Goal: Task Accomplishment & Management: Use online tool/utility

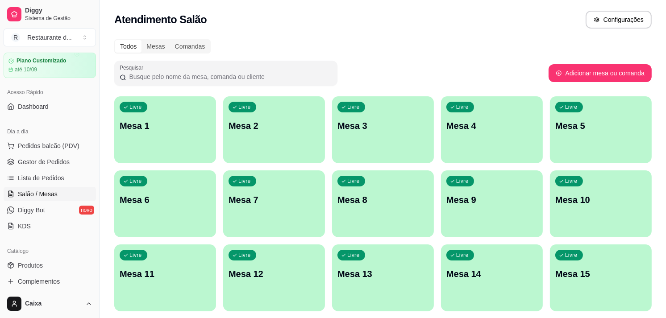
scroll to position [39, 0]
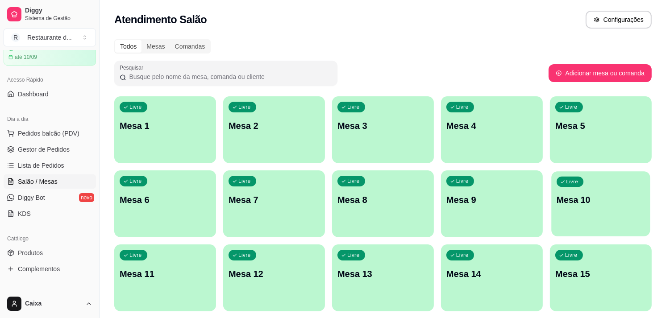
click at [575, 179] on p "Livre" at bounding box center [572, 182] width 12 height 7
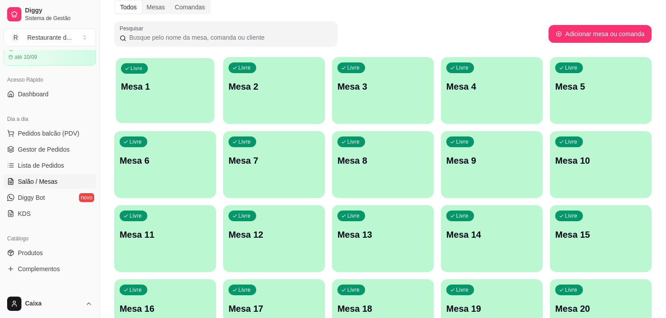
click at [150, 82] on p "Mesa 1" at bounding box center [165, 87] width 88 height 12
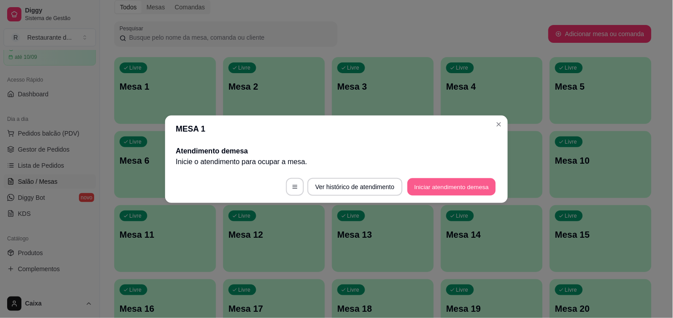
click at [445, 185] on button "Iniciar atendimento de mesa" at bounding box center [452, 186] width 88 height 17
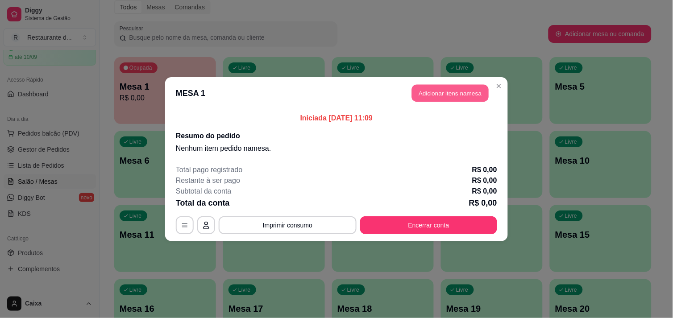
click at [442, 91] on button "Adicionar itens na mesa" at bounding box center [450, 92] width 77 height 17
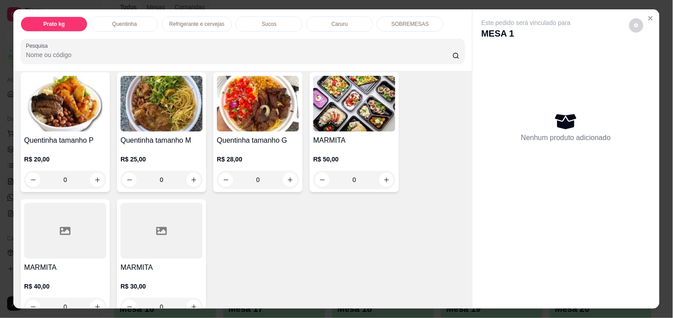
scroll to position [198, 0]
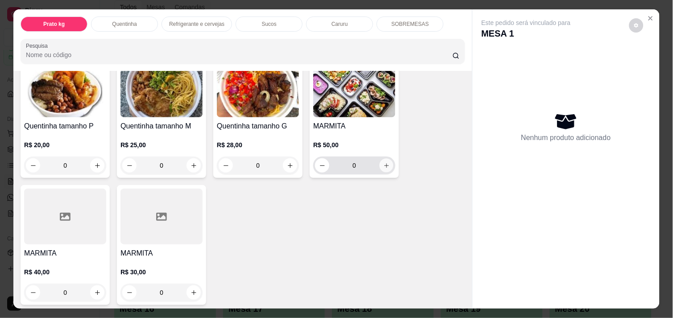
click at [383, 162] on icon "increase-product-quantity" at bounding box center [386, 165] width 7 height 7
type input "1"
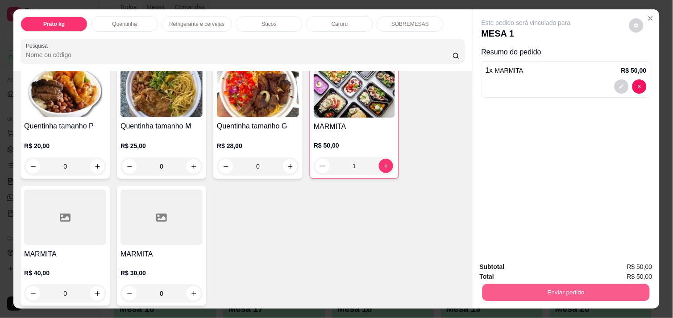
click at [567, 286] on button "Enviar pedido" at bounding box center [565, 292] width 167 height 17
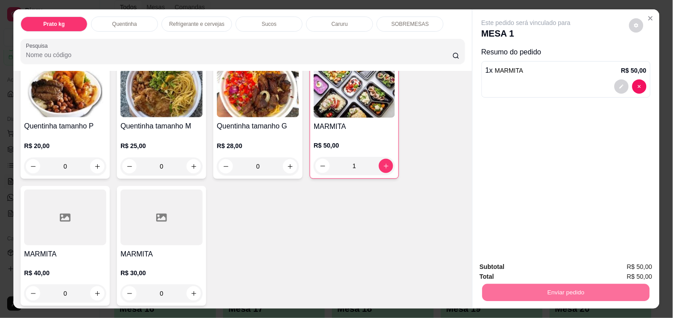
click at [539, 269] on button "Não registrar e enviar pedido" at bounding box center [536, 267] width 90 height 17
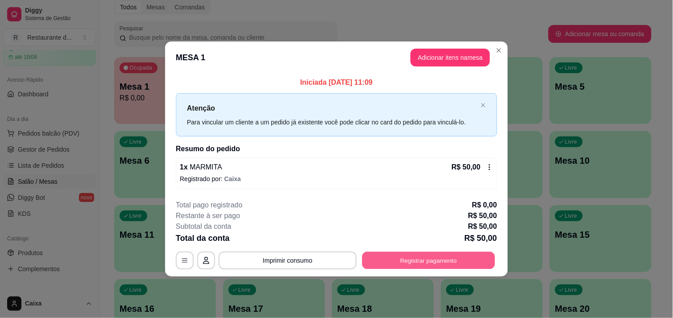
click at [417, 259] on button "Registrar pagamento" at bounding box center [428, 260] width 133 height 17
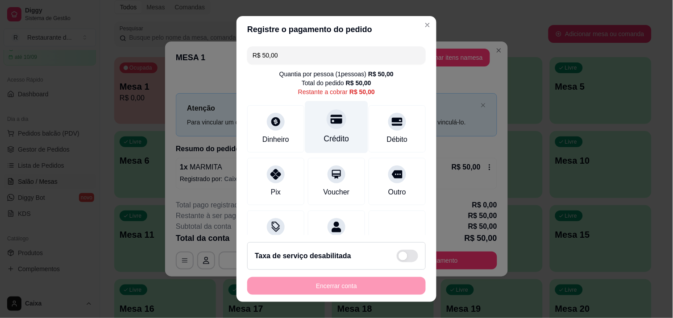
click at [328, 146] on div "Crédito" at bounding box center [336, 127] width 63 height 52
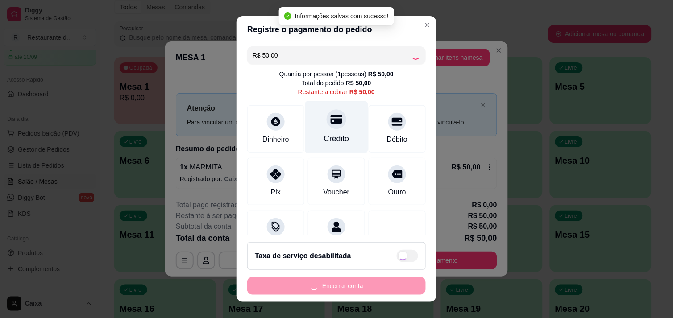
type input "R$ 0,00"
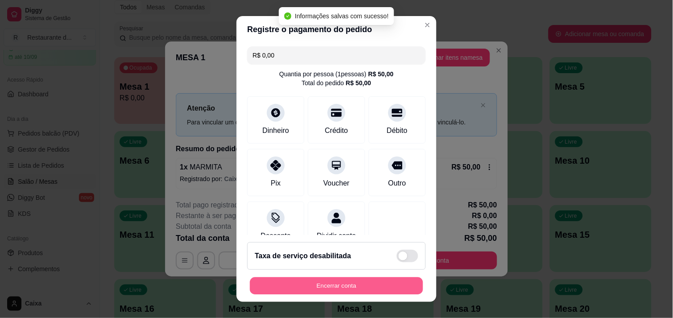
click at [351, 287] on button "Encerrar conta" at bounding box center [336, 286] width 173 height 17
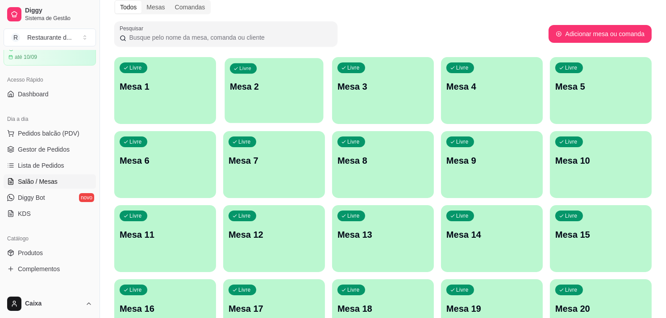
click at [268, 100] on div "Livre Mesa 2" at bounding box center [274, 85] width 99 height 54
click at [505, 77] on div "Livre Mesa 4" at bounding box center [491, 85] width 99 height 54
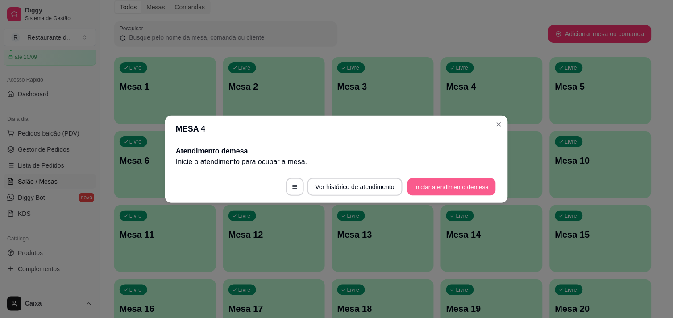
click at [456, 188] on button "Iniciar atendimento de mesa" at bounding box center [452, 186] width 88 height 17
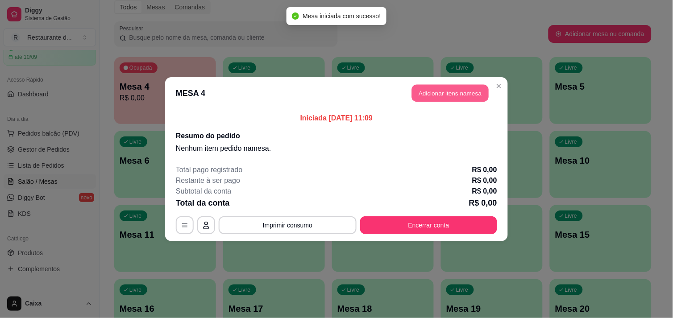
click at [441, 92] on button "Adicionar itens na mesa" at bounding box center [450, 92] width 77 height 17
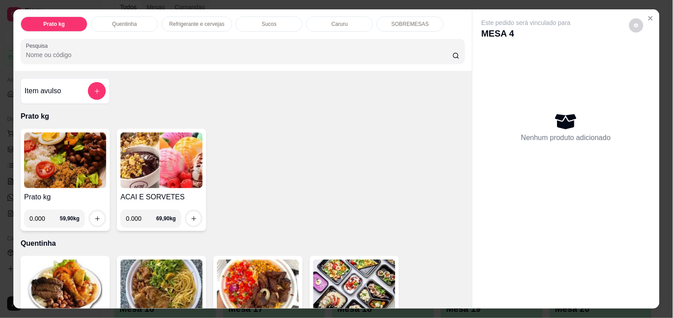
click at [42, 223] on input "0.000" at bounding box center [44, 219] width 30 height 18
type input "0.152"
click at [97, 212] on button "increase-product-quantity" at bounding box center [98, 219] width 14 height 14
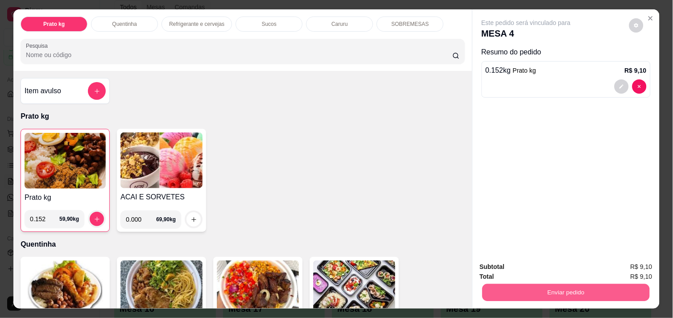
click at [527, 287] on button "Enviar pedido" at bounding box center [565, 292] width 167 height 17
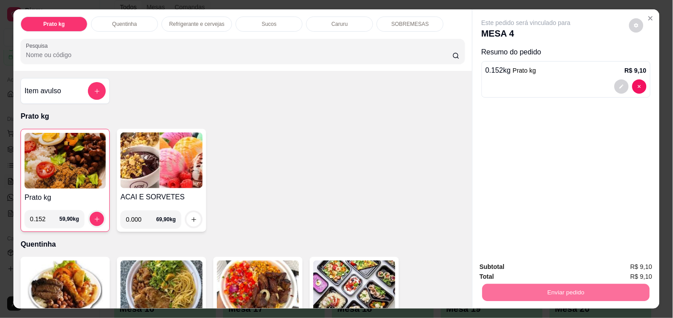
click at [526, 265] on button "Não registrar e enviar pedido" at bounding box center [536, 267] width 90 height 17
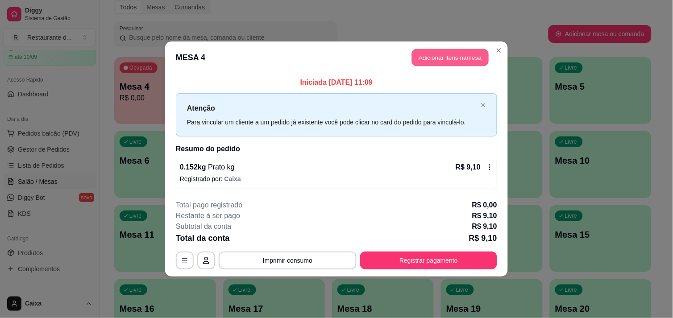
click at [453, 54] on button "Adicionar itens na mesa" at bounding box center [450, 57] width 77 height 17
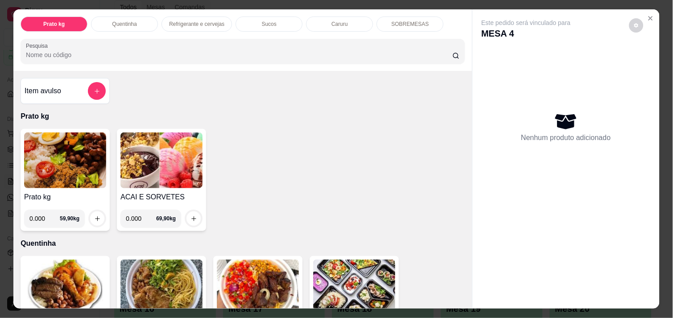
click at [42, 216] on input "0.000" at bounding box center [44, 219] width 30 height 18
type input "0.386"
click at [94, 216] on icon "increase-product-quantity" at bounding box center [97, 219] width 7 height 7
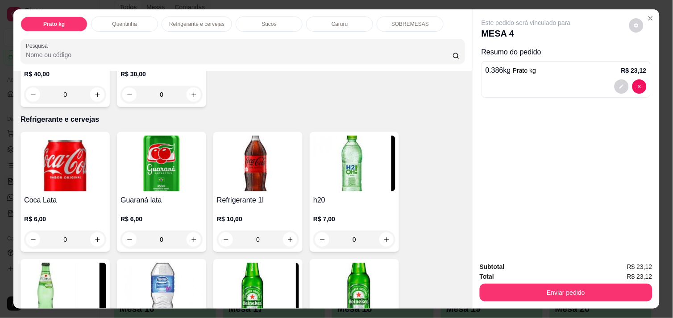
scroll to position [396, 0]
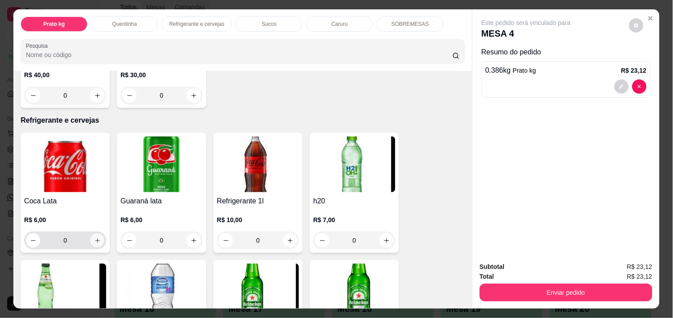
click at [94, 239] on icon "increase-product-quantity" at bounding box center [97, 240] width 7 height 7
type input "1"
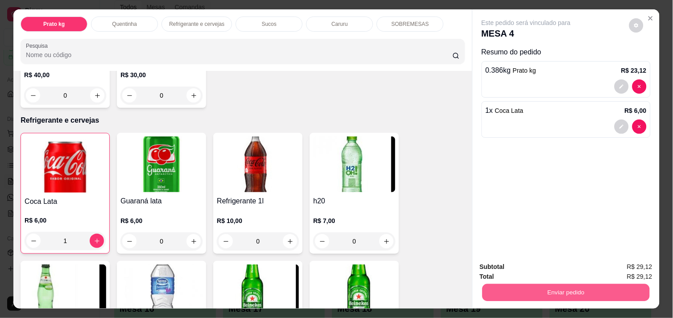
click at [509, 289] on button "Enviar pedido" at bounding box center [565, 292] width 167 height 17
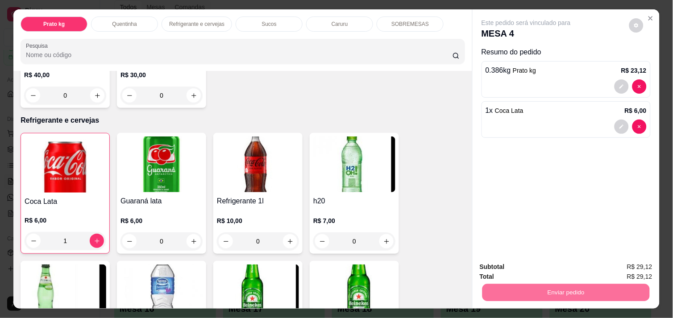
click at [515, 268] on button "Não registrar e enviar pedido" at bounding box center [536, 267] width 90 height 17
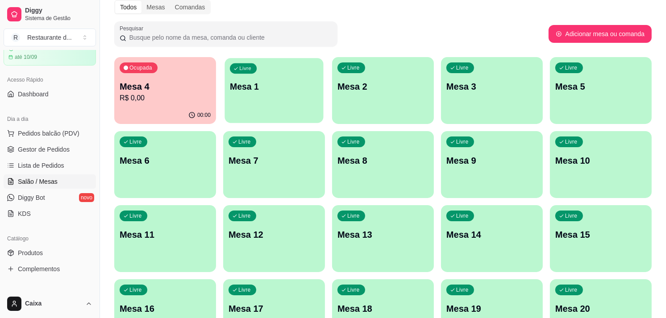
click at [272, 85] on p "Mesa 1" at bounding box center [274, 87] width 88 height 12
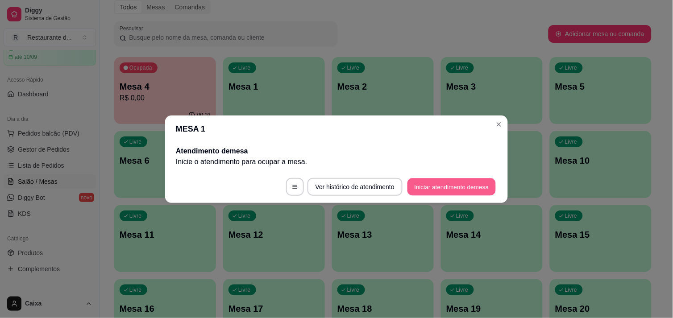
click at [426, 181] on button "Iniciar atendimento de mesa" at bounding box center [452, 186] width 88 height 17
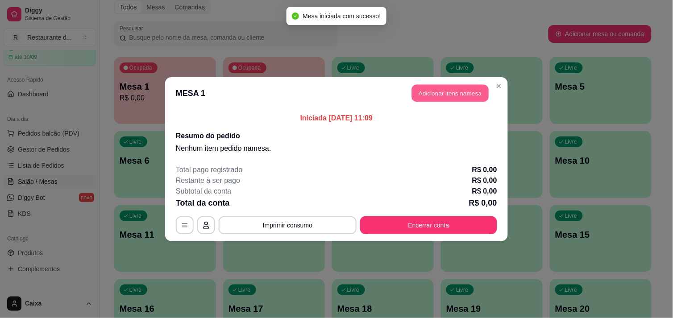
click at [450, 90] on button "Adicionar itens na mesa" at bounding box center [450, 92] width 77 height 17
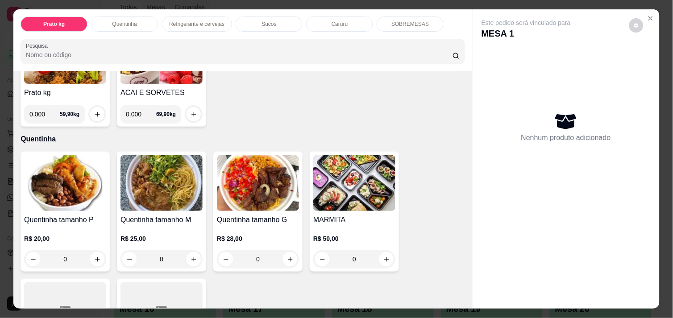
scroll to position [119, 0]
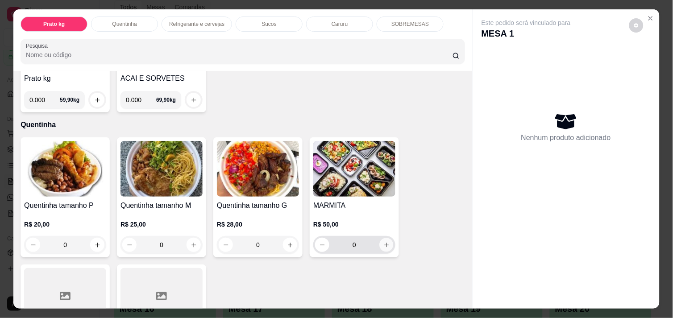
click at [386, 246] on button "increase-product-quantity" at bounding box center [387, 245] width 14 height 14
type input "1"
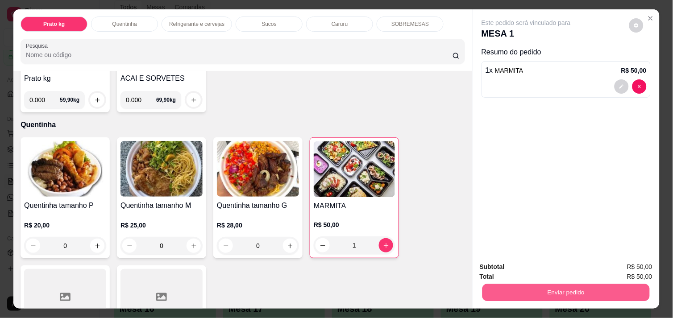
click at [536, 289] on button "Enviar pedido" at bounding box center [565, 292] width 167 height 17
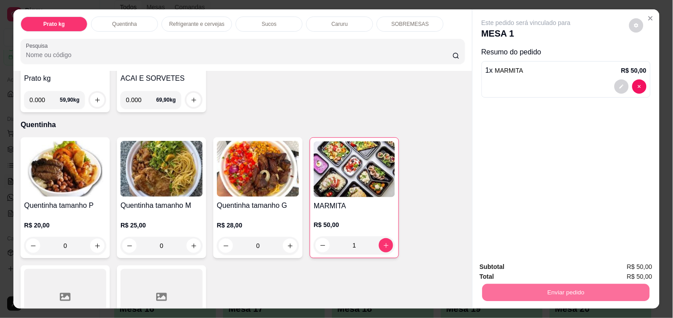
click at [533, 260] on button "Não registrar e enviar pedido" at bounding box center [536, 267] width 90 height 17
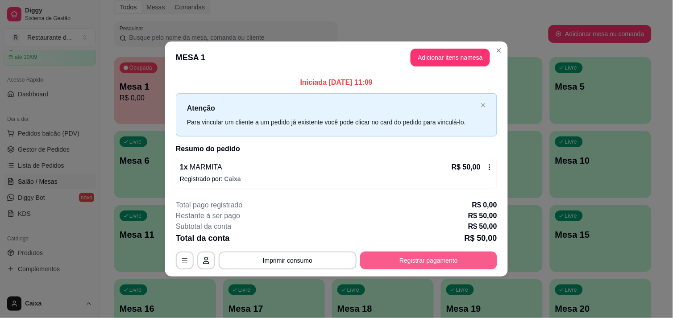
click at [476, 257] on button "Registrar pagamento" at bounding box center [428, 261] width 137 height 18
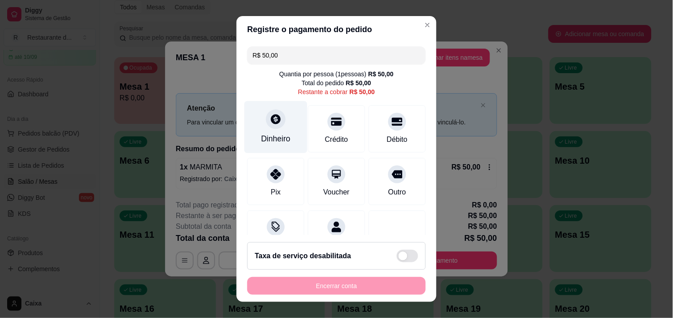
click at [269, 129] on div "Dinheiro" at bounding box center [276, 127] width 63 height 52
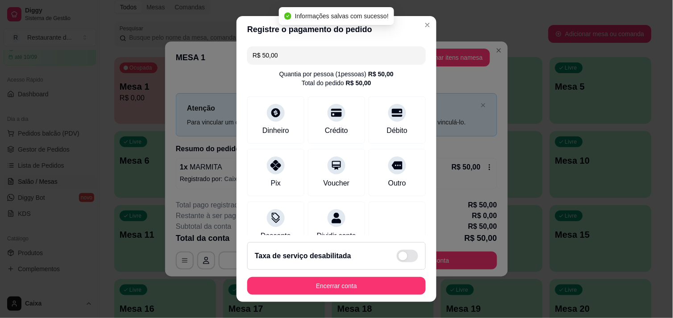
type input "R$ 0,00"
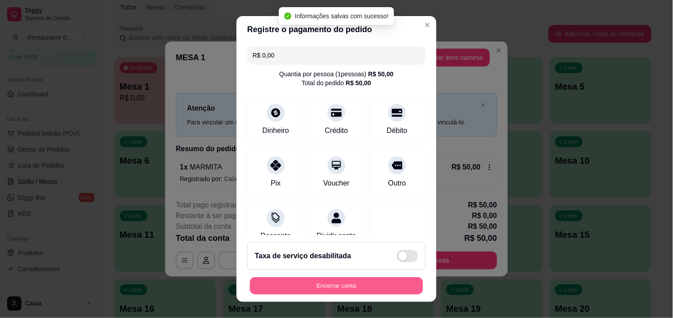
click at [393, 281] on button "Encerrar conta" at bounding box center [336, 286] width 173 height 17
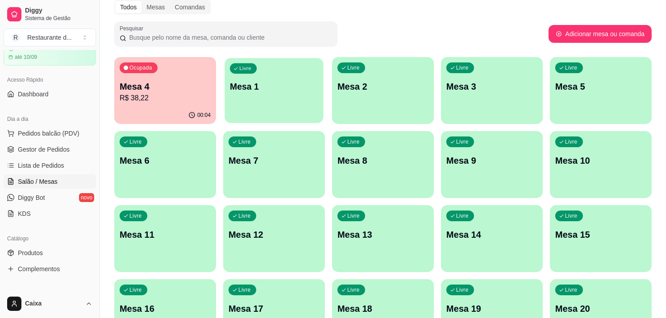
click at [261, 94] on div "Livre Mesa 1" at bounding box center [274, 85] width 99 height 54
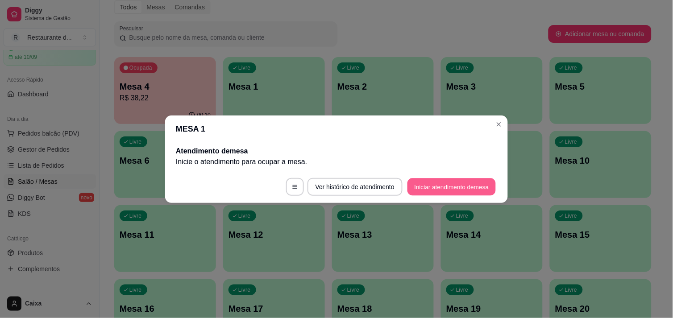
click at [449, 184] on button "Iniciar atendimento de mesa" at bounding box center [452, 186] width 88 height 17
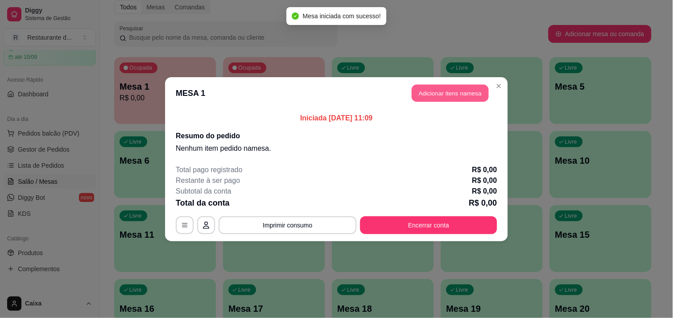
click at [458, 91] on button "Adicionar itens na mesa" at bounding box center [450, 92] width 77 height 17
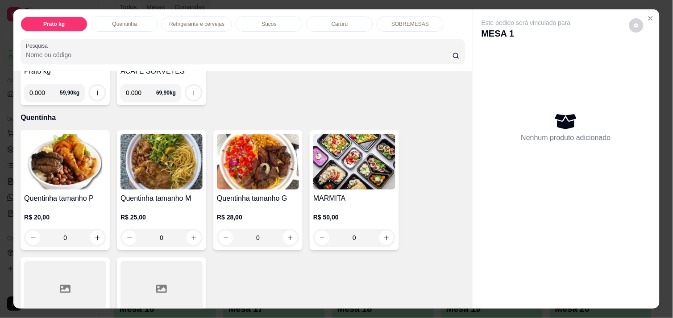
scroll to position [139, 0]
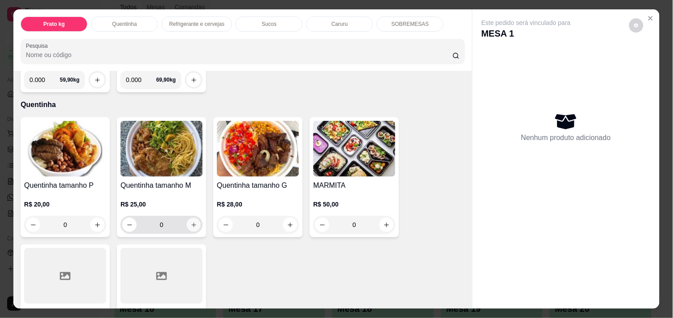
click at [191, 222] on icon "increase-product-quantity" at bounding box center [194, 225] width 7 height 7
type input "1"
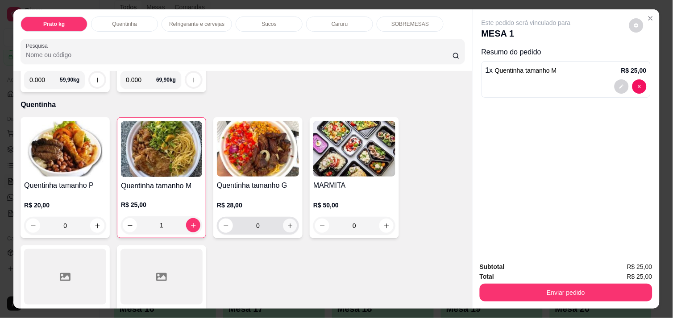
click at [284, 225] on button "increase-product-quantity" at bounding box center [290, 226] width 14 height 14
type input "1"
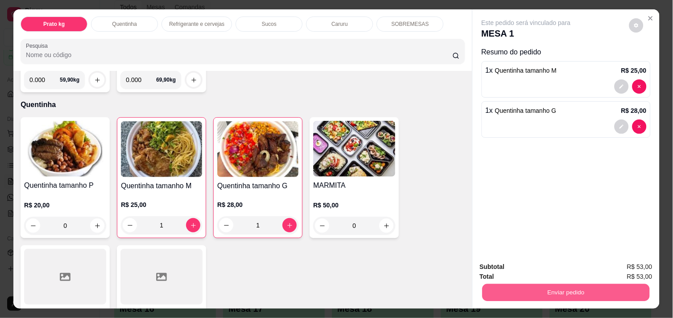
click at [603, 296] on button "Enviar pedido" at bounding box center [565, 292] width 167 height 17
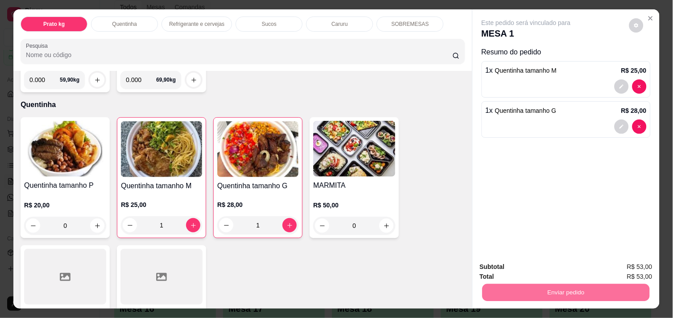
click at [563, 266] on button "Não registrar e enviar pedido" at bounding box center [536, 267] width 90 height 17
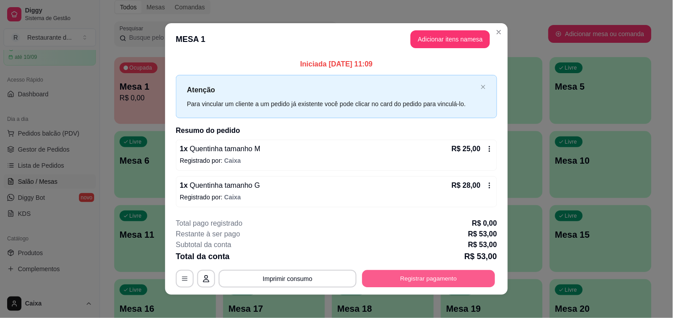
click at [399, 278] on button "Registrar pagamento" at bounding box center [428, 278] width 133 height 17
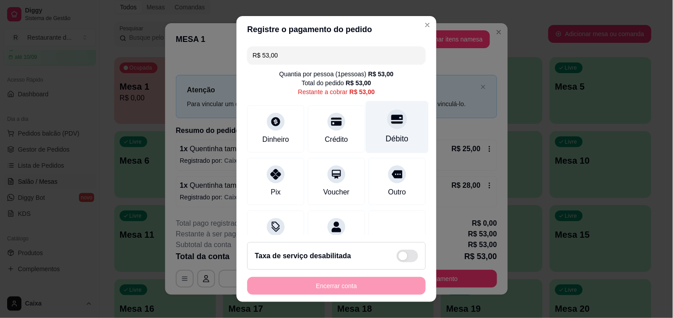
click at [386, 135] on div "Débito" at bounding box center [397, 139] width 23 height 12
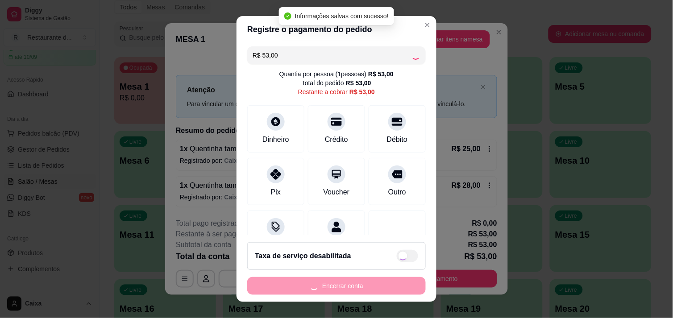
type input "R$ 0,00"
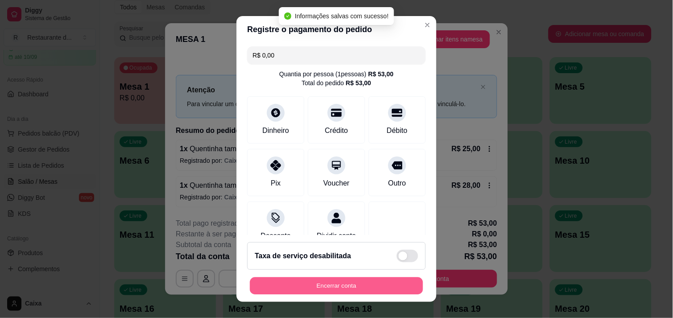
click at [345, 290] on button "Encerrar conta" at bounding box center [336, 286] width 173 height 17
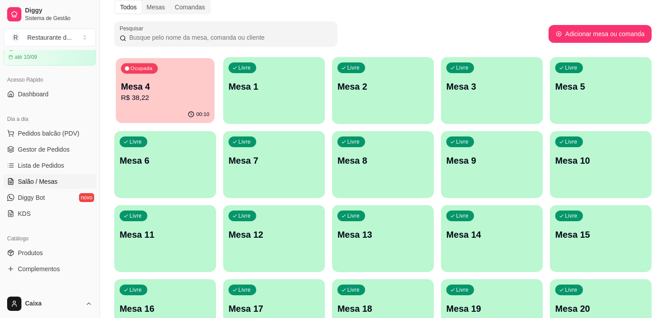
click at [199, 85] on p "Mesa 4" at bounding box center [165, 87] width 88 height 12
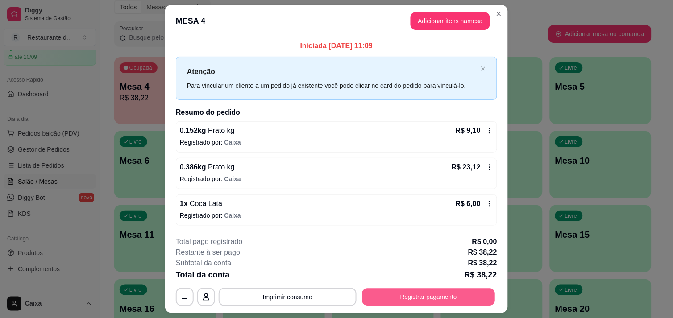
click at [438, 299] on button "Registrar pagamento" at bounding box center [428, 297] width 133 height 17
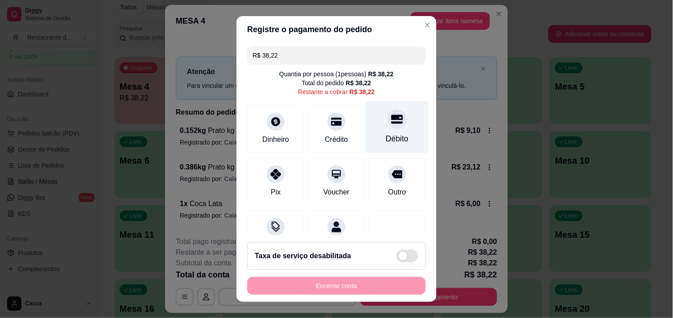
click at [387, 126] on div at bounding box center [397, 119] width 20 height 20
type input "R$ 0,00"
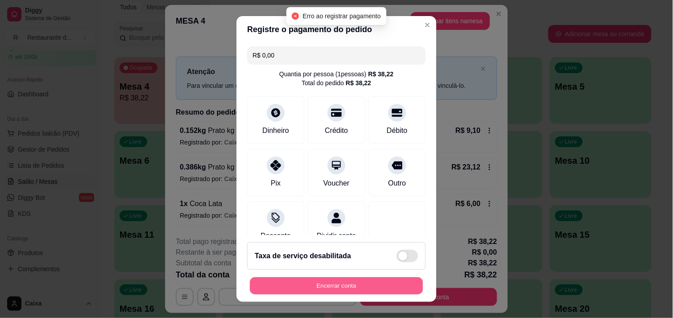
click at [331, 292] on button "Encerrar conta" at bounding box center [336, 286] width 173 height 17
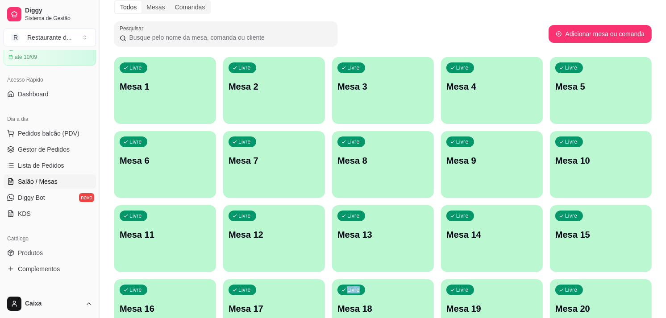
click at [164, 102] on div "Livre Mesa 1" at bounding box center [165, 85] width 99 height 54
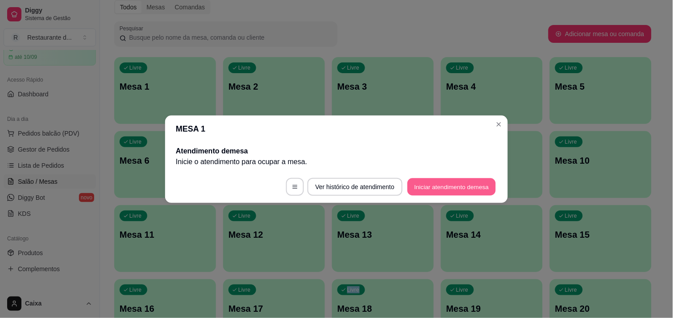
click at [467, 187] on button "Iniciar atendimento de mesa" at bounding box center [452, 186] width 88 height 17
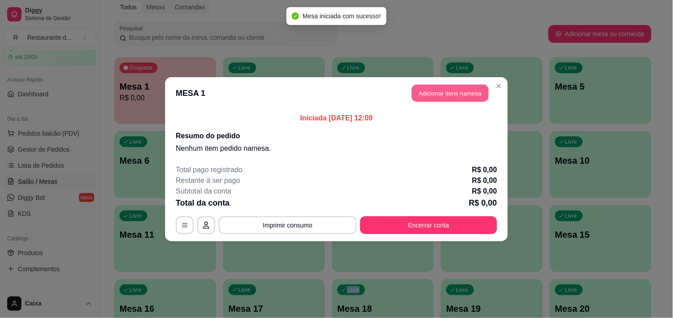
click at [449, 91] on button "Adicionar itens na mesa" at bounding box center [450, 92] width 77 height 17
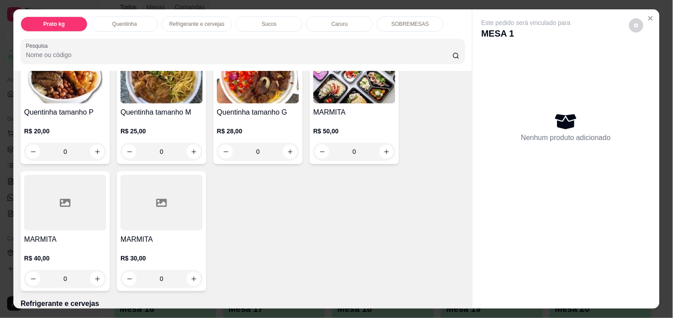
scroll to position [218, 0]
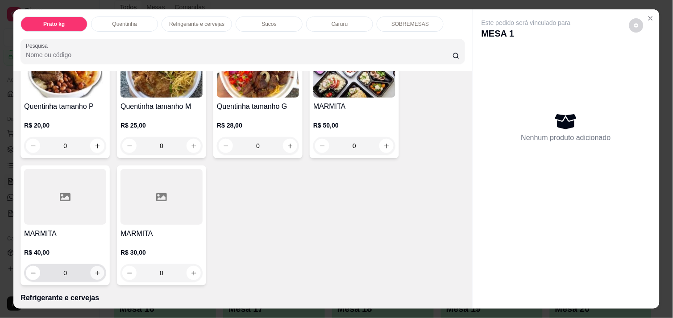
click at [95, 271] on icon "increase-product-quantity" at bounding box center [97, 273] width 4 height 4
type input "1"
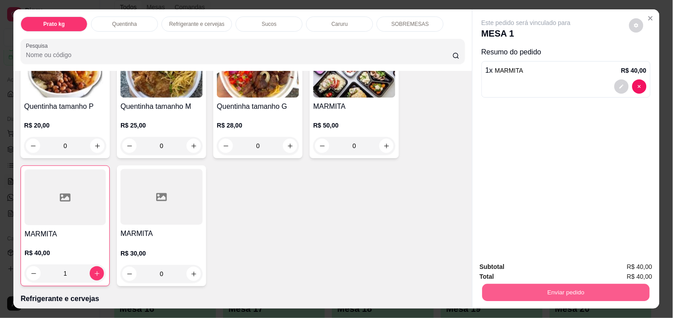
click at [551, 287] on button "Enviar pedido" at bounding box center [565, 292] width 167 height 17
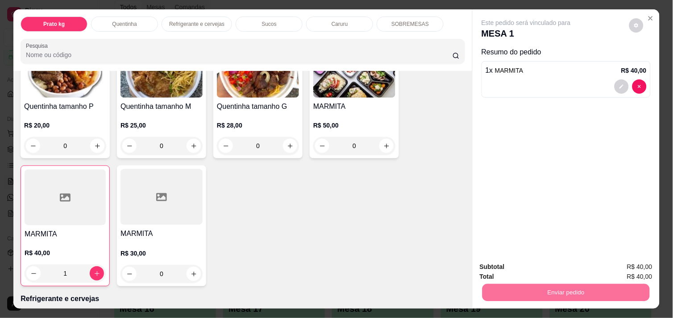
click at [528, 267] on button "Não registrar e enviar pedido" at bounding box center [536, 267] width 90 height 17
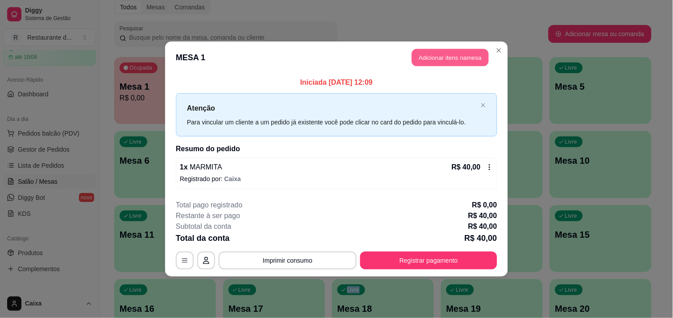
click at [454, 53] on button "Adicionar itens na mesa" at bounding box center [450, 57] width 77 height 17
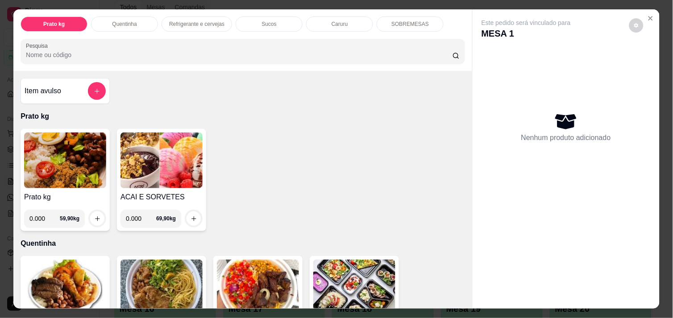
click at [640, 56] on div "Nenhum produto adicionado" at bounding box center [566, 127] width 169 height 175
click at [647, 15] on icon "Close" at bounding box center [650, 18] width 7 height 7
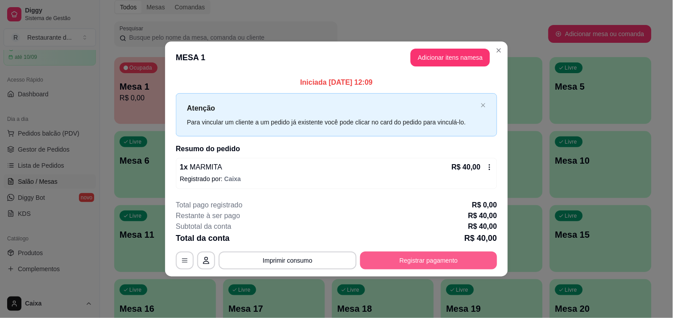
click at [399, 256] on button "Registrar pagamento" at bounding box center [428, 261] width 137 height 18
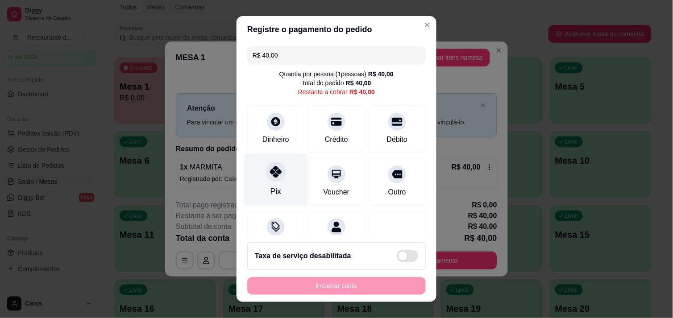
click at [278, 182] on div "Pix" at bounding box center [276, 180] width 63 height 52
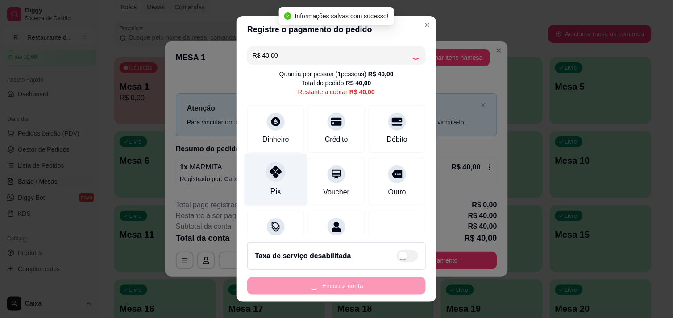
type input "R$ 0,00"
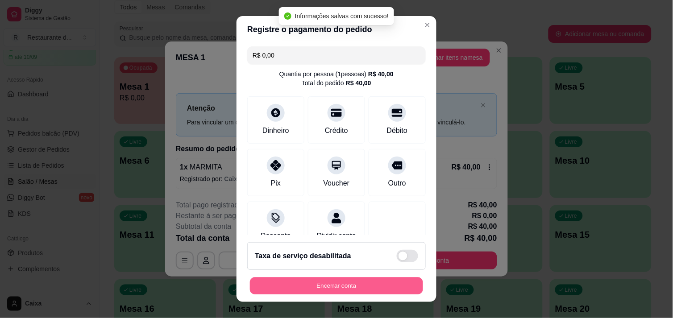
click at [312, 285] on button "Encerrar conta" at bounding box center [336, 286] width 173 height 17
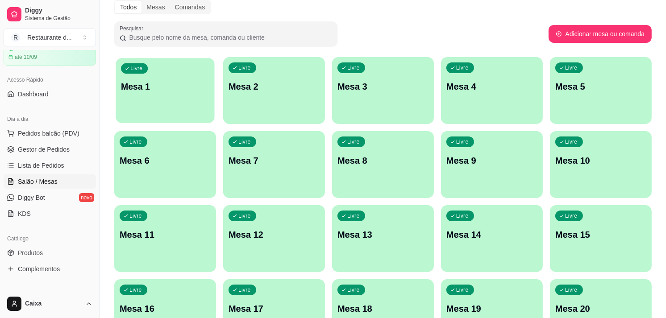
click at [159, 91] on p "Mesa 1" at bounding box center [165, 87] width 88 height 12
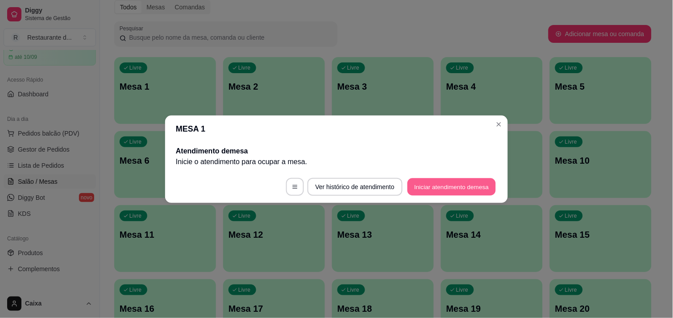
click at [439, 191] on button "Iniciar atendimento de mesa" at bounding box center [452, 186] width 88 height 17
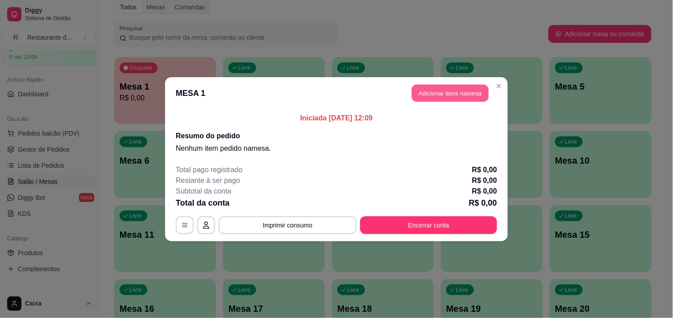
click at [457, 95] on button "Adicionar itens na mesa" at bounding box center [450, 92] width 77 height 17
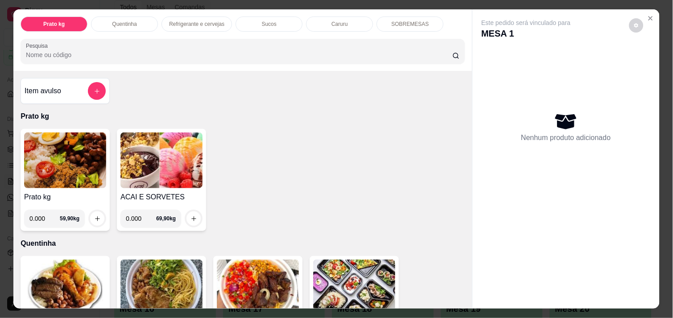
click at [40, 216] on input "0.000" at bounding box center [44, 219] width 30 height 18
type input "0.648"
click at [94, 216] on icon "increase-product-quantity" at bounding box center [97, 219] width 7 height 7
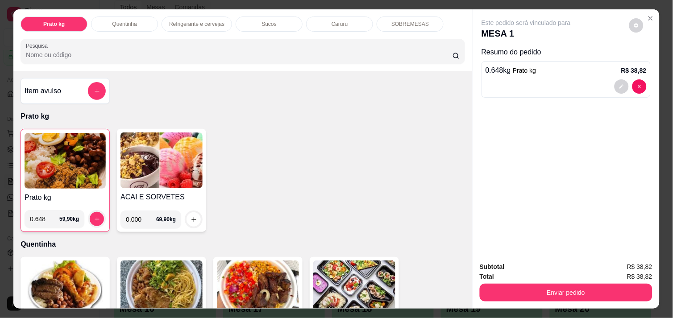
click at [588, 282] on div "Enviar pedido" at bounding box center [566, 292] width 173 height 20
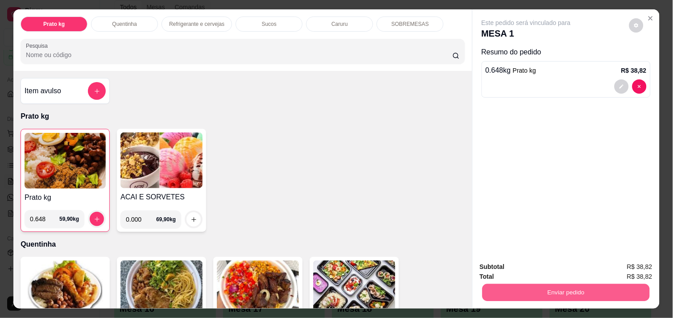
click at [581, 287] on button "Enviar pedido" at bounding box center [565, 292] width 167 height 17
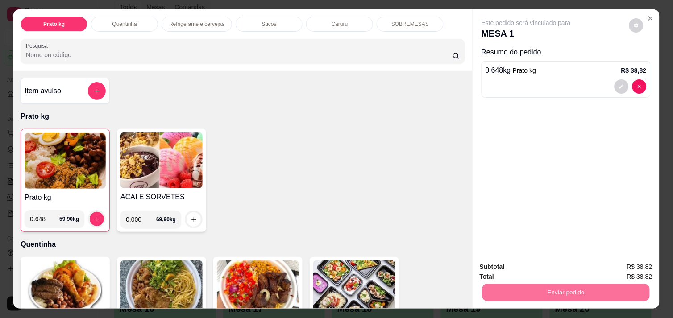
click at [548, 265] on button "Não registrar e enviar pedido" at bounding box center [536, 267] width 90 height 17
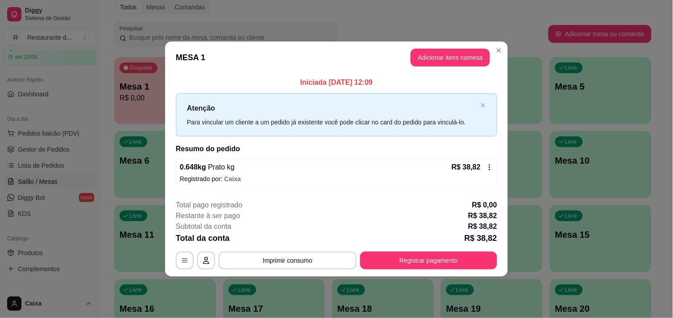
click at [466, 251] on div "**********" at bounding box center [336, 235] width 321 height 70
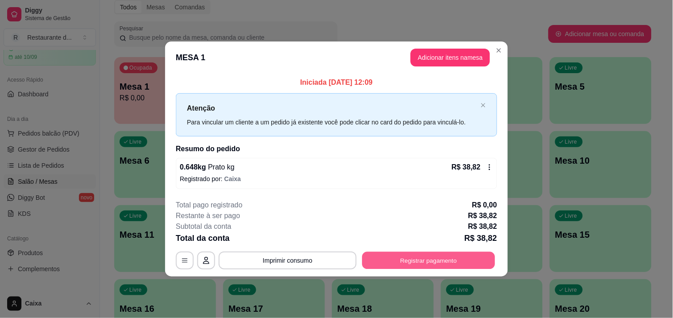
click at [466, 256] on button "Registrar pagamento" at bounding box center [428, 260] width 133 height 17
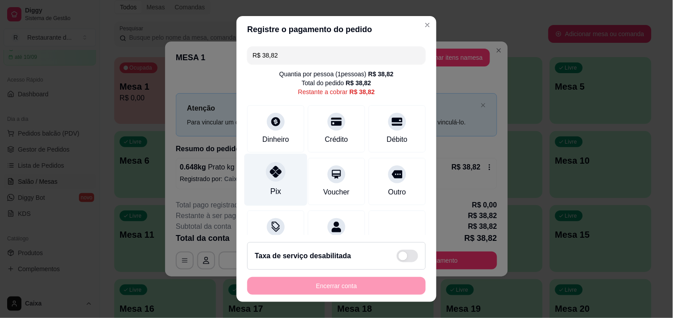
click at [274, 179] on div at bounding box center [276, 172] width 20 height 20
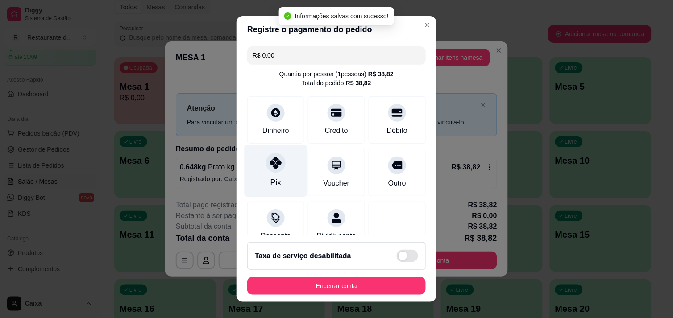
type input "R$ 0,00"
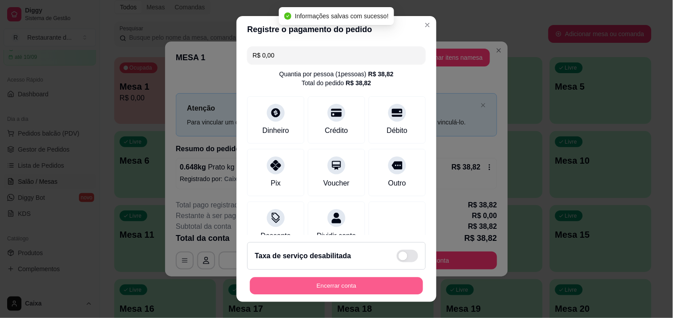
click at [332, 285] on button "Encerrar conta" at bounding box center [336, 286] width 173 height 17
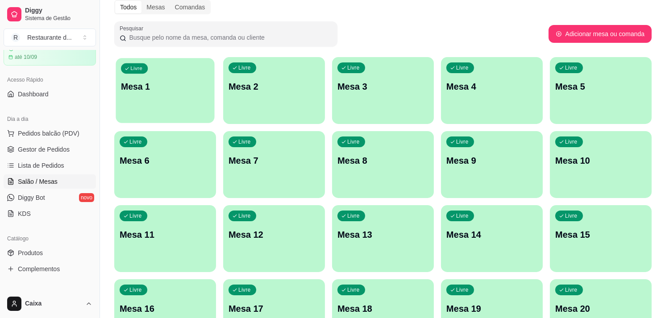
click at [159, 70] on div "Livre Mesa 1" at bounding box center [165, 85] width 99 height 54
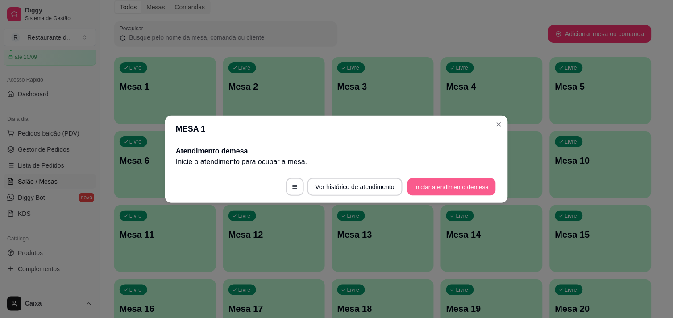
click at [465, 186] on button "Iniciar atendimento de mesa" at bounding box center [452, 186] width 88 height 17
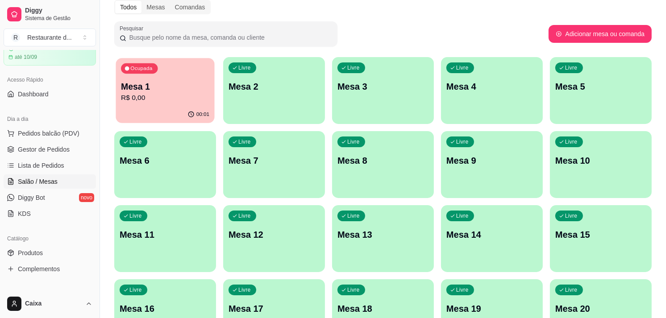
click at [132, 88] on p "Mesa 1" at bounding box center [165, 87] width 88 height 12
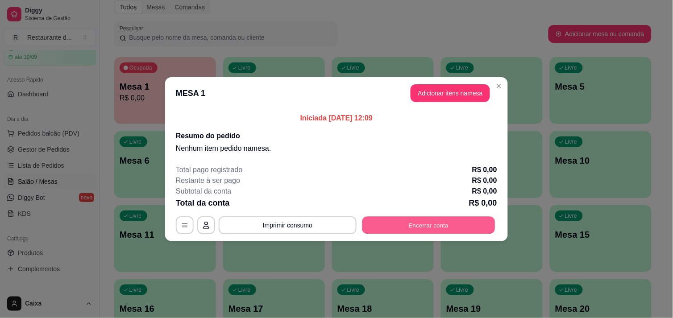
click at [420, 219] on button "Encerrar conta" at bounding box center [428, 224] width 133 height 17
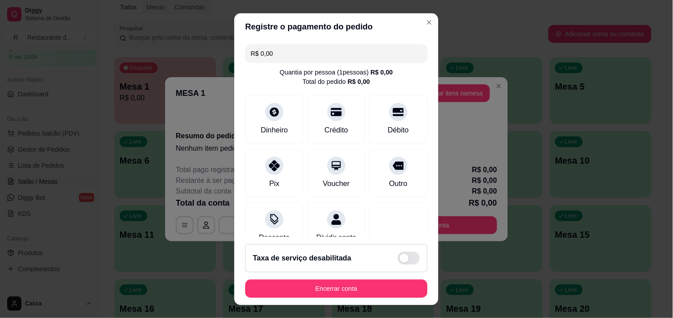
scroll to position [28, 0]
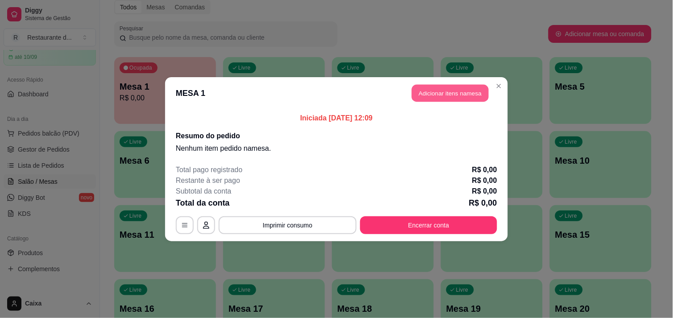
click at [454, 98] on button "Adicionar itens na mesa" at bounding box center [450, 92] width 77 height 17
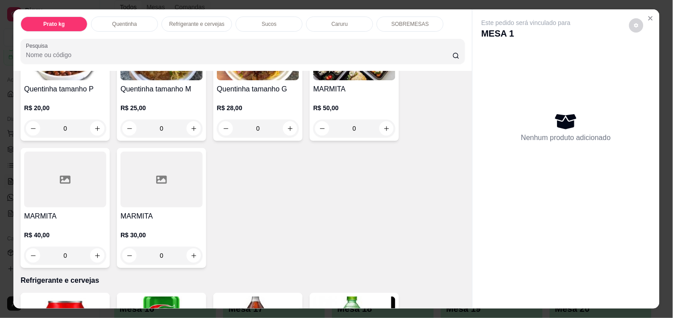
scroll to position [238, 0]
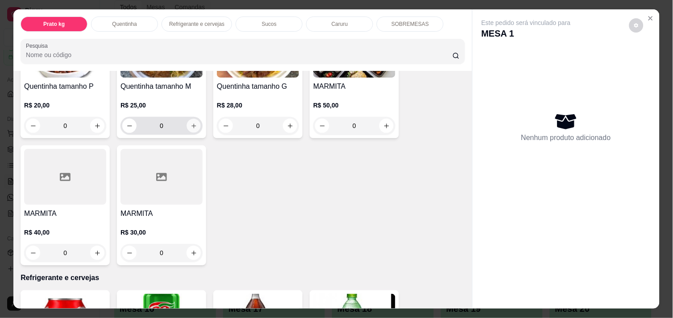
click at [191, 124] on icon "increase-product-quantity" at bounding box center [193, 126] width 4 height 4
type input "1"
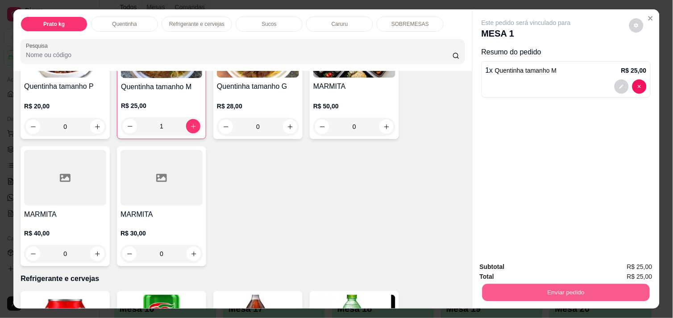
click at [554, 291] on button "Enviar pedido" at bounding box center [565, 292] width 167 height 17
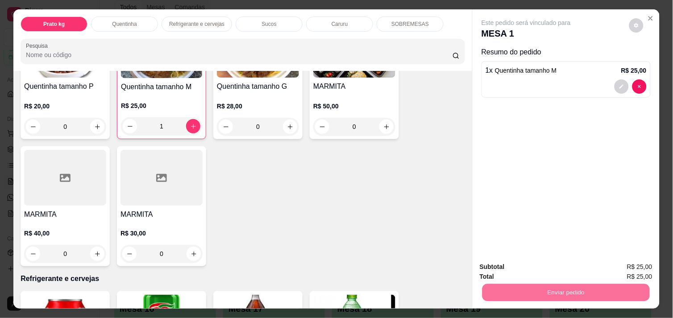
click at [546, 268] on button "Não registrar e enviar pedido" at bounding box center [536, 267] width 90 height 17
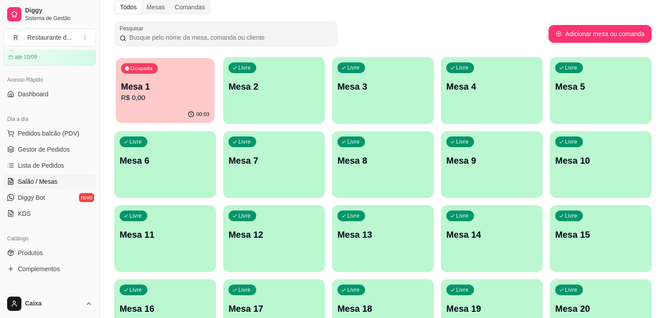
click at [154, 95] on p "R$ 0,00" at bounding box center [165, 98] width 88 height 10
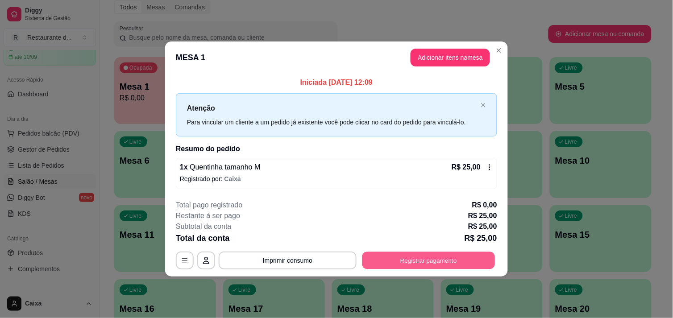
click at [429, 262] on button "Registrar pagamento" at bounding box center [428, 260] width 133 height 17
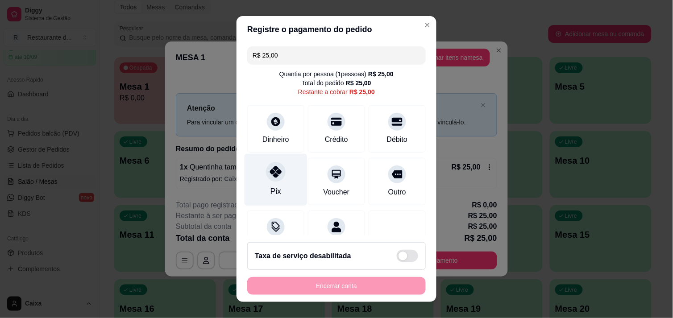
click at [273, 177] on icon at bounding box center [276, 172] width 12 height 12
type input "R$ 0,00"
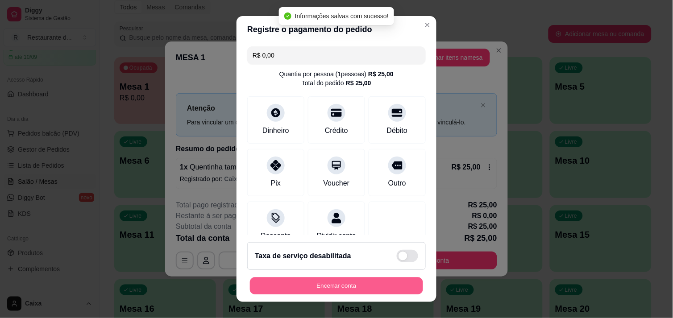
click at [335, 282] on button "Encerrar conta" at bounding box center [336, 286] width 173 height 17
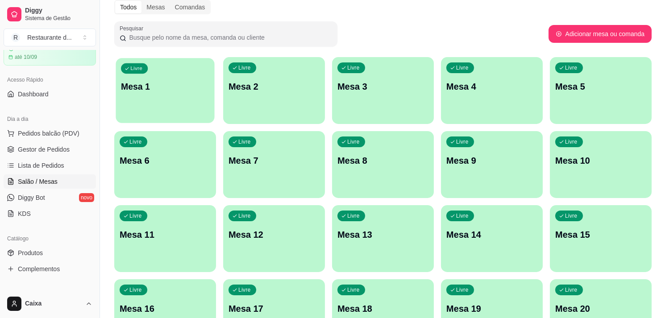
click at [182, 115] on div "button" at bounding box center [165, 117] width 99 height 10
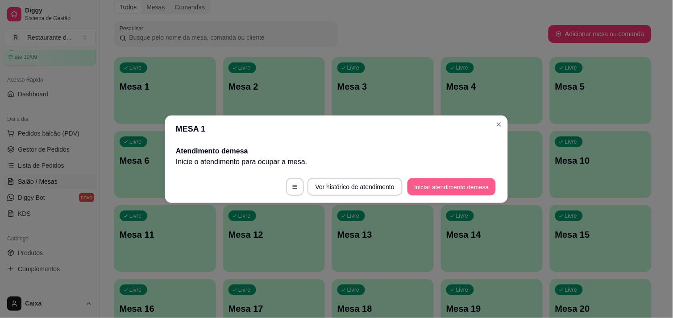
click at [431, 186] on button "Iniciar atendimento de mesa" at bounding box center [452, 186] width 88 height 17
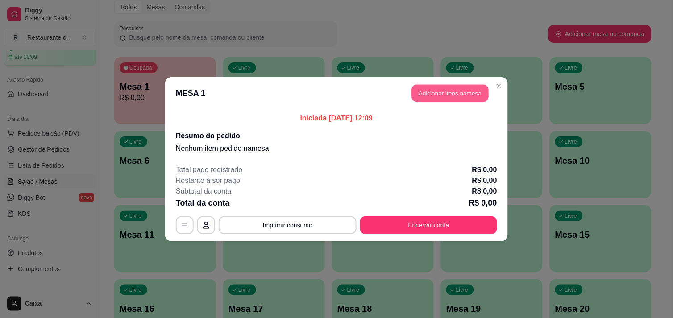
click at [445, 98] on button "Adicionar itens na mesa" at bounding box center [450, 92] width 77 height 17
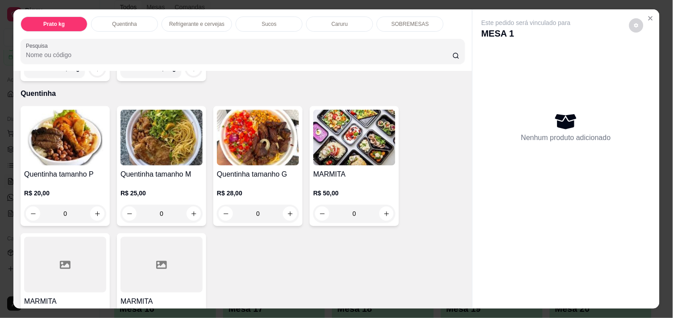
scroll to position [158, 0]
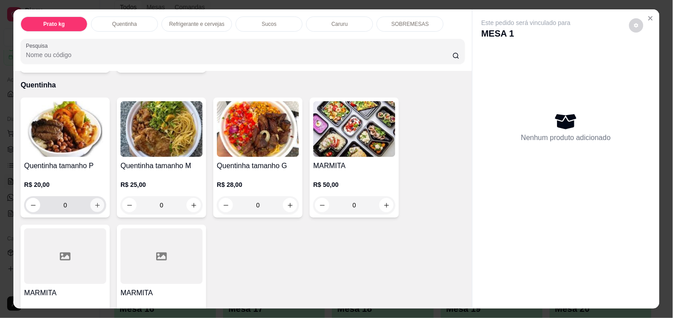
click at [94, 203] on icon "increase-product-quantity" at bounding box center [97, 205] width 7 height 7
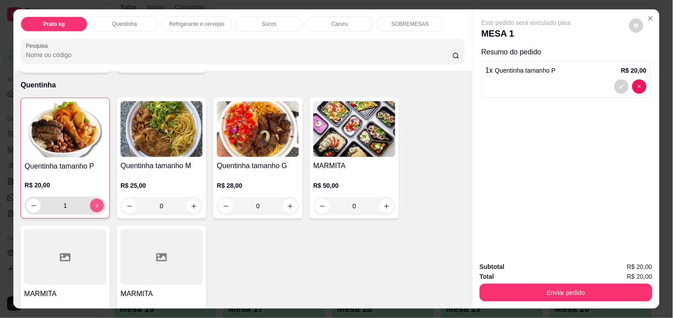
click at [94, 203] on icon "increase-product-quantity" at bounding box center [97, 206] width 7 height 7
type input "3"
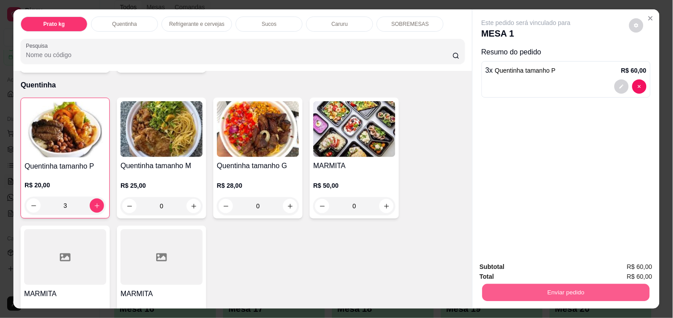
click at [540, 284] on button "Enviar pedido" at bounding box center [565, 292] width 167 height 17
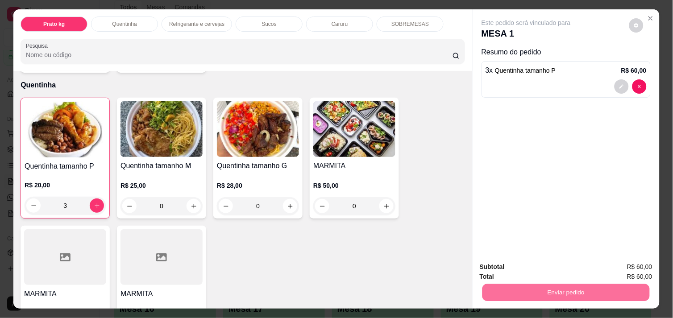
click at [531, 266] on button "Não registrar e enviar pedido" at bounding box center [536, 267] width 90 height 17
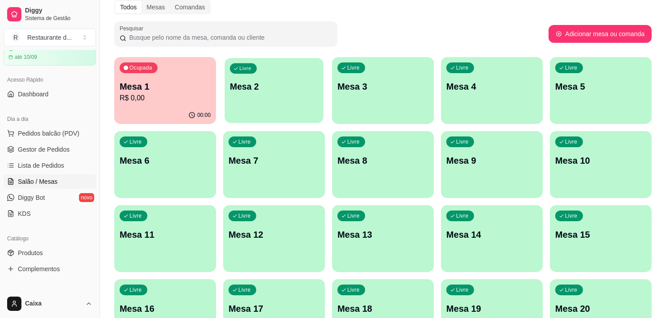
click at [271, 94] on div "Livre Mesa 2" at bounding box center [274, 85] width 99 height 54
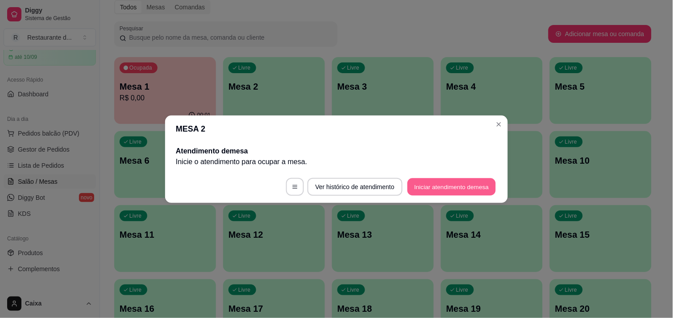
click at [446, 187] on button "Iniciar atendimento de mesa" at bounding box center [452, 186] width 88 height 17
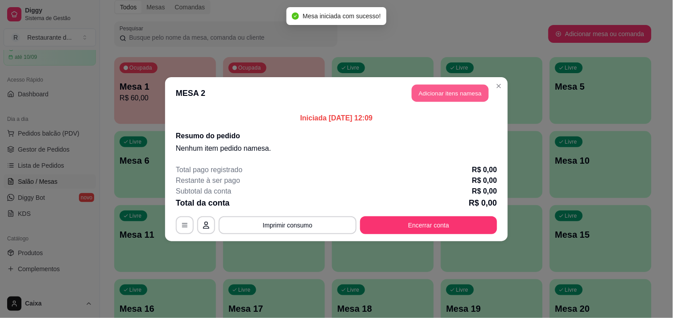
click at [448, 96] on button "Adicionar itens na mesa" at bounding box center [450, 92] width 77 height 17
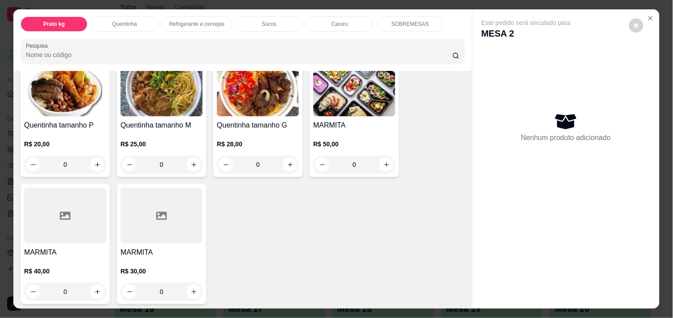
scroll to position [218, 0]
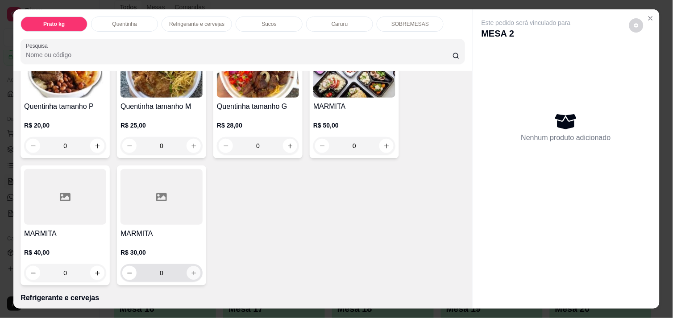
click at [191, 270] on icon "increase-product-quantity" at bounding box center [194, 273] width 7 height 7
type input "1"
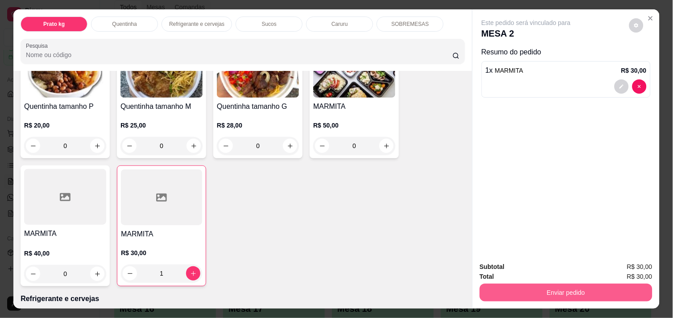
click at [538, 284] on button "Enviar pedido" at bounding box center [566, 293] width 173 height 18
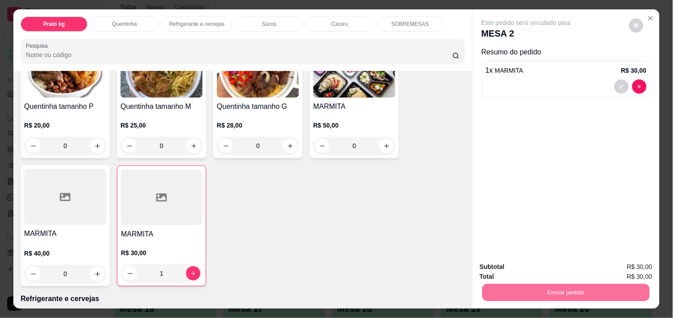
click at [526, 268] on button "Não registrar e enviar pedido" at bounding box center [536, 267] width 90 height 17
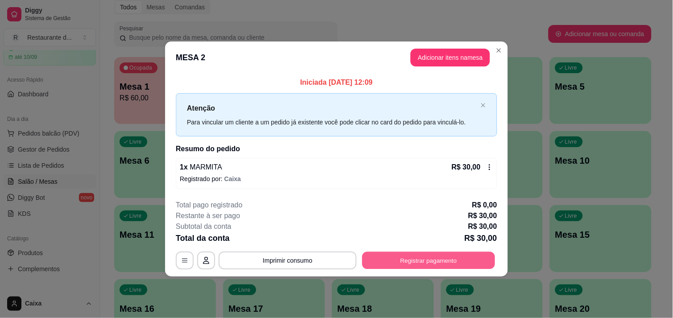
click at [433, 260] on button "Registrar pagamento" at bounding box center [428, 260] width 133 height 17
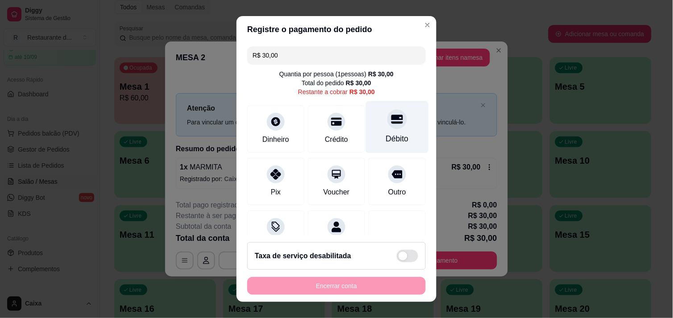
click at [391, 122] on icon at bounding box center [397, 119] width 12 height 9
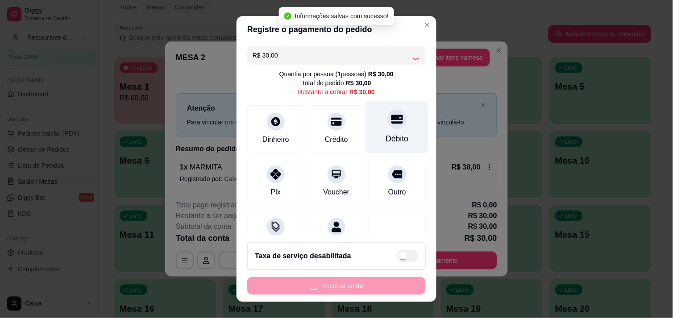
type input "R$ 0,00"
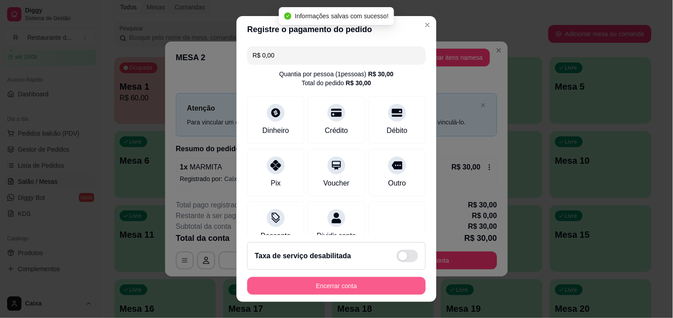
click at [342, 279] on button "Encerrar conta" at bounding box center [336, 286] width 179 height 18
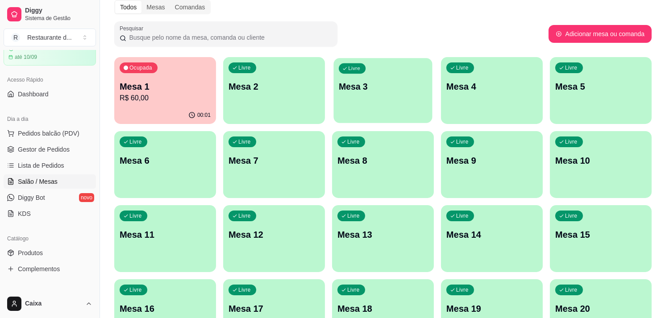
click at [374, 104] on div "Livre Mesa 3" at bounding box center [382, 85] width 99 height 54
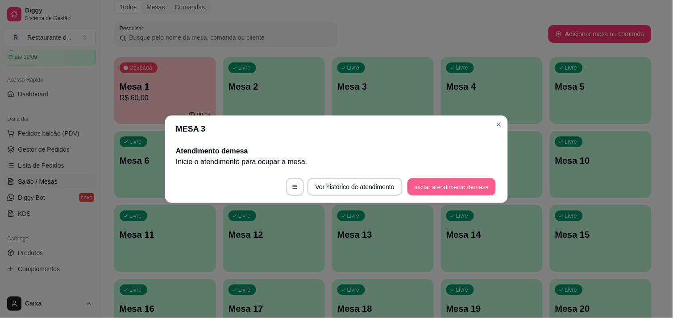
click at [451, 187] on button "Iniciar atendimento de mesa" at bounding box center [452, 186] width 88 height 17
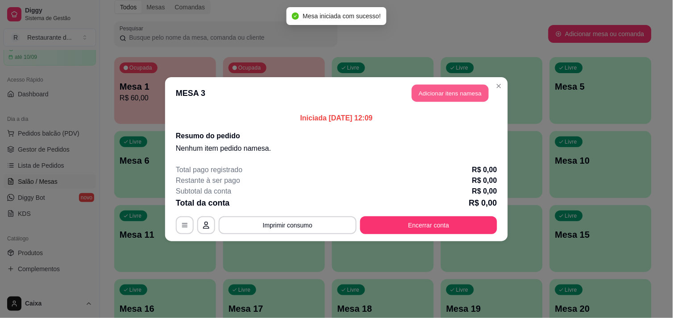
click at [444, 87] on button "Adicionar itens na mesa" at bounding box center [450, 92] width 77 height 17
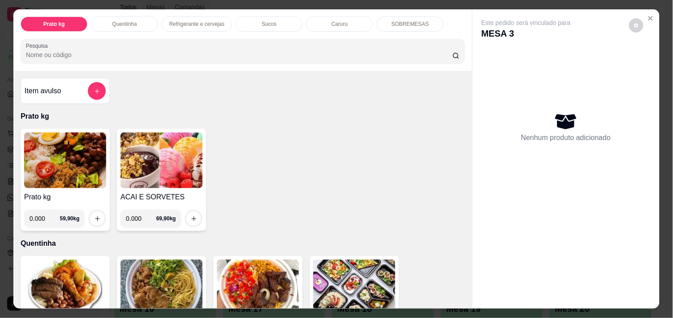
click at [45, 213] on input "0.000" at bounding box center [44, 219] width 30 height 18
type input "0.388"
click at [96, 216] on icon "increase-product-quantity" at bounding box center [97, 219] width 7 height 7
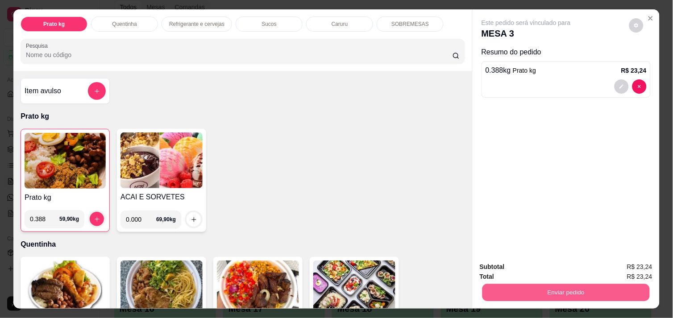
click at [549, 287] on button "Enviar pedido" at bounding box center [565, 292] width 167 height 17
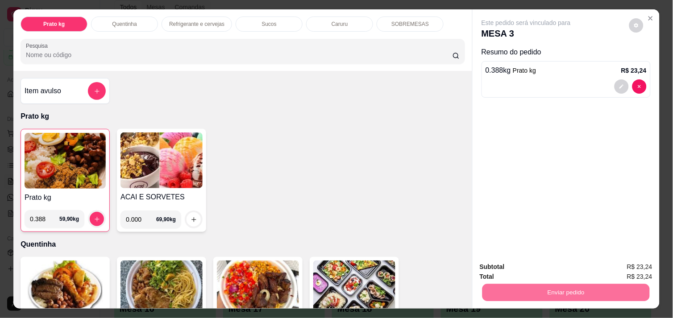
click at [529, 260] on button "Não registrar e enviar pedido" at bounding box center [536, 267] width 90 height 17
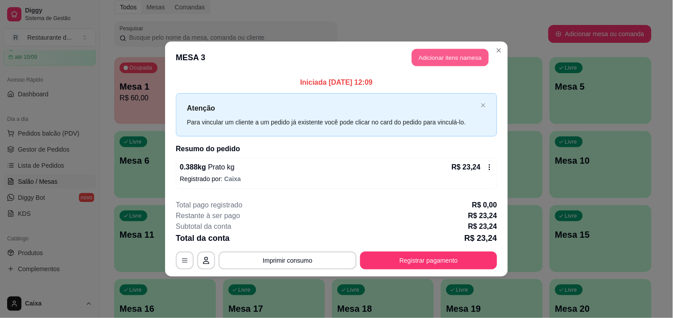
click at [433, 50] on button "Adicionar itens na mesa" at bounding box center [450, 57] width 77 height 17
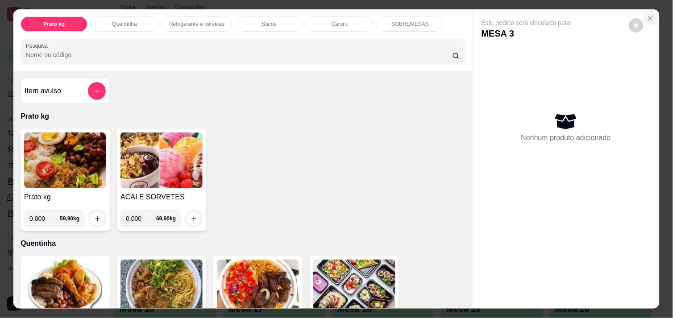
click at [647, 16] on icon "Close" at bounding box center [650, 18] width 7 height 7
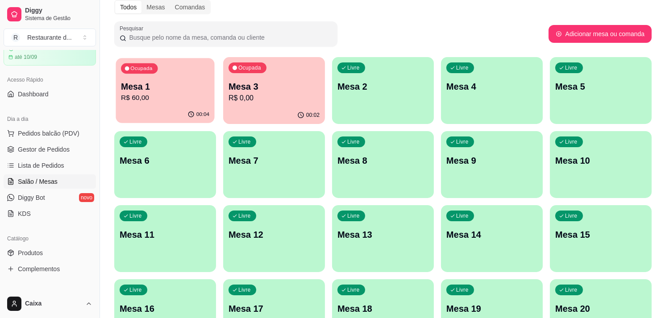
click at [168, 105] on div "Ocupada Mesa 1 R$ 60,00" at bounding box center [165, 82] width 99 height 48
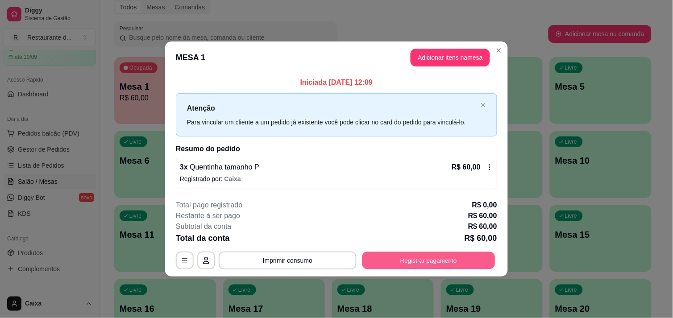
click at [448, 252] on button "Registrar pagamento" at bounding box center [428, 260] width 133 height 17
click at [428, 255] on button "Registrar pagamento" at bounding box center [428, 260] width 133 height 17
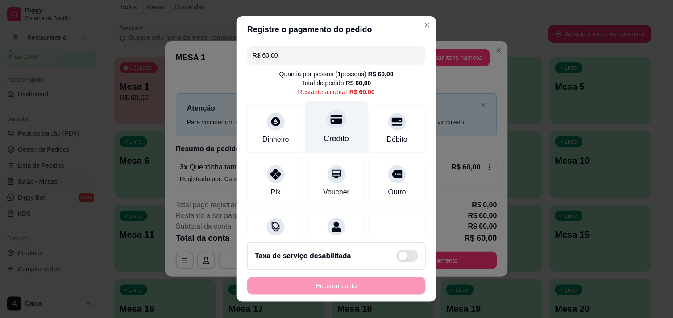
click at [327, 119] on div at bounding box center [337, 119] width 20 height 20
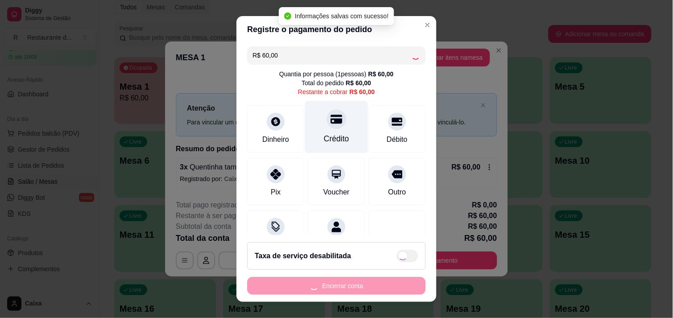
type input "R$ 0,00"
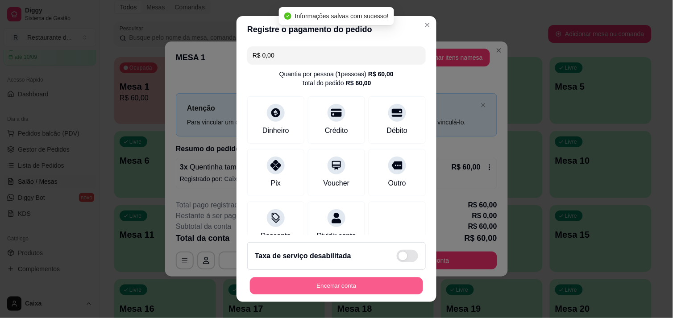
click at [320, 287] on button "Encerrar conta" at bounding box center [336, 286] width 173 height 17
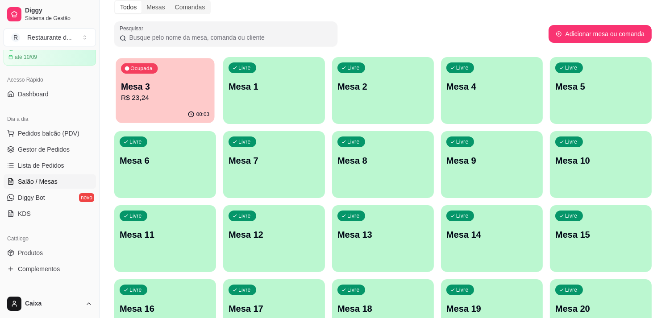
click at [173, 112] on div "00:03" at bounding box center [165, 114] width 99 height 17
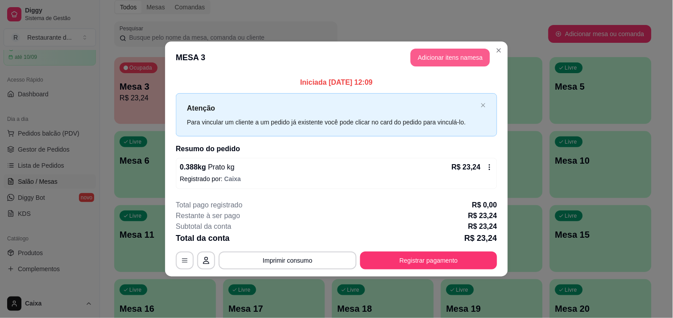
click at [449, 54] on button "Adicionar itens na mesa" at bounding box center [450, 58] width 79 height 18
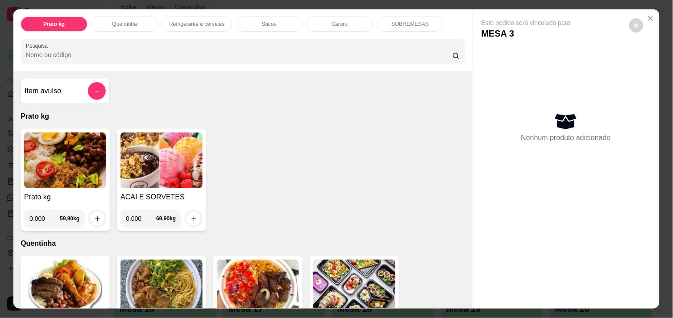
click at [41, 210] on input "0.000" at bounding box center [44, 219] width 30 height 18
type input "0.576"
click at [94, 217] on icon "increase-product-quantity" at bounding box center [97, 219] width 7 height 7
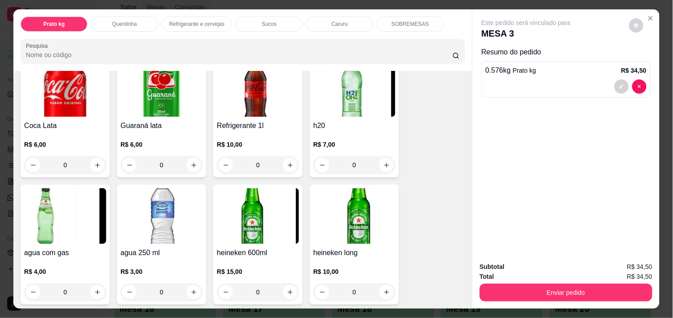
scroll to position [476, 0]
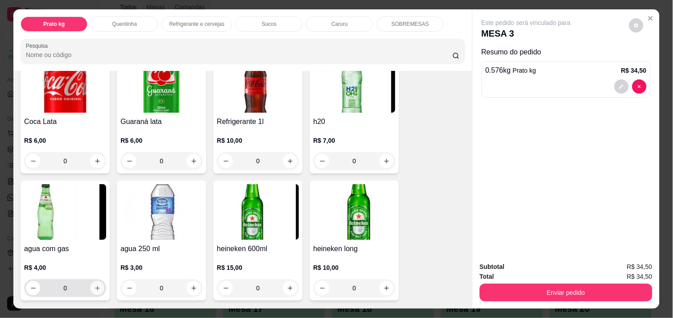
click at [94, 286] on icon "increase-product-quantity" at bounding box center [97, 288] width 7 height 7
type input "1"
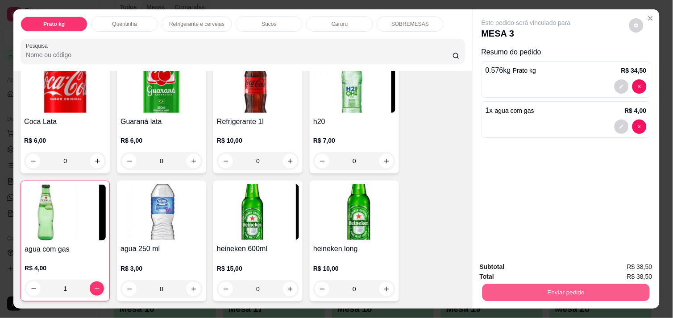
click at [593, 290] on button "Enviar pedido" at bounding box center [565, 292] width 167 height 17
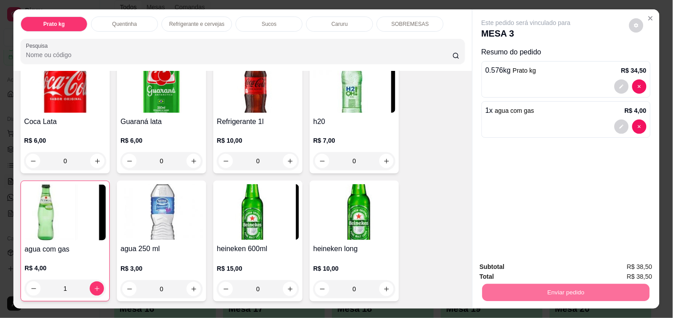
click at [574, 269] on button "Não registrar e enviar pedido" at bounding box center [536, 267] width 90 height 17
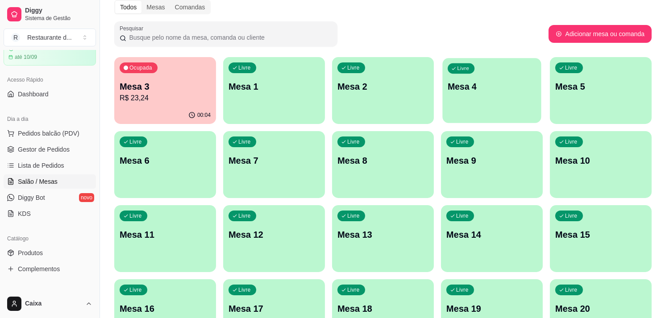
click at [521, 108] on div "Livre Mesa 4" at bounding box center [491, 85] width 99 height 54
click at [469, 82] on p "Mesa 4" at bounding box center [492, 87] width 88 height 12
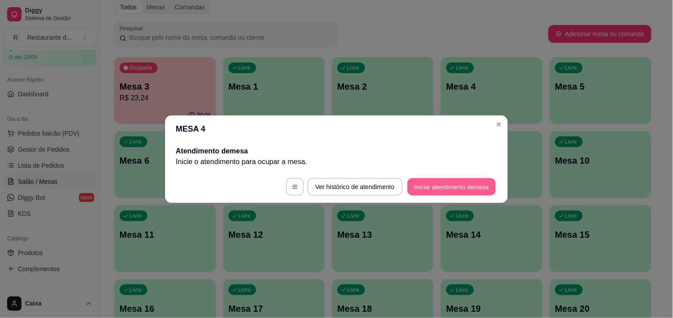
click at [453, 183] on button "Iniciar atendimento de mesa" at bounding box center [452, 186] width 88 height 17
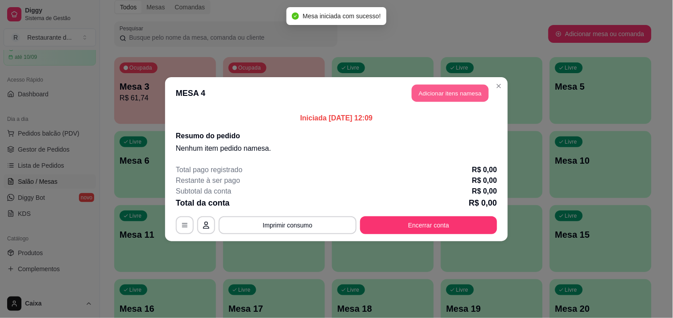
click at [445, 87] on button "Adicionar itens na mesa" at bounding box center [450, 92] width 77 height 17
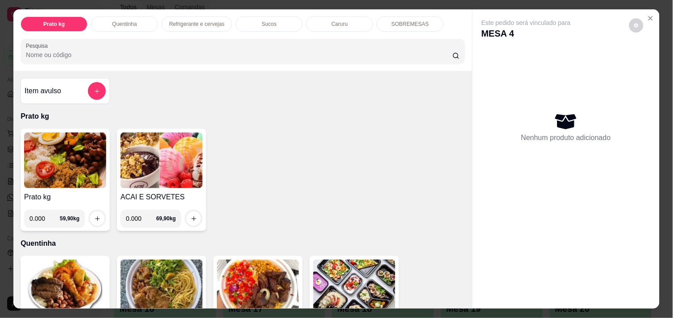
click at [46, 215] on input "0.000" at bounding box center [44, 219] width 30 height 18
type input "0.442"
click at [95, 216] on icon "increase-product-quantity" at bounding box center [97, 218] width 4 height 4
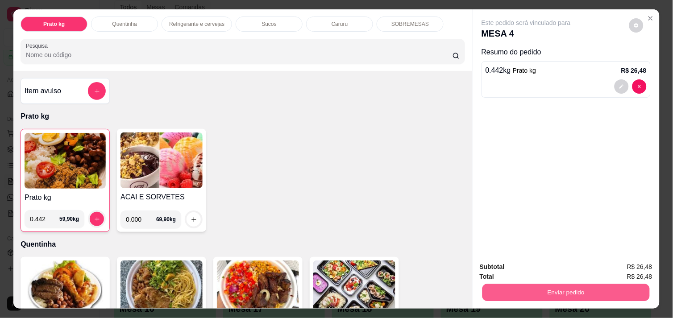
click at [560, 288] on button "Enviar pedido" at bounding box center [565, 292] width 167 height 17
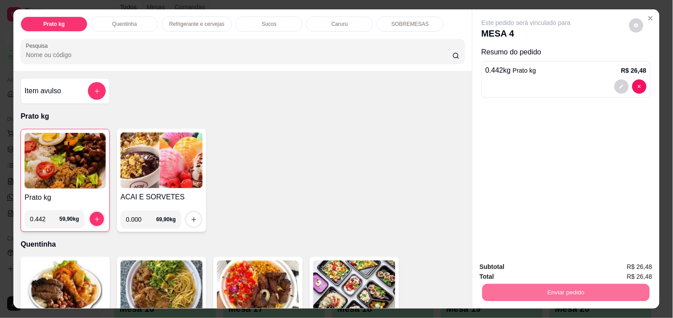
click at [548, 266] on button "Não registrar e enviar pedido" at bounding box center [536, 267] width 90 height 17
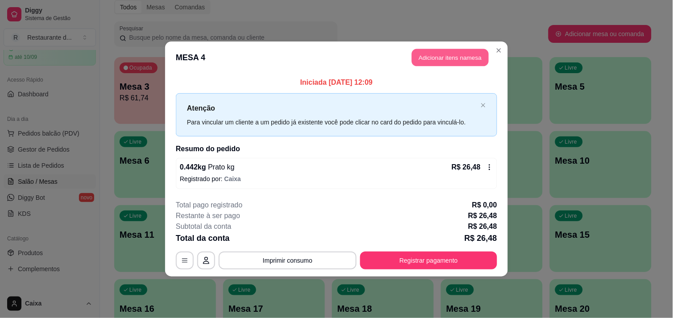
click at [462, 52] on button "Adicionar itens na mesa" at bounding box center [450, 57] width 77 height 17
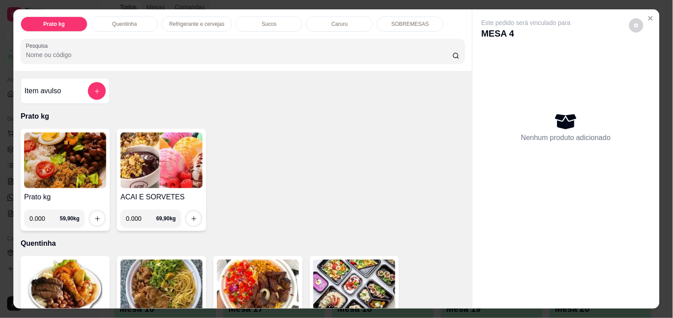
click at [42, 212] on input "0.000" at bounding box center [44, 219] width 30 height 18
type input "0.682"
click at [94, 216] on icon "increase-product-quantity" at bounding box center [97, 219] width 7 height 7
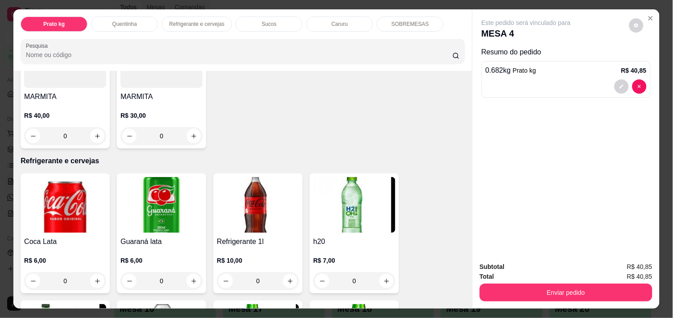
scroll to position [357, 0]
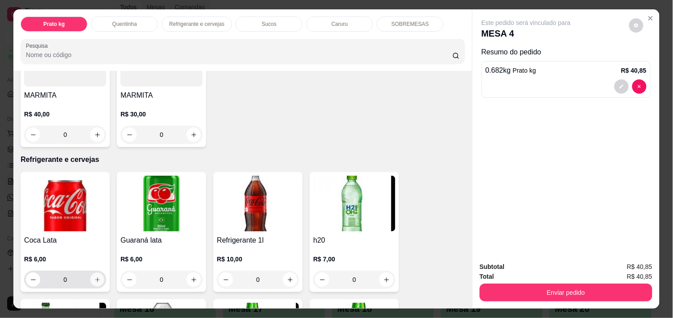
click at [97, 275] on button "increase-product-quantity" at bounding box center [98, 280] width 14 height 14
type input "1"
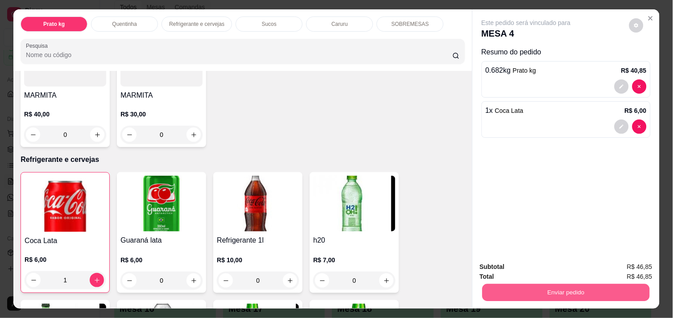
click at [516, 284] on button "Enviar pedido" at bounding box center [565, 292] width 167 height 17
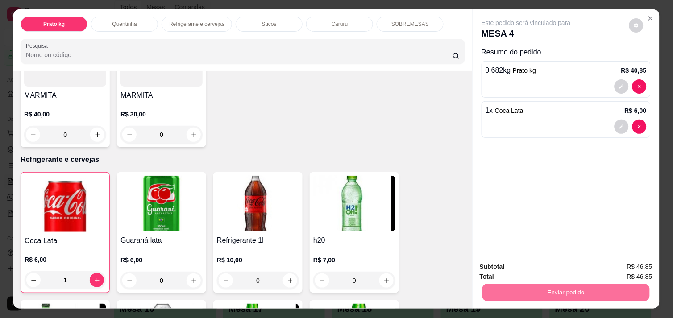
click at [519, 268] on button "Não registrar e enviar pedido" at bounding box center [536, 267] width 90 height 17
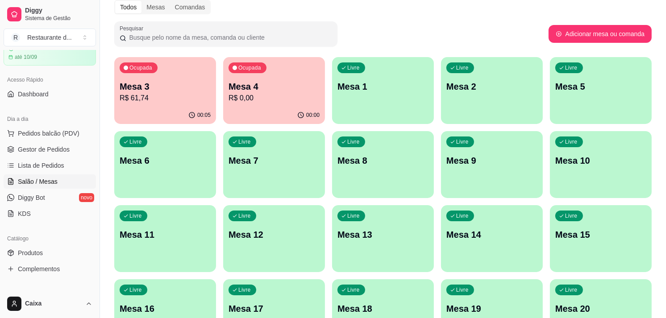
click at [155, 160] on p "Mesa 6" at bounding box center [165, 160] width 91 height 12
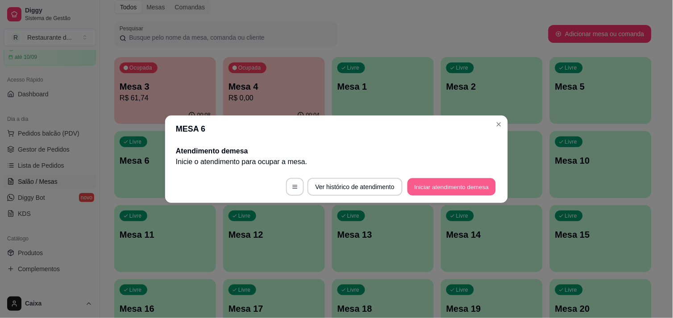
click at [424, 187] on button "Iniciar atendimento de mesa" at bounding box center [452, 186] width 88 height 17
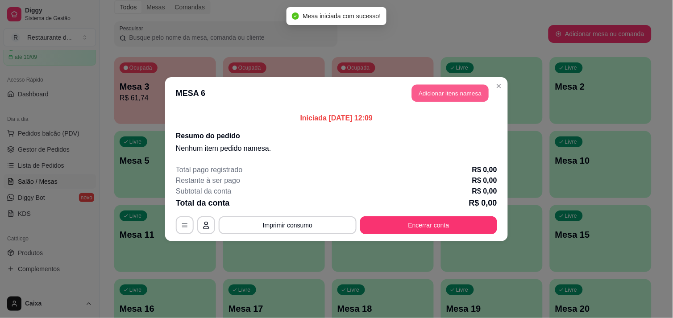
click at [454, 91] on button "Adicionar itens na mesa" at bounding box center [450, 92] width 77 height 17
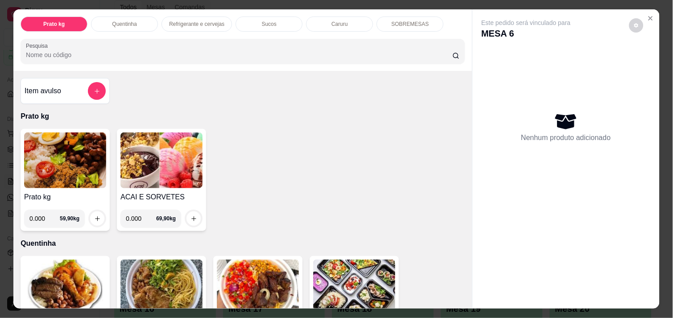
click at [41, 215] on input "0.000" at bounding box center [44, 219] width 30 height 18
type input "0.656"
click at [96, 216] on icon "increase-product-quantity" at bounding box center [97, 219] width 7 height 7
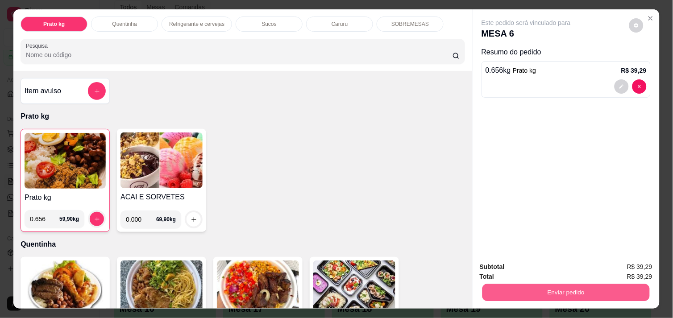
click at [513, 287] on button "Enviar pedido" at bounding box center [565, 292] width 167 height 17
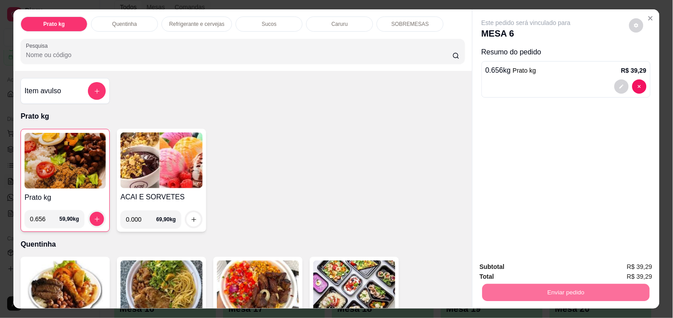
click at [514, 270] on button "Não registrar e enviar pedido" at bounding box center [536, 267] width 90 height 17
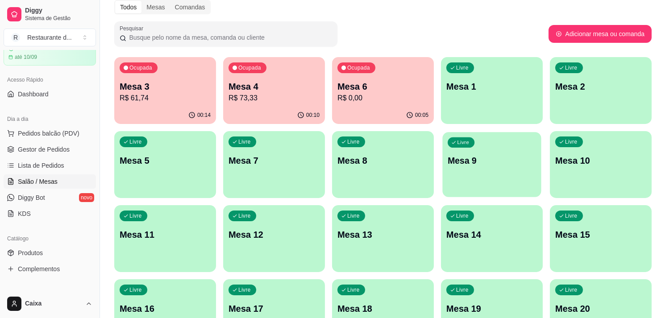
click at [482, 158] on p "Mesa 9" at bounding box center [492, 161] width 88 height 12
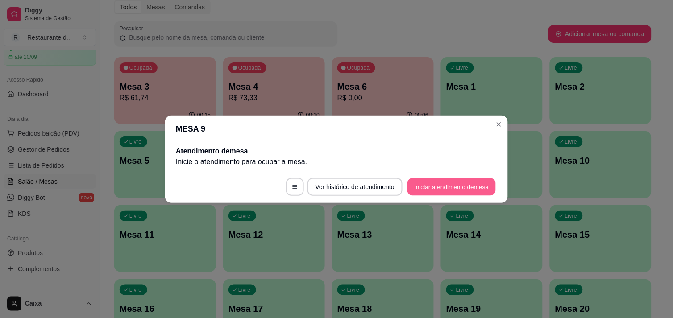
click at [445, 185] on button "Iniciar atendimento de mesa" at bounding box center [452, 186] width 88 height 17
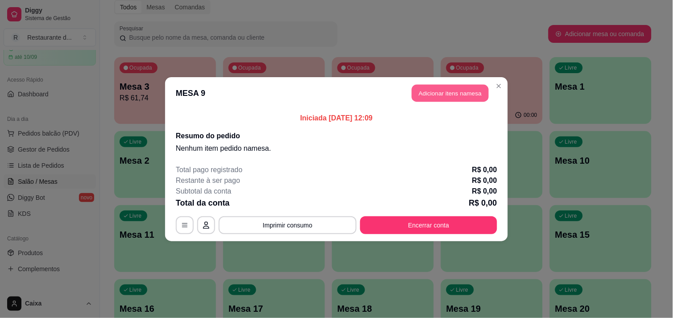
click at [458, 88] on button "Adicionar itens na mesa" at bounding box center [450, 92] width 77 height 17
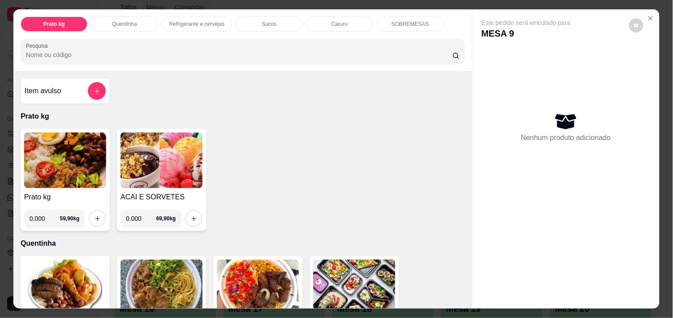
click at [44, 215] on input "0.000" at bounding box center [44, 219] width 30 height 18
type input "0.582"
click at [96, 216] on icon "increase-product-quantity" at bounding box center [97, 219] width 7 height 7
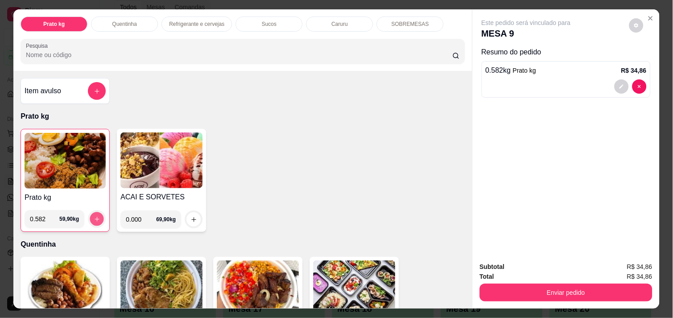
click at [96, 216] on icon "increase-product-quantity" at bounding box center [97, 219] width 7 height 7
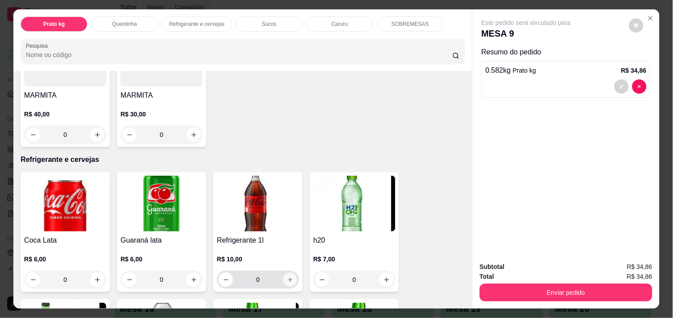
click at [287, 279] on icon "increase-product-quantity" at bounding box center [290, 280] width 7 height 7
type input "1"
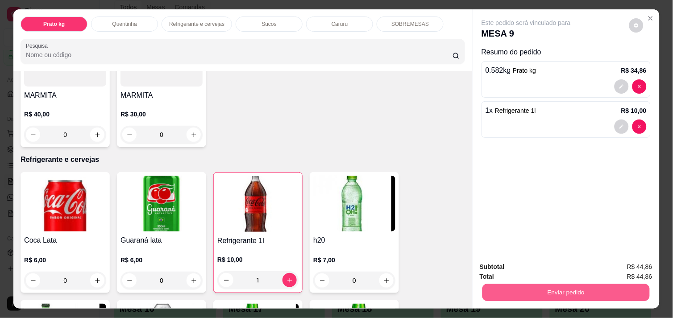
click at [511, 292] on button "Enviar pedido" at bounding box center [565, 292] width 167 height 17
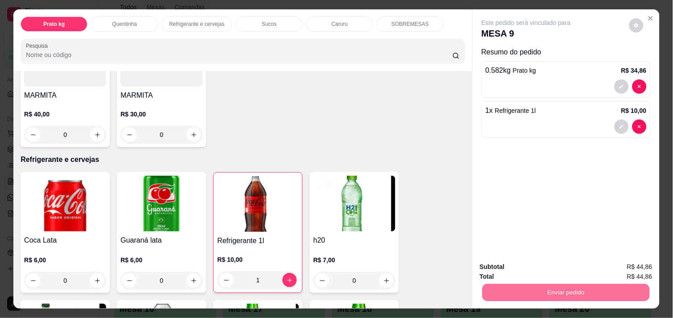
click at [520, 262] on button "Não registrar e enviar pedido" at bounding box center [536, 267] width 90 height 17
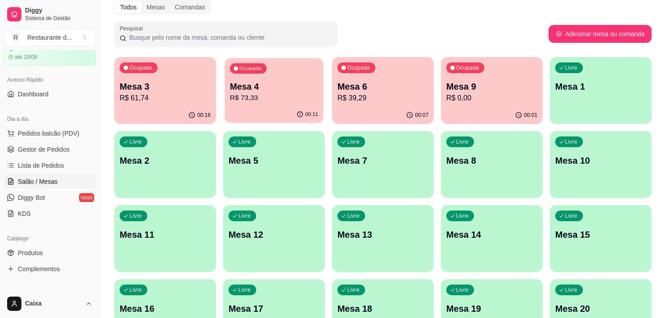
click at [299, 107] on div "00:11" at bounding box center [274, 114] width 99 height 17
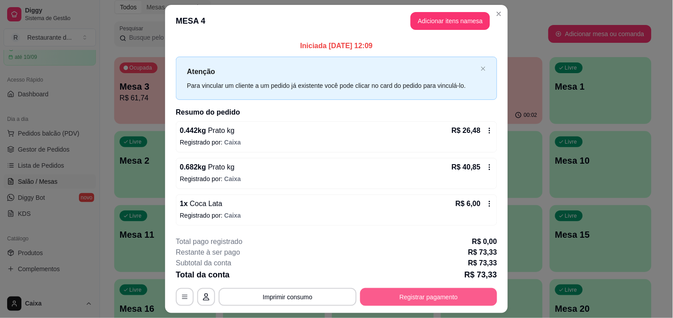
click at [433, 300] on button "Registrar pagamento" at bounding box center [428, 297] width 137 height 18
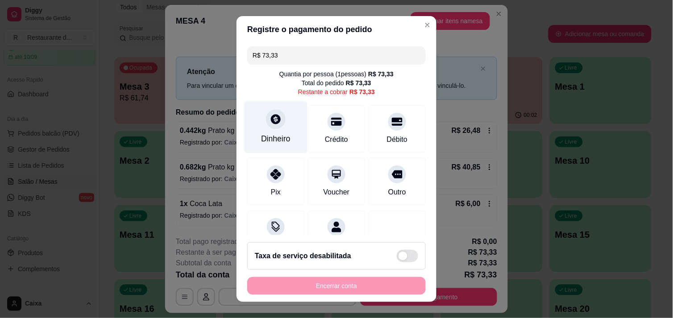
click at [279, 137] on div "Dinheiro" at bounding box center [275, 139] width 29 height 12
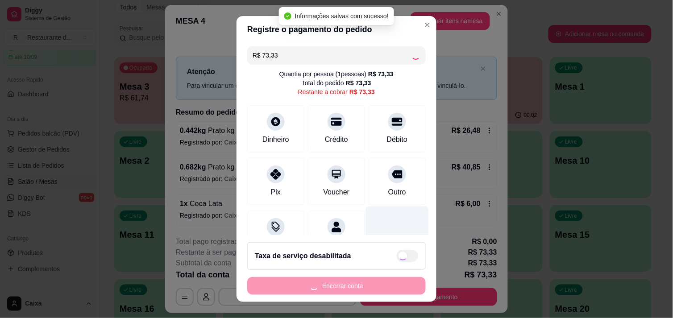
type input "R$ 0,00"
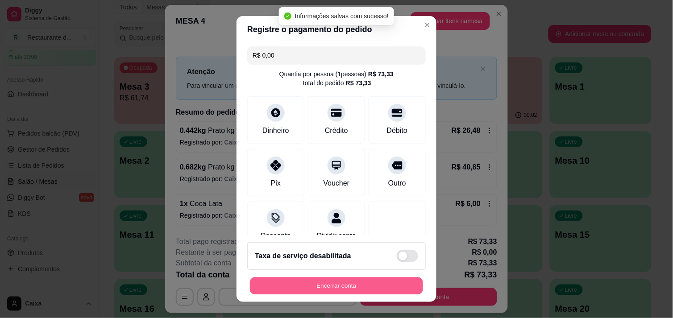
click at [366, 287] on button "Encerrar conta" at bounding box center [336, 286] width 173 height 17
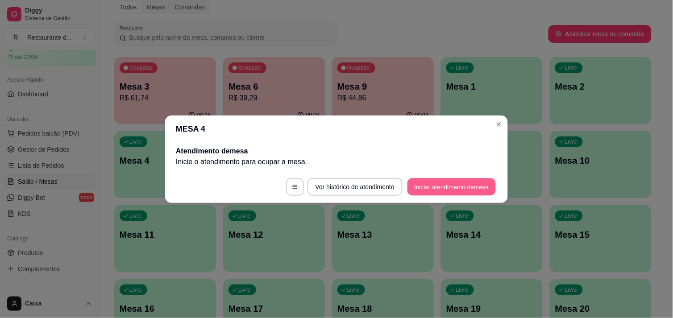
click at [435, 195] on button "Iniciar atendimento de mesa" at bounding box center [452, 186] width 88 height 17
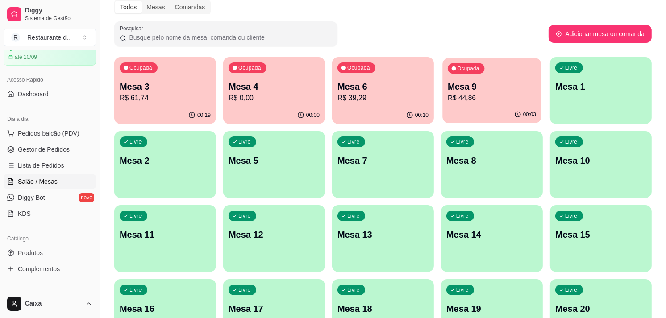
click at [522, 90] on p "Mesa 9" at bounding box center [492, 87] width 88 height 12
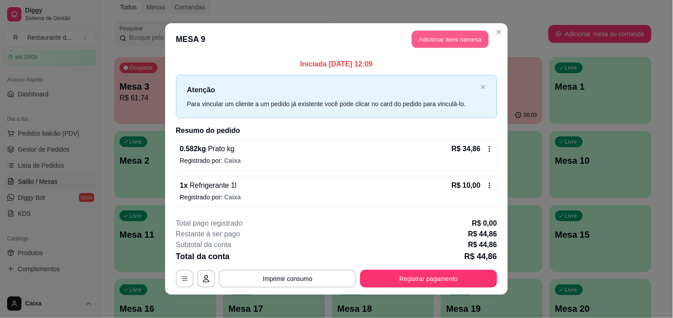
click at [433, 39] on button "Adicionar itens na mesa" at bounding box center [450, 39] width 77 height 17
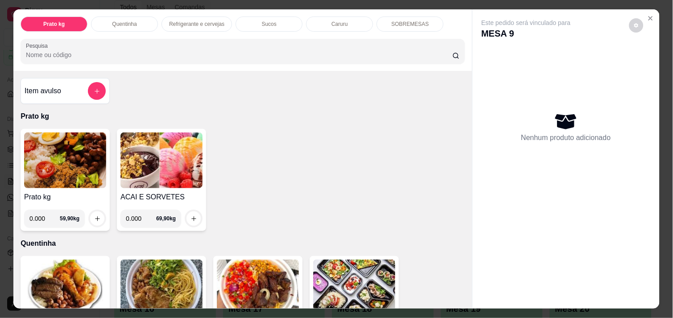
click at [43, 211] on input "0.000" at bounding box center [44, 219] width 30 height 18
type input "0.490"
click at [94, 216] on icon "increase-product-quantity" at bounding box center [97, 219] width 7 height 7
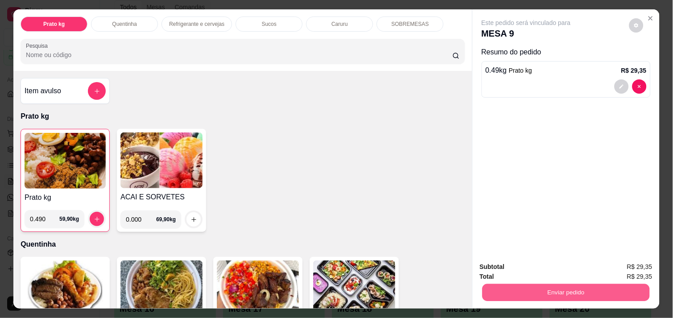
click at [555, 288] on button "Enviar pedido" at bounding box center [565, 292] width 167 height 17
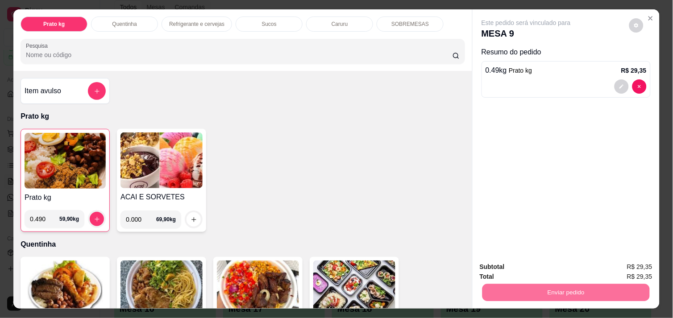
click at [546, 268] on button "Não registrar e enviar pedido" at bounding box center [536, 267] width 90 height 17
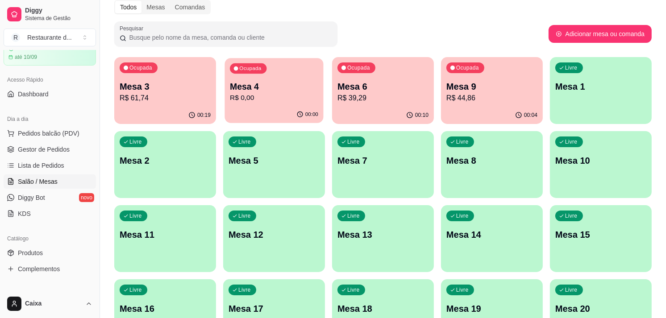
click at [284, 106] on button "Ocupada Mesa 4 R$ 0,00 00:00" at bounding box center [274, 90] width 99 height 65
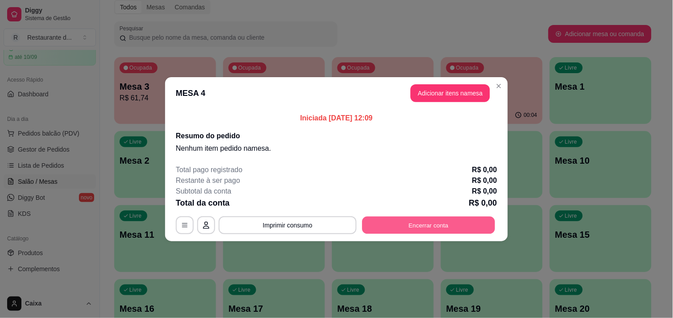
click at [433, 225] on button "Encerrar conta" at bounding box center [428, 224] width 133 height 17
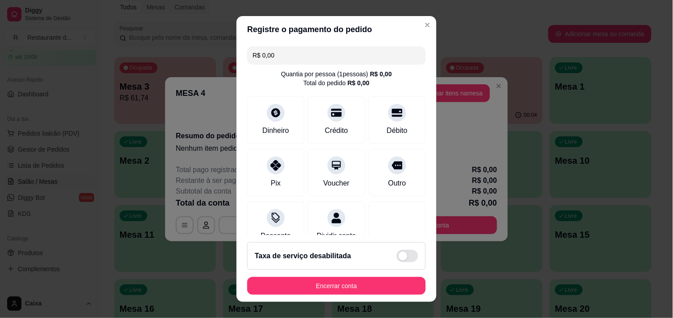
click at [433, 225] on section "Registre o pagamento do pedido R$ 0,00 Quantia por pessoa ( 1 pessoas) R$ 0,00 …" at bounding box center [337, 159] width 200 height 287
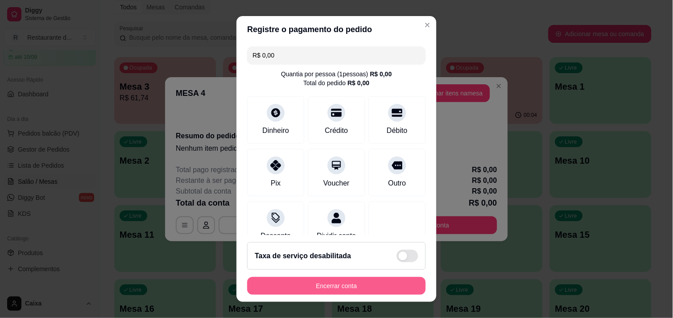
click at [335, 283] on button "Encerrar conta" at bounding box center [336, 286] width 179 height 18
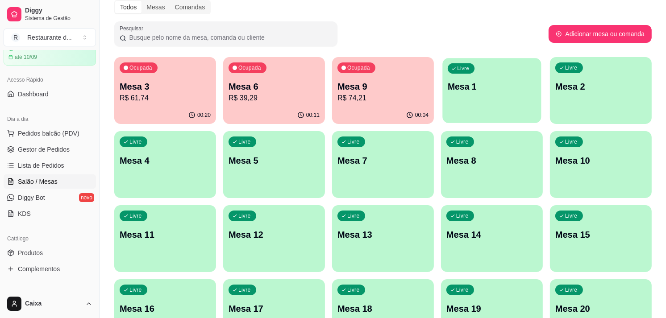
click at [505, 82] on p "Mesa 1" at bounding box center [492, 87] width 88 height 12
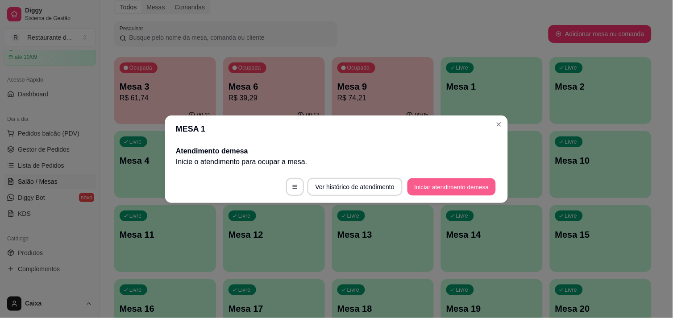
click at [451, 183] on button "Iniciar atendimento de mesa" at bounding box center [452, 186] width 88 height 17
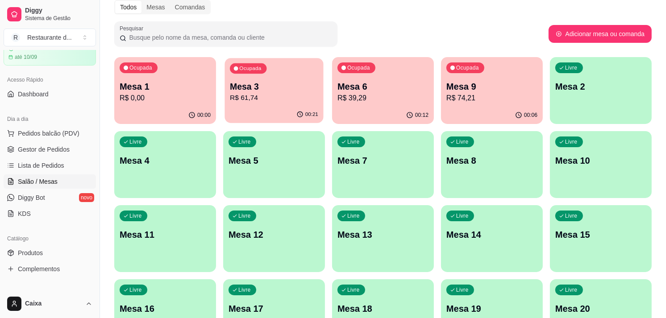
click at [296, 97] on p "R$ 61,74" at bounding box center [274, 98] width 88 height 10
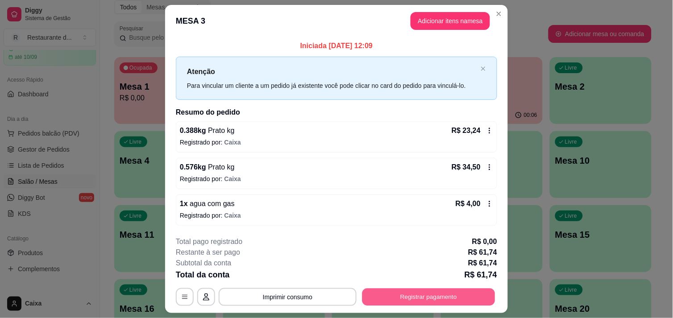
click at [428, 299] on button "Registrar pagamento" at bounding box center [428, 297] width 133 height 17
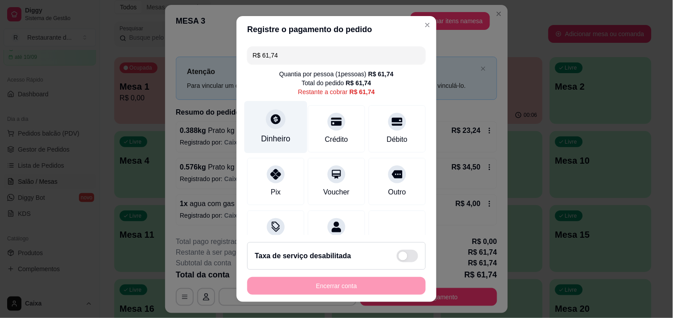
click at [254, 127] on div "Dinheiro" at bounding box center [276, 127] width 63 height 52
type input "R$ 0,00"
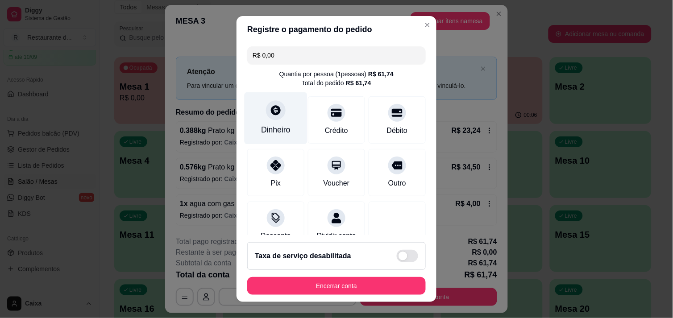
click at [267, 118] on div at bounding box center [276, 110] width 20 height 20
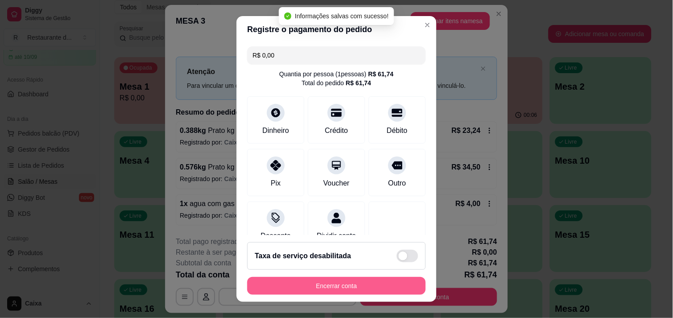
click at [365, 289] on button "Encerrar conta" at bounding box center [336, 286] width 179 height 18
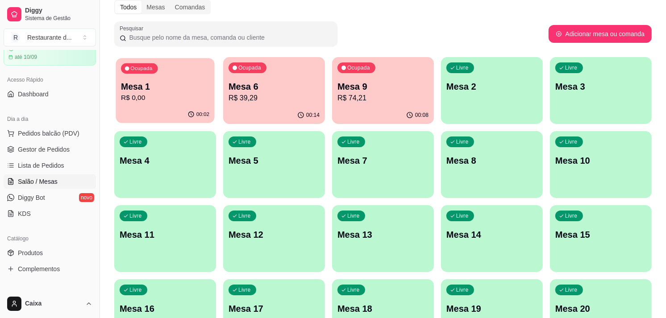
click at [166, 91] on p "Mesa 1" at bounding box center [165, 87] width 88 height 12
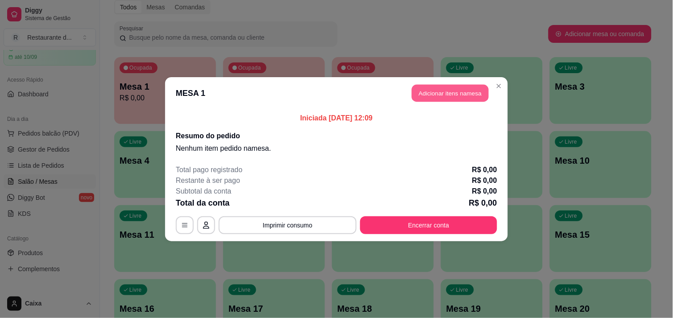
click at [437, 88] on button "Adicionar itens na mesa" at bounding box center [450, 92] width 77 height 17
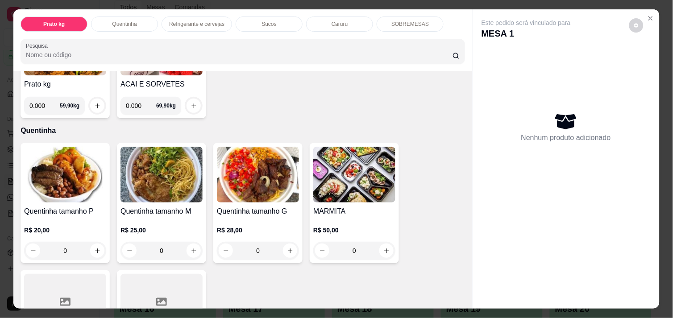
scroll to position [119, 0]
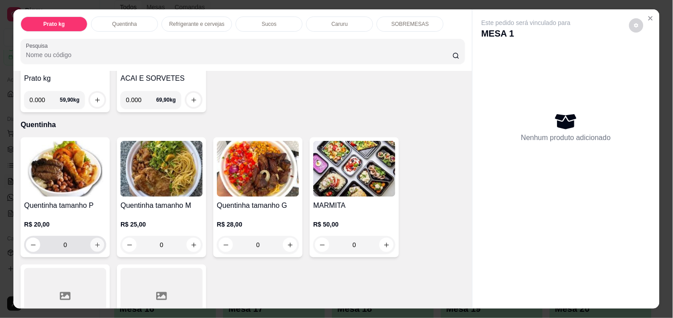
click at [97, 239] on button "increase-product-quantity" at bounding box center [98, 245] width 14 height 14
type input "1"
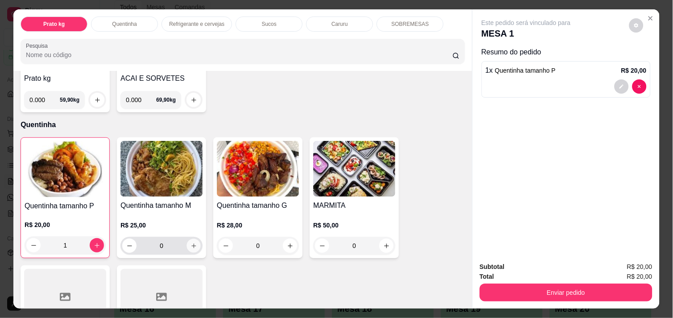
click at [191, 244] on icon "increase-product-quantity" at bounding box center [193, 246] width 4 height 4
type input "1"
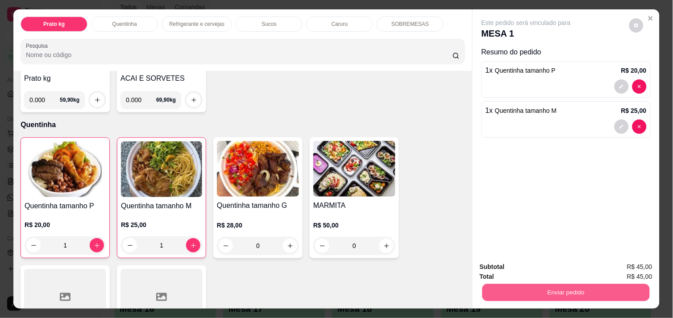
click at [566, 289] on button "Enviar pedido" at bounding box center [565, 292] width 167 height 17
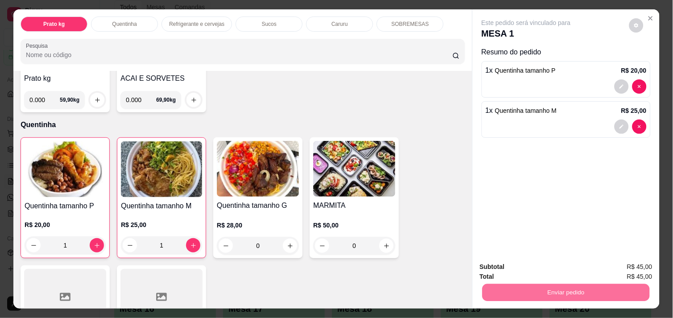
click at [545, 266] on button "Não registrar e enviar pedido" at bounding box center [536, 267] width 90 height 17
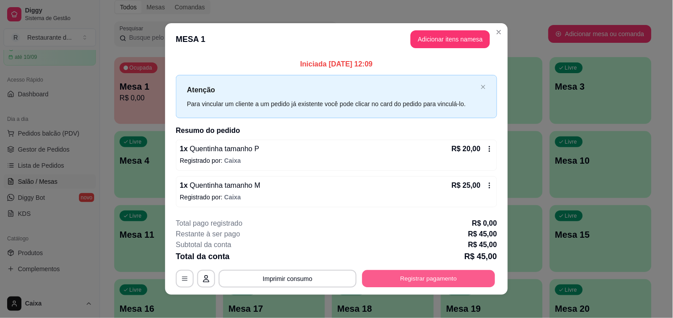
click at [434, 279] on button "Registrar pagamento" at bounding box center [428, 278] width 133 height 17
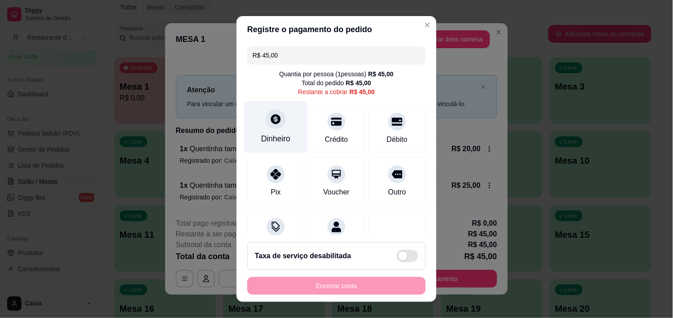
click at [270, 136] on div "Dinheiro" at bounding box center [275, 139] width 29 height 12
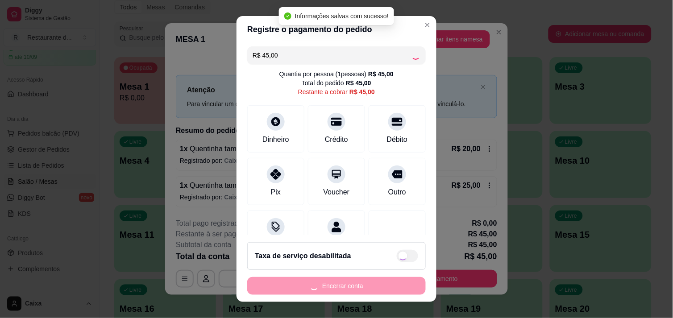
type input "R$ 0,00"
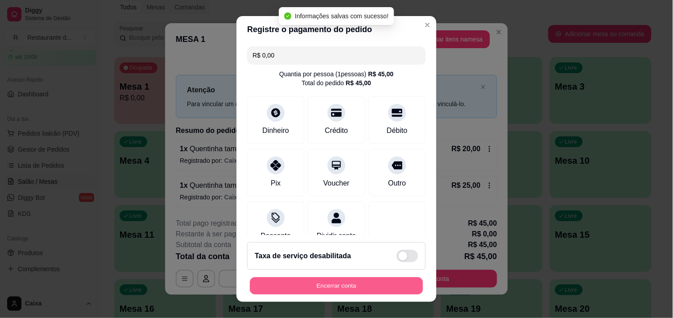
click at [328, 286] on button "Encerrar conta" at bounding box center [336, 286] width 173 height 17
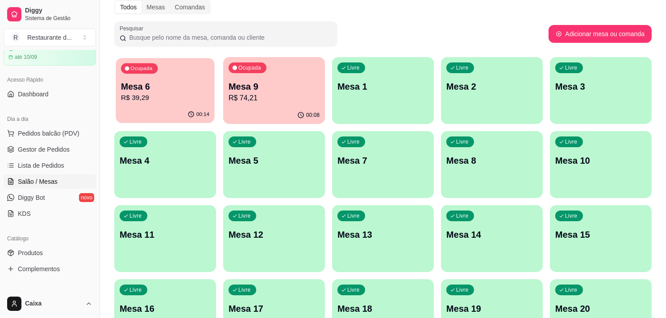
click at [162, 100] on p "R$ 39,29" at bounding box center [165, 98] width 88 height 10
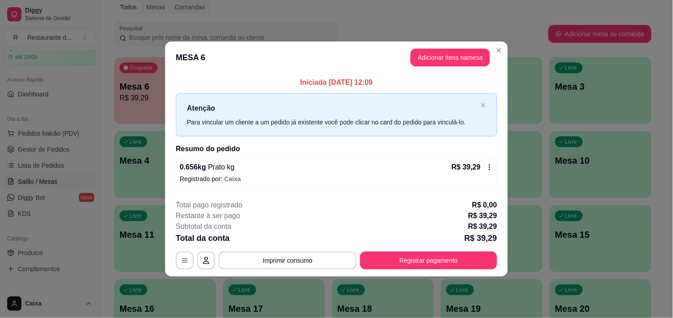
click at [412, 251] on div "**********" at bounding box center [336, 235] width 321 height 70
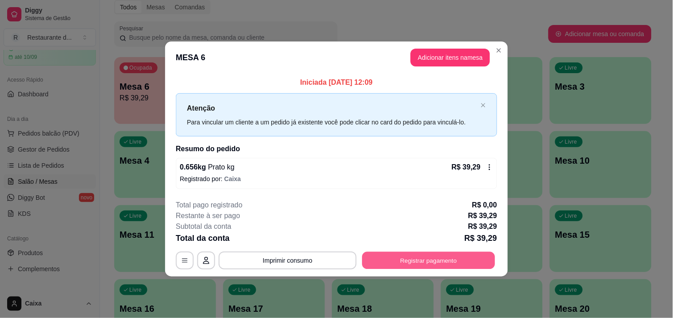
click at [412, 258] on button "Registrar pagamento" at bounding box center [428, 260] width 133 height 17
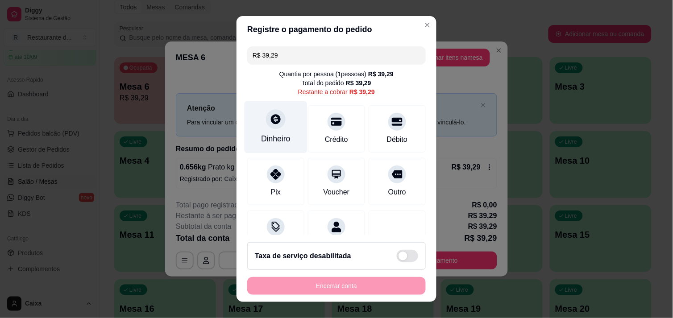
click at [270, 122] on icon at bounding box center [276, 119] width 12 height 12
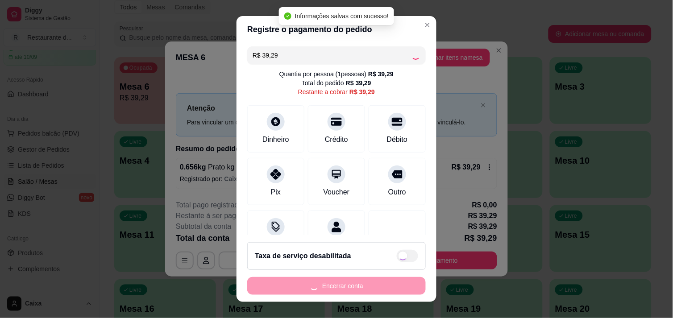
type input "R$ 0,00"
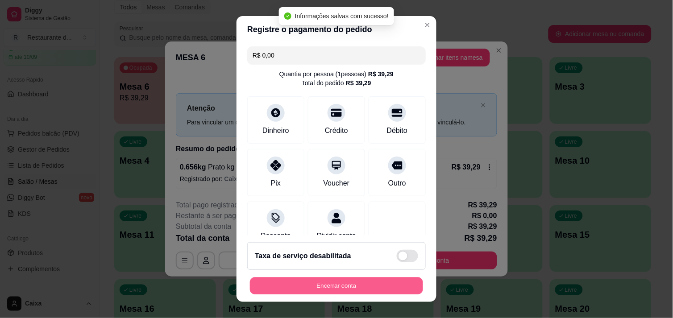
click at [349, 282] on button "Encerrar conta" at bounding box center [336, 286] width 173 height 17
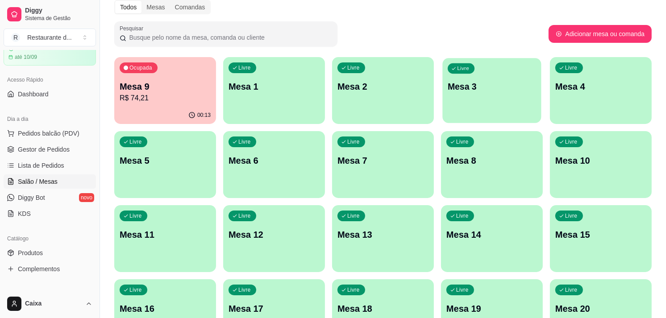
click at [482, 94] on div "Livre Mesa 3" at bounding box center [491, 85] width 99 height 54
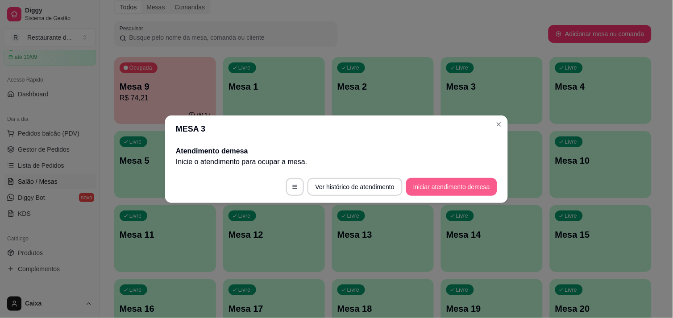
click at [465, 179] on button "Iniciar atendimento de mesa" at bounding box center [451, 187] width 91 height 18
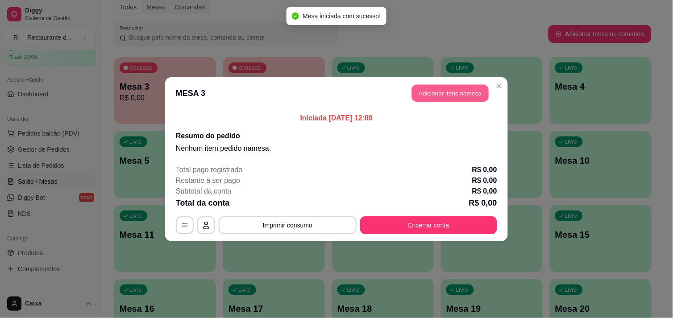
click at [428, 88] on button "Adicionar itens na mesa" at bounding box center [450, 92] width 77 height 17
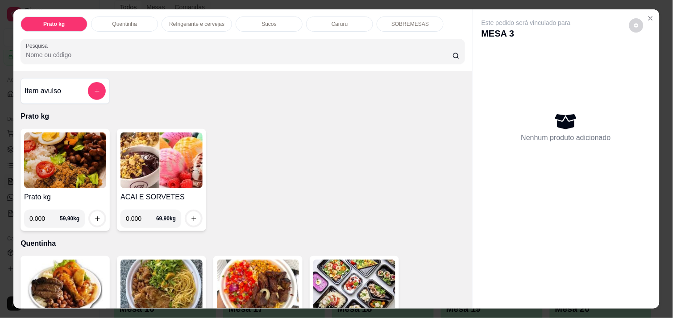
click at [45, 215] on input "0.000" at bounding box center [44, 219] width 30 height 18
type input "0.386"
click at [91, 213] on button "increase-product-quantity" at bounding box center [98, 219] width 14 height 14
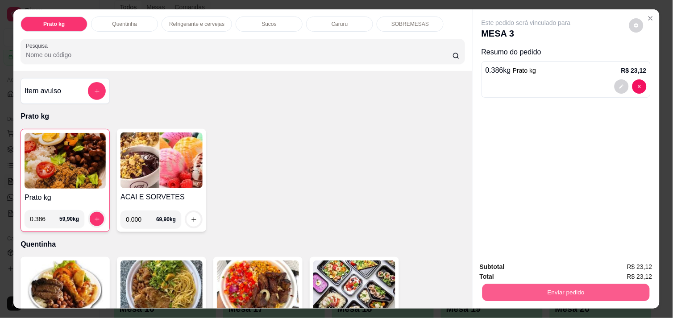
click at [561, 287] on button "Enviar pedido" at bounding box center [565, 292] width 167 height 17
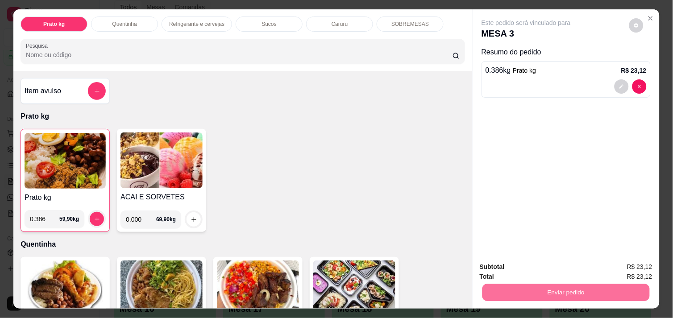
click at [543, 265] on button "Não registrar e enviar pedido" at bounding box center [536, 267] width 90 height 17
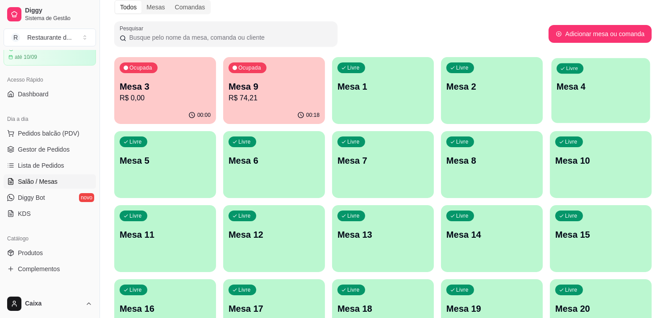
click at [611, 81] on p "Mesa 4" at bounding box center [601, 87] width 88 height 12
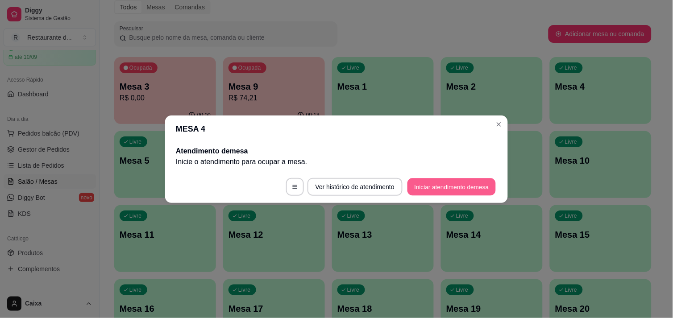
click at [469, 187] on button "Iniciar atendimento de mesa" at bounding box center [452, 186] width 88 height 17
click at [469, 187] on footer "Ver histórico de atendimento Iniciar atendimento de mesa" at bounding box center [336, 187] width 343 height 32
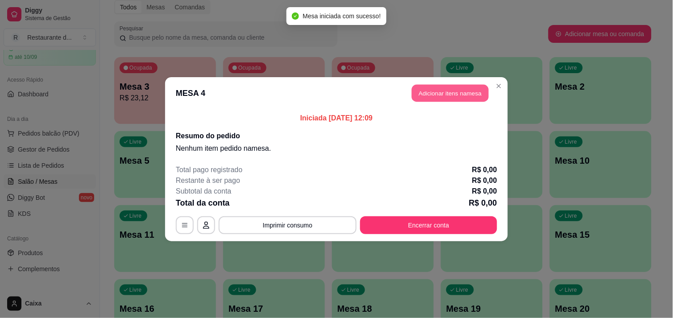
click at [457, 90] on button "Adicionar itens na mesa" at bounding box center [450, 92] width 77 height 17
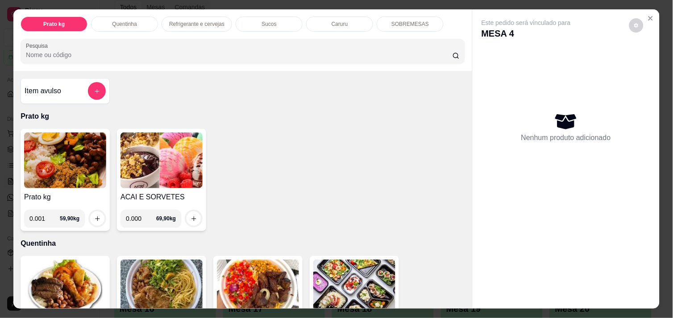
click at [49, 214] on input "0.001" at bounding box center [44, 219] width 30 height 18
type input "0.470"
click at [95, 216] on icon "increase-product-quantity" at bounding box center [97, 219] width 7 height 7
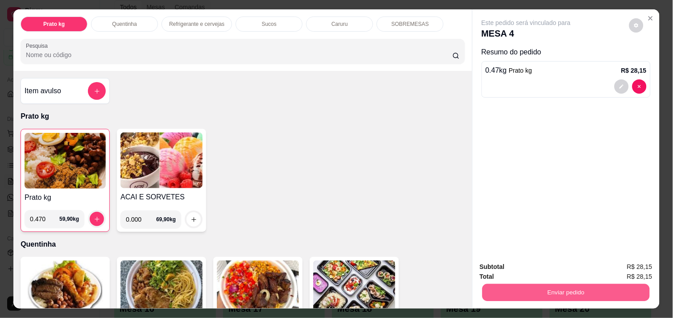
click at [539, 292] on button "Enviar pedido" at bounding box center [565, 292] width 167 height 17
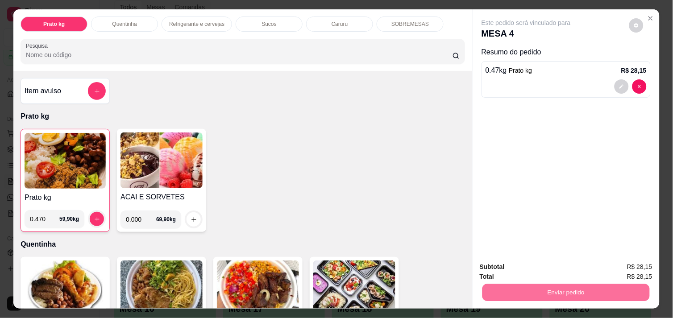
click at [529, 269] on button "Não registrar e enviar pedido" at bounding box center [536, 267] width 90 height 17
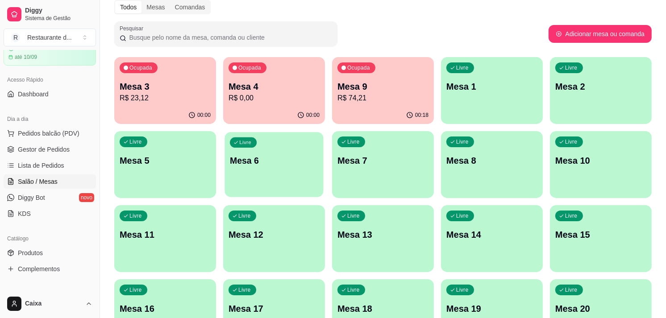
click at [289, 171] on div "Livre Mesa 6" at bounding box center [274, 159] width 99 height 54
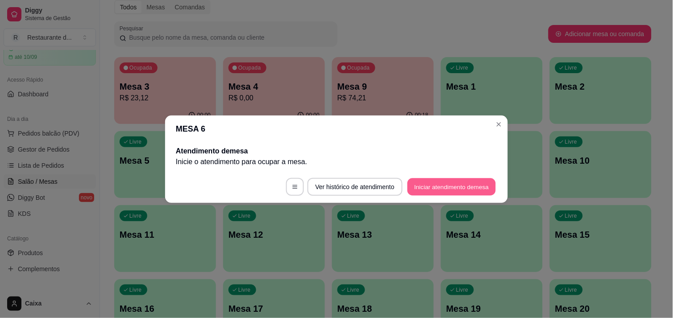
click at [421, 182] on button "Iniciar atendimento de mesa" at bounding box center [452, 186] width 88 height 17
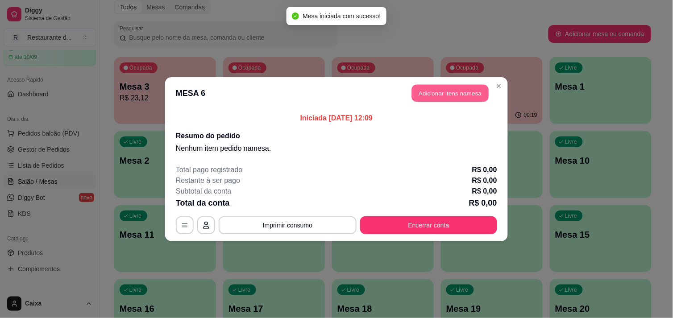
click at [449, 92] on button "Adicionar itens na mesa" at bounding box center [450, 92] width 77 height 17
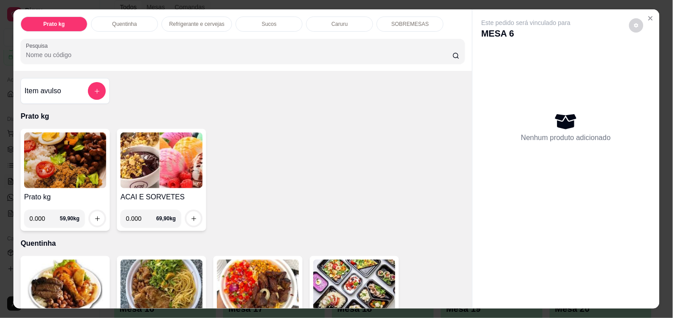
click at [45, 212] on input "0.000" at bounding box center [44, 219] width 30 height 18
type input "0.423"
click at [94, 216] on icon "increase-product-quantity" at bounding box center [97, 219] width 7 height 7
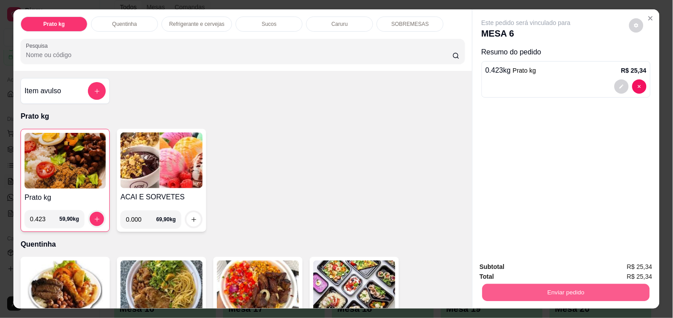
click at [522, 287] on button "Enviar pedido" at bounding box center [565, 292] width 167 height 17
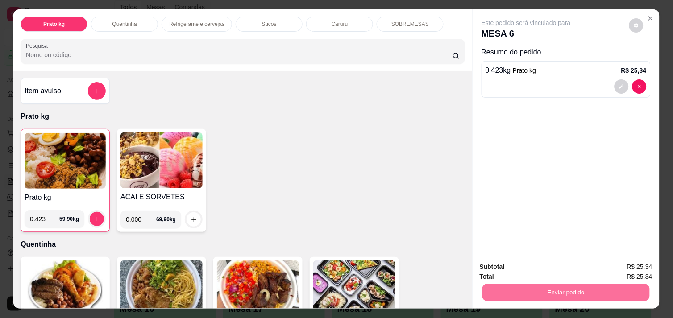
click at [527, 269] on button "Não registrar e enviar pedido" at bounding box center [536, 267] width 90 height 17
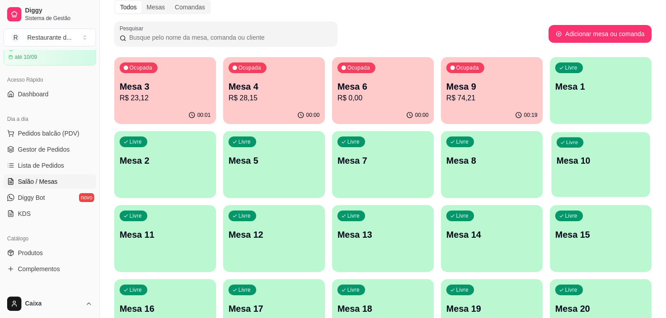
click at [569, 148] on div "Livre Mesa 10" at bounding box center [600, 159] width 99 height 54
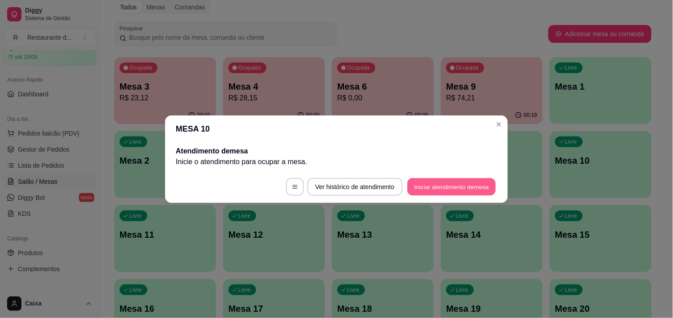
click at [454, 188] on button "Iniciar atendimento de mesa" at bounding box center [452, 186] width 88 height 17
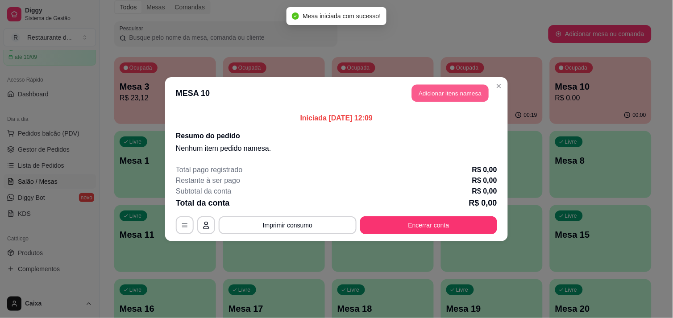
click at [457, 91] on button "Adicionar itens na mesa" at bounding box center [450, 92] width 77 height 17
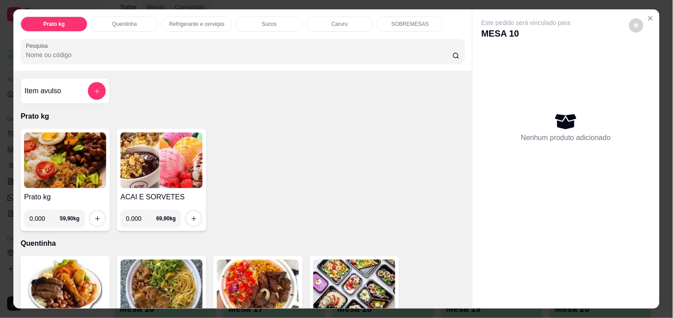
click at [42, 213] on input "0.000" at bounding box center [44, 219] width 30 height 18
type input "0.392"
click at [94, 216] on icon "increase-product-quantity" at bounding box center [97, 219] width 7 height 7
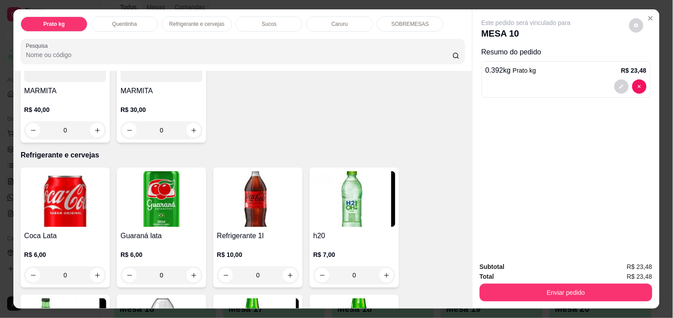
scroll to position [377, 0]
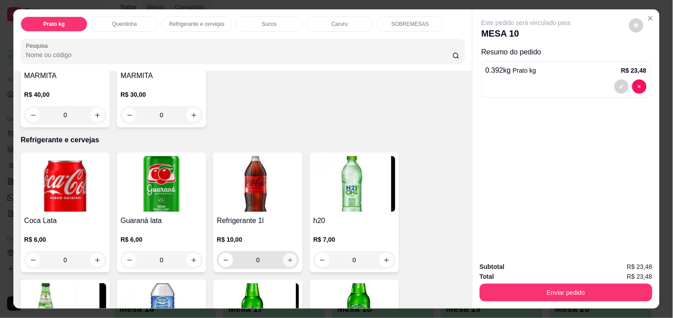
click at [288, 258] on icon "increase-product-quantity" at bounding box center [290, 260] width 4 height 4
type input "1"
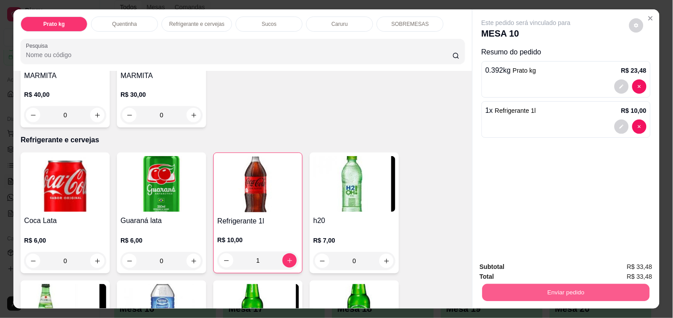
click at [559, 289] on button "Enviar pedido" at bounding box center [565, 292] width 167 height 17
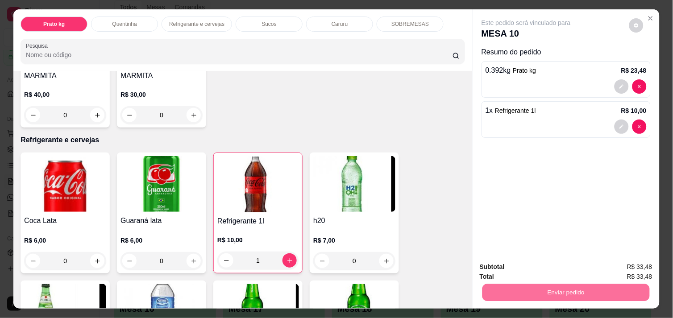
click at [541, 268] on button "Não registrar e enviar pedido" at bounding box center [536, 267] width 90 height 17
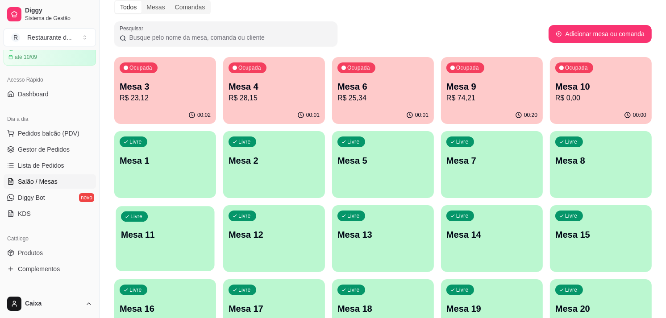
click at [139, 246] on div "Livre Mesa 11" at bounding box center [165, 233] width 99 height 54
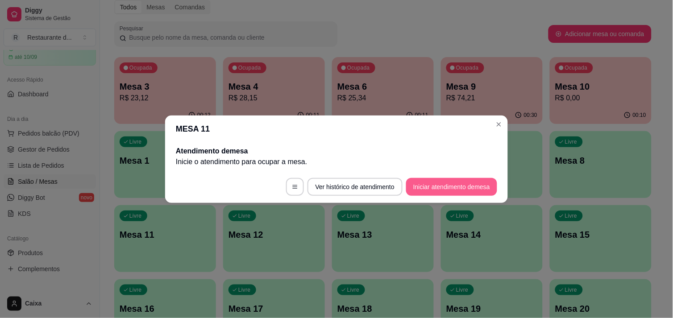
click at [427, 191] on button "Iniciar atendimento de mesa" at bounding box center [451, 187] width 91 height 18
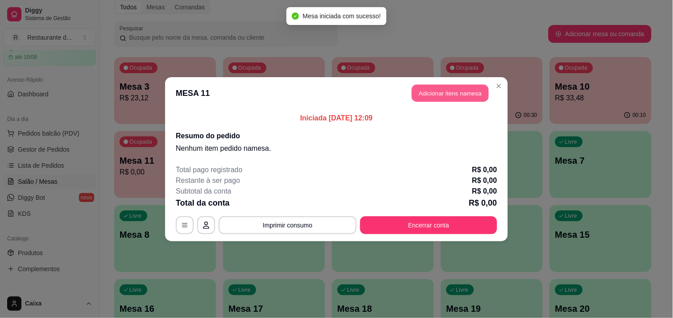
click at [445, 87] on button "Adicionar itens na mesa" at bounding box center [450, 92] width 77 height 17
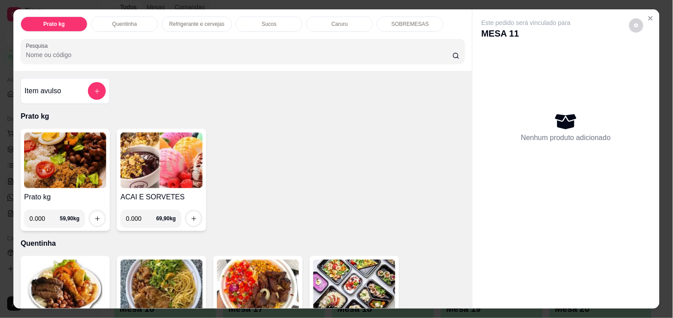
click at [44, 215] on input "0.000" at bounding box center [44, 219] width 30 height 18
type input "0.333"
click at [91, 213] on button "increase-product-quantity" at bounding box center [98, 219] width 14 height 14
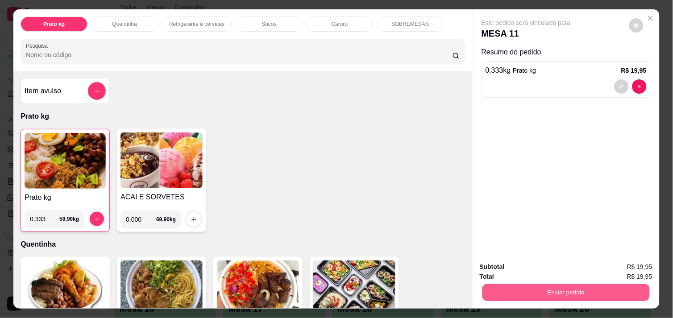
click at [501, 291] on button "Enviar pedido" at bounding box center [565, 292] width 167 height 17
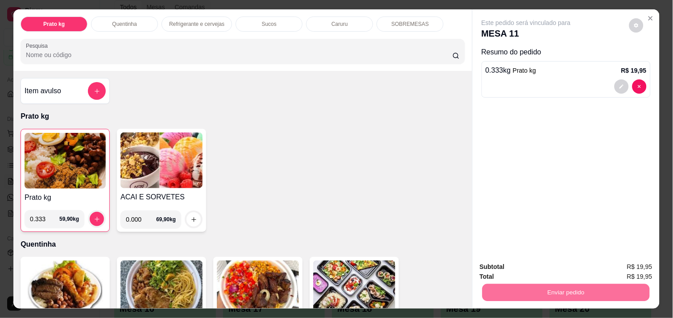
click at [515, 266] on button "Não registrar e enviar pedido" at bounding box center [536, 267] width 90 height 17
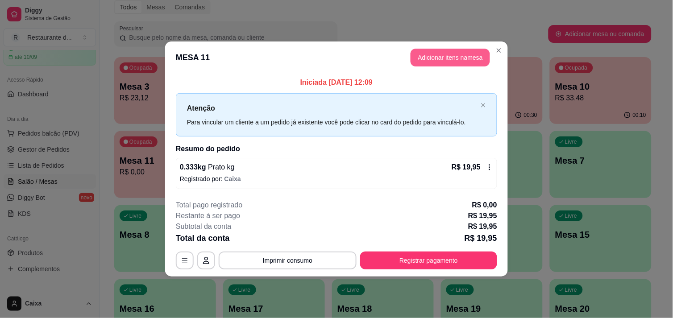
click at [449, 51] on button "Adicionar itens na mesa" at bounding box center [450, 58] width 79 height 18
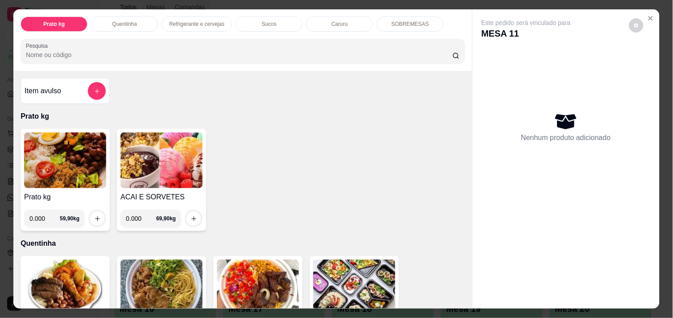
click at [43, 212] on input "0.000" at bounding box center [44, 219] width 30 height 18
type input "0.312"
click at [94, 216] on icon "increase-product-quantity" at bounding box center [97, 219] width 7 height 7
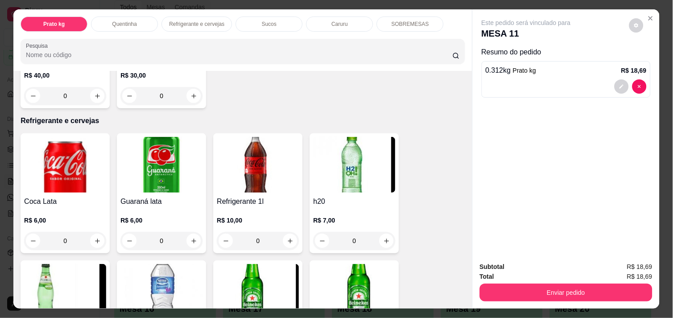
scroll to position [396, 0]
click at [96, 234] on button "increase-product-quantity" at bounding box center [98, 241] width 14 height 14
type input "1"
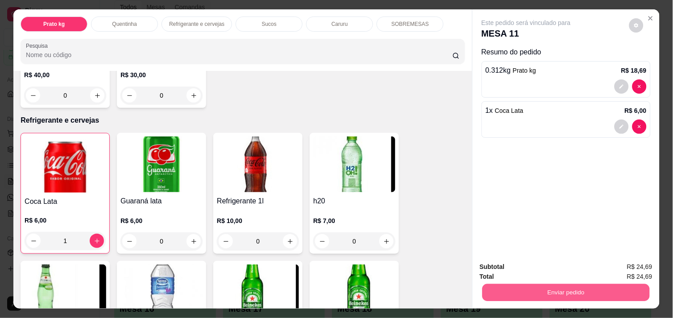
click at [546, 284] on button "Enviar pedido" at bounding box center [565, 292] width 167 height 17
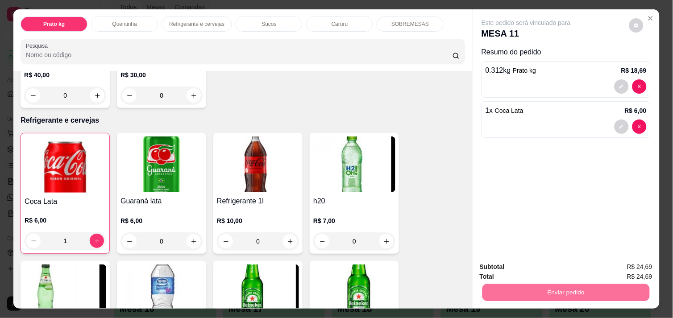
click at [536, 268] on button "Não registrar e enviar pedido" at bounding box center [536, 267] width 90 height 17
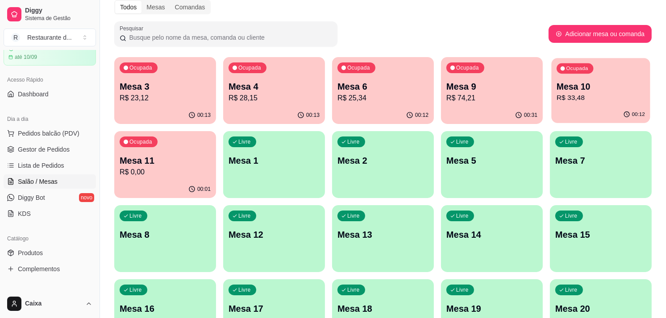
click at [590, 90] on p "Mesa 10" at bounding box center [601, 87] width 88 height 12
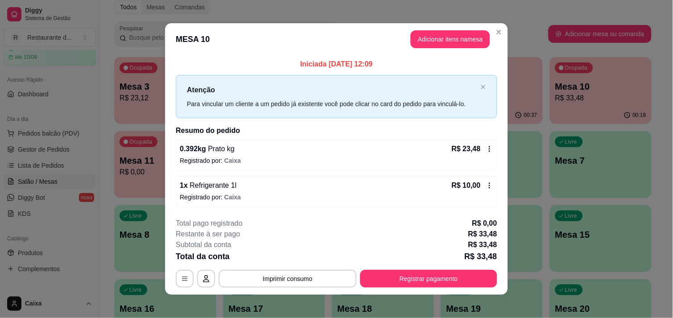
click at [489, 185] on icon at bounding box center [489, 186] width 1 height 6
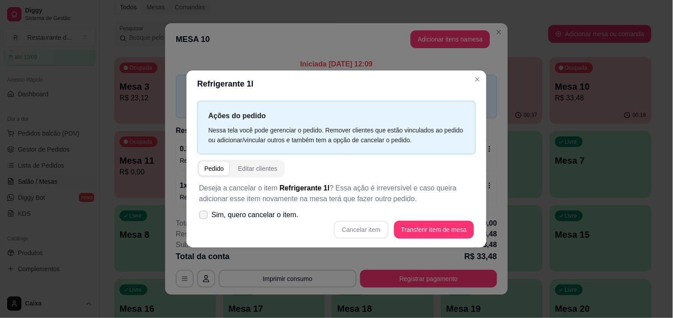
click at [204, 214] on icon at bounding box center [203, 214] width 7 height 5
click at [204, 216] on input "Sim, quero cancelar o item." at bounding box center [202, 219] width 6 height 6
checkbox input "true"
click at [382, 225] on button "Cancelar item" at bounding box center [361, 229] width 53 height 17
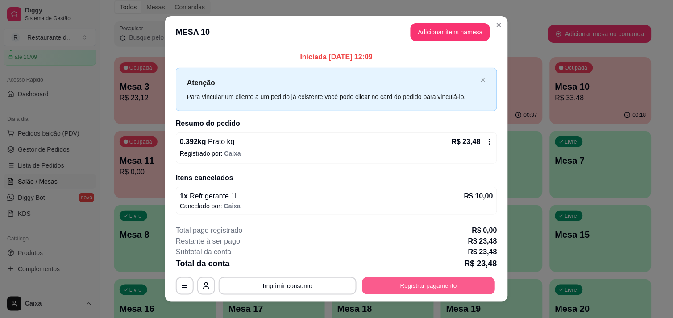
click at [403, 288] on button "Registrar pagamento" at bounding box center [428, 286] width 133 height 17
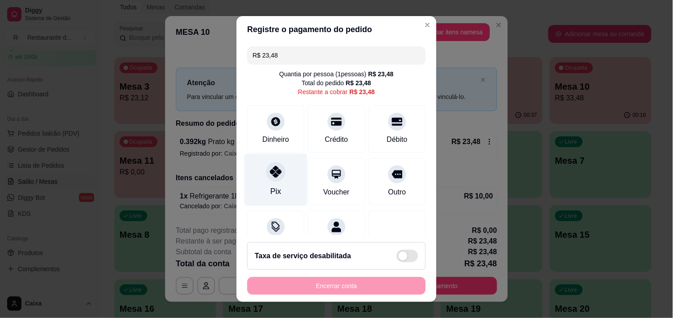
click at [275, 171] on icon at bounding box center [276, 172] width 12 height 12
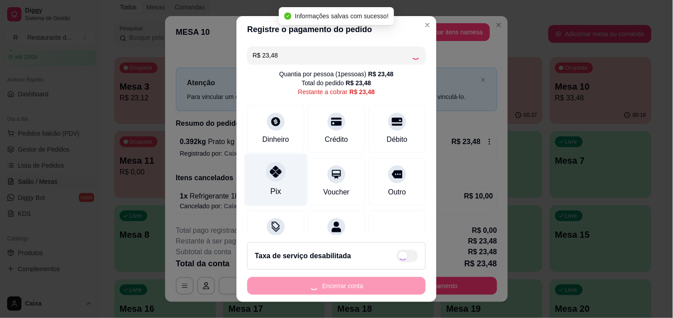
type input "R$ 0,00"
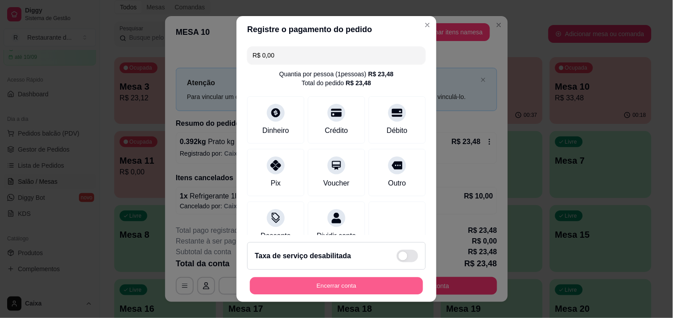
click at [320, 287] on button "Encerrar conta" at bounding box center [336, 286] width 173 height 17
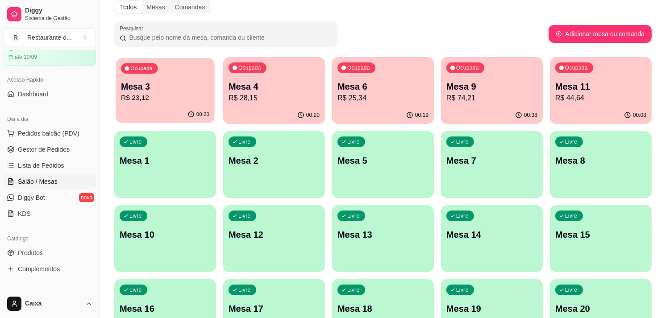
click at [196, 97] on p "R$ 23,12" at bounding box center [165, 98] width 88 height 10
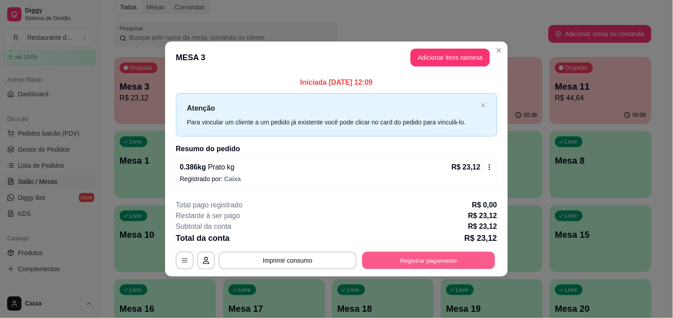
click at [428, 257] on button "Registrar pagamento" at bounding box center [428, 260] width 133 height 17
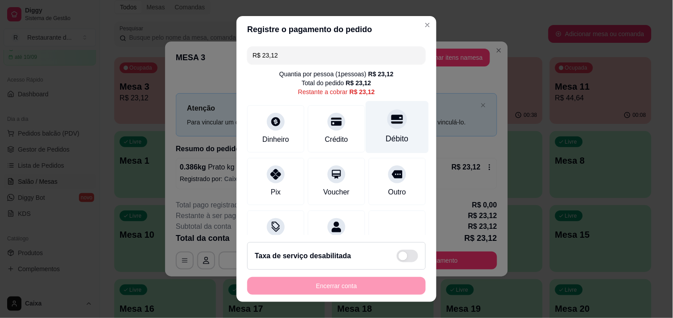
click at [367, 121] on div "Débito" at bounding box center [397, 127] width 63 height 52
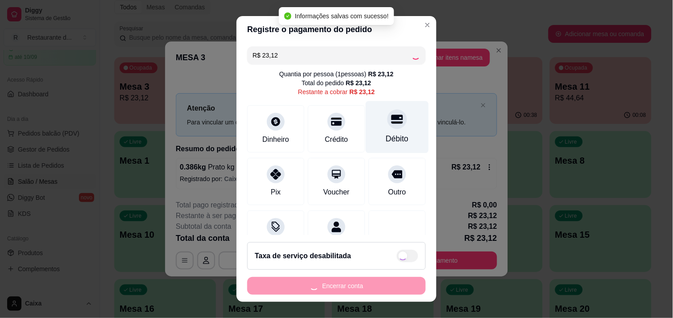
type input "R$ 0,00"
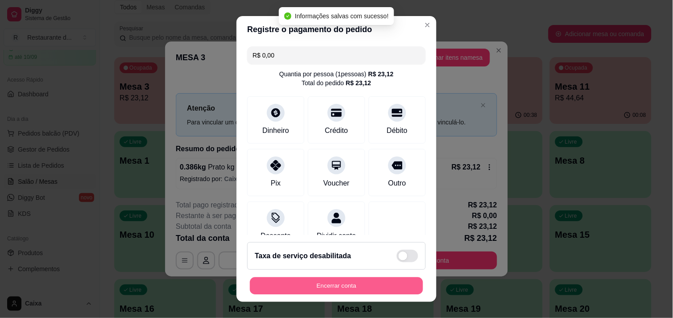
click at [331, 288] on button "Encerrar conta" at bounding box center [336, 286] width 173 height 17
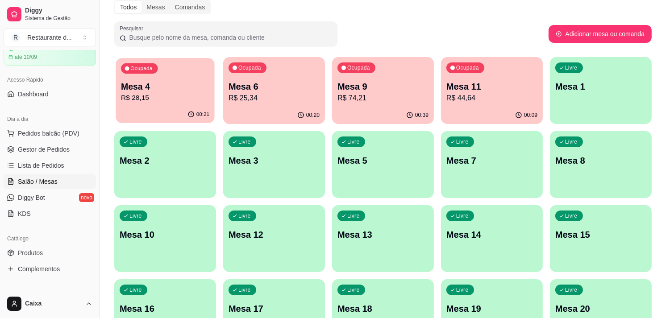
click at [153, 81] on p "Mesa 4" at bounding box center [165, 87] width 88 height 12
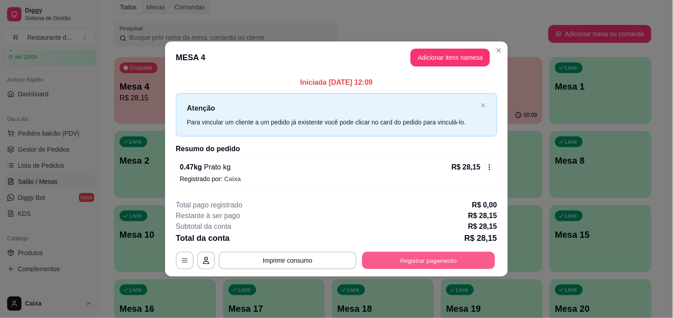
click at [420, 256] on button "Registrar pagamento" at bounding box center [428, 260] width 133 height 17
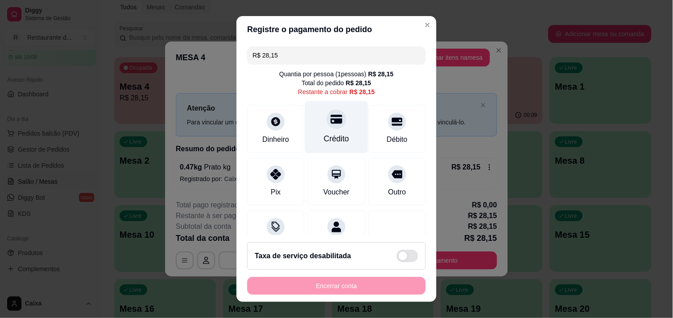
click at [331, 121] on icon at bounding box center [337, 119] width 12 height 9
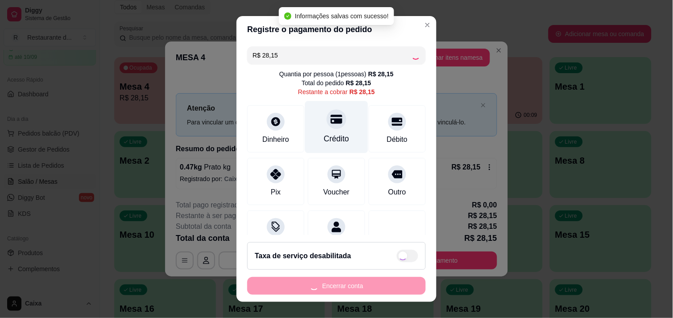
type input "R$ 0,00"
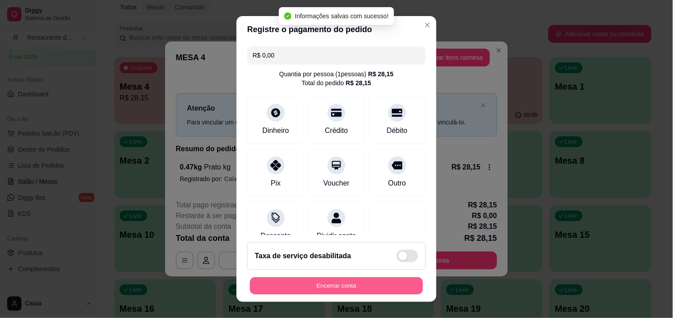
click at [345, 279] on button "Encerrar conta" at bounding box center [336, 286] width 173 height 17
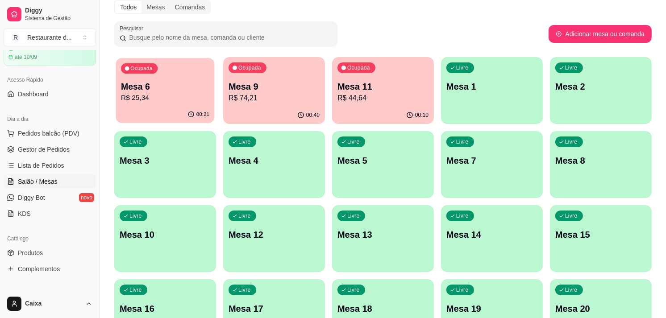
click at [184, 97] on p "R$ 25,34" at bounding box center [165, 98] width 88 height 10
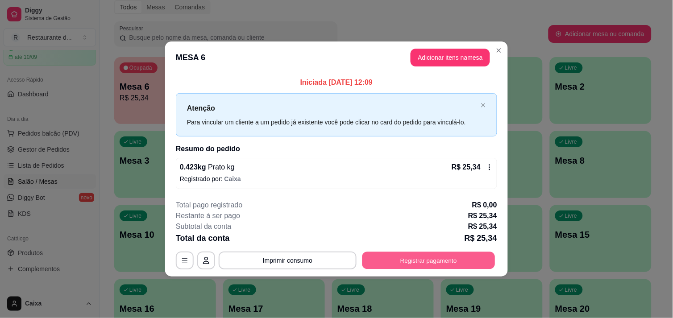
click at [418, 256] on button "Registrar pagamento" at bounding box center [428, 260] width 133 height 17
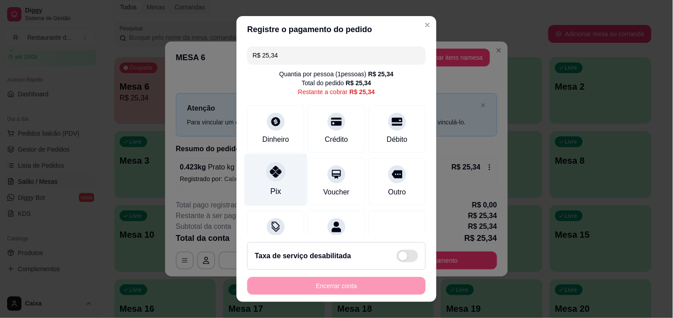
click at [270, 182] on div "Pix" at bounding box center [276, 180] width 63 height 52
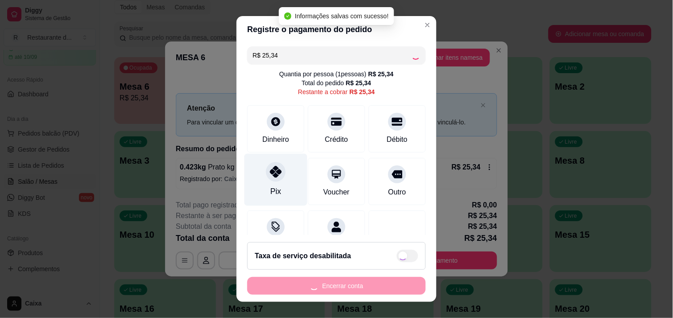
type input "R$ 0,00"
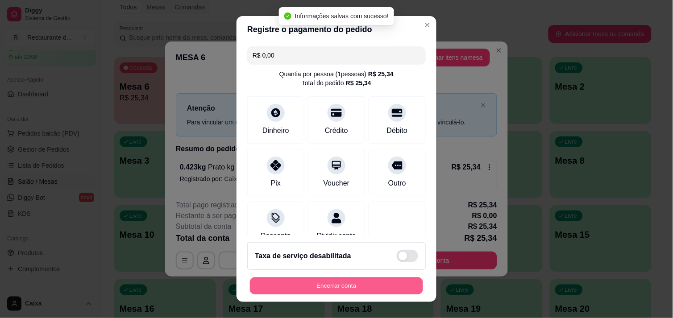
click at [378, 287] on button "Encerrar conta" at bounding box center [336, 286] width 173 height 17
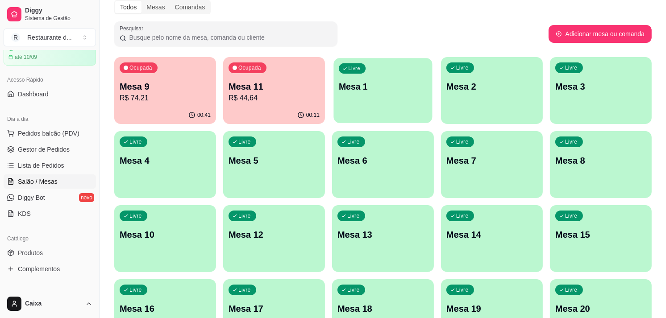
click at [387, 91] on p "Mesa 1" at bounding box center [383, 87] width 88 height 12
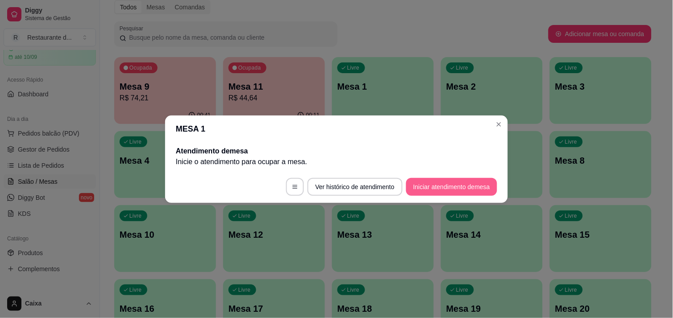
click at [449, 188] on button "Iniciar atendimento de mesa" at bounding box center [451, 187] width 91 height 18
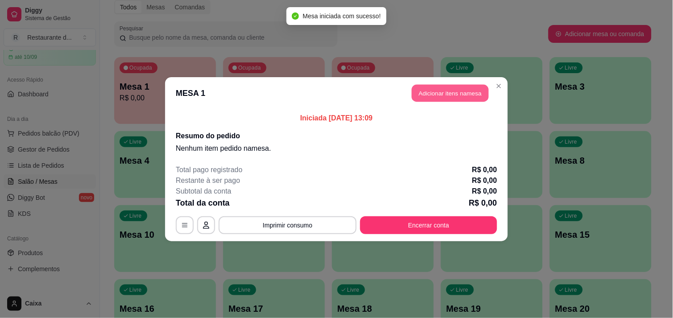
click at [442, 85] on button "Adicionar itens na mesa" at bounding box center [450, 92] width 77 height 17
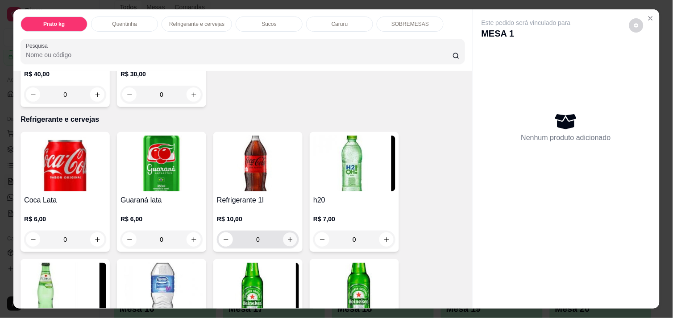
click at [287, 237] on icon "increase-product-quantity" at bounding box center [290, 240] width 7 height 7
type input "1"
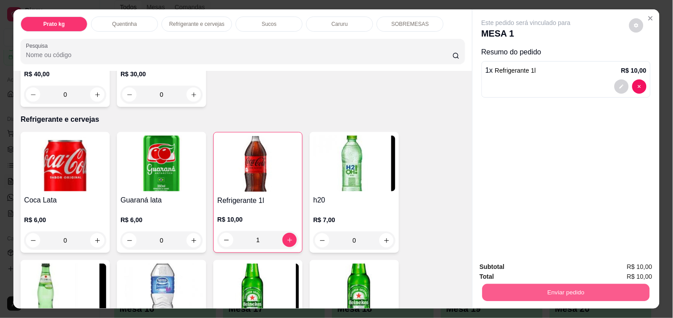
click at [582, 290] on button "Enviar pedido" at bounding box center [565, 292] width 167 height 17
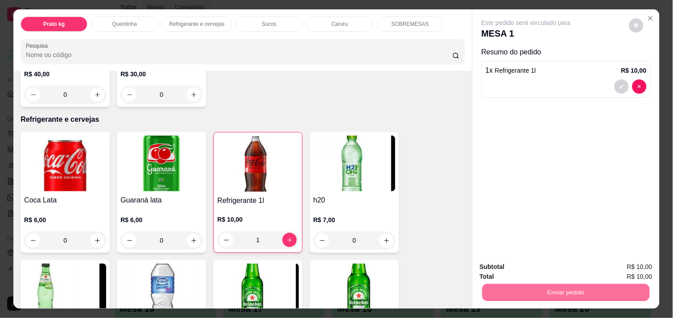
click at [553, 266] on button "Não registrar e enviar pedido" at bounding box center [536, 267] width 90 height 17
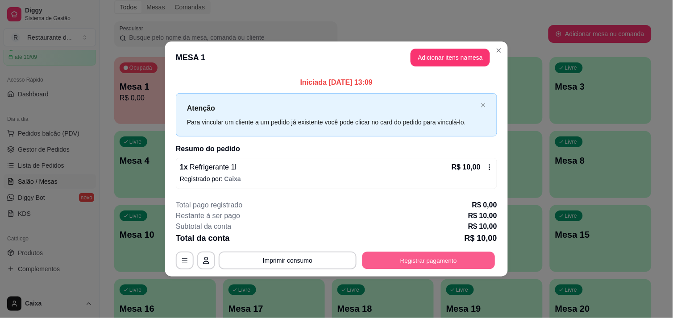
click at [442, 257] on button "Registrar pagamento" at bounding box center [428, 260] width 133 height 17
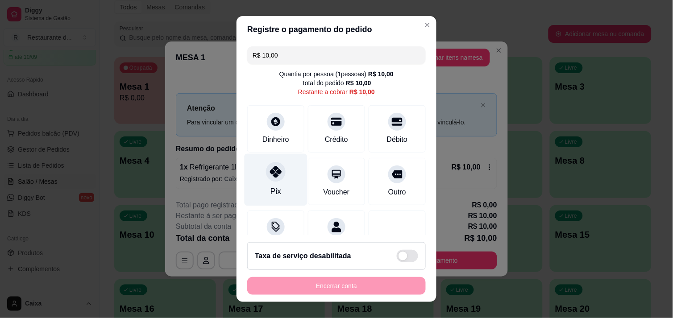
click at [268, 181] on div at bounding box center [276, 172] width 20 height 20
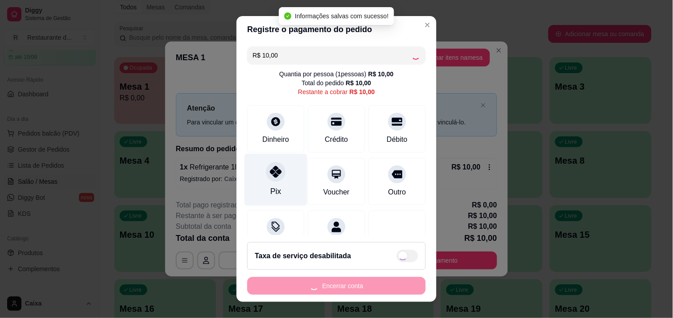
type input "R$ 0,00"
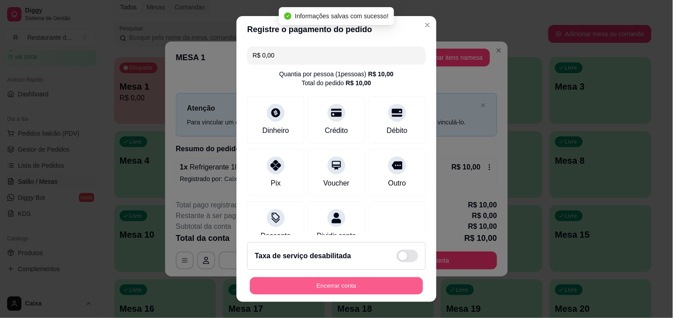
click at [309, 278] on button "Encerrar conta" at bounding box center [336, 286] width 173 height 17
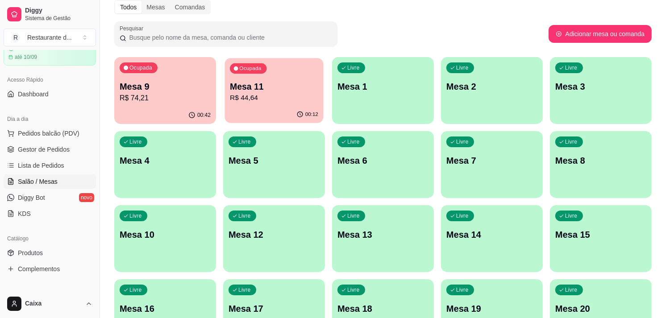
click at [285, 101] on p "R$ 44,64" at bounding box center [274, 98] width 88 height 10
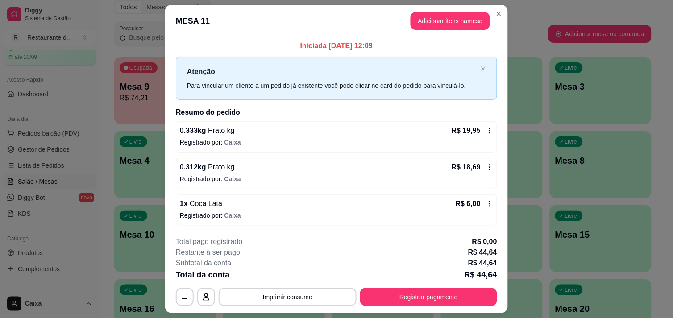
click at [285, 101] on div "Iniciada [DATE] 12:09 Atenção Para vincular um cliente a um pedido já existente…" at bounding box center [336, 133] width 321 height 185
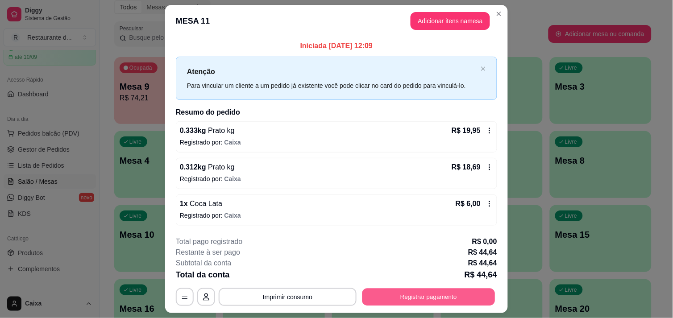
click at [412, 299] on button "Registrar pagamento" at bounding box center [428, 297] width 133 height 17
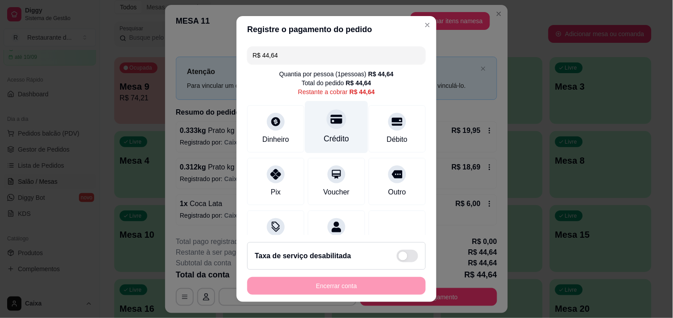
click at [324, 133] on div "Crédito" at bounding box center [336, 139] width 25 height 12
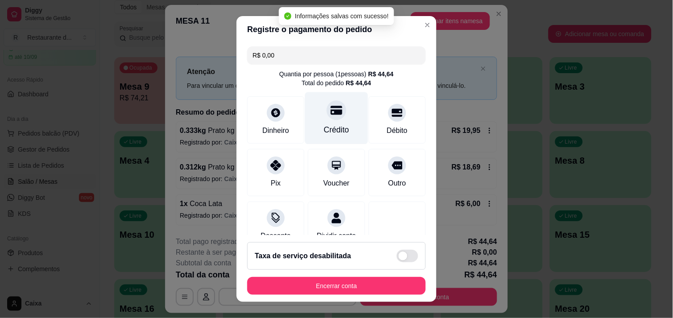
type input "R$ 0,00"
click at [324, 133] on div "Crédito" at bounding box center [336, 130] width 25 height 12
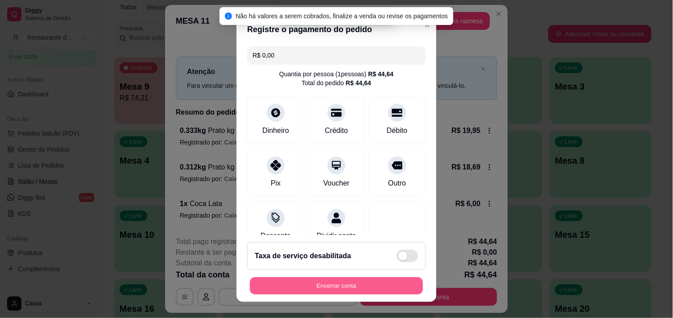
click at [339, 282] on button "Encerrar conta" at bounding box center [336, 286] width 173 height 17
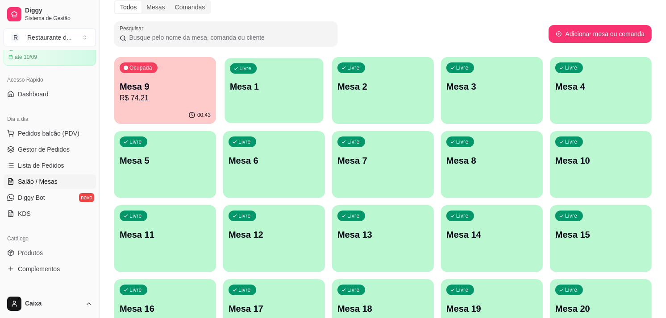
click at [279, 104] on div "Livre Mesa 1" at bounding box center [274, 85] width 99 height 54
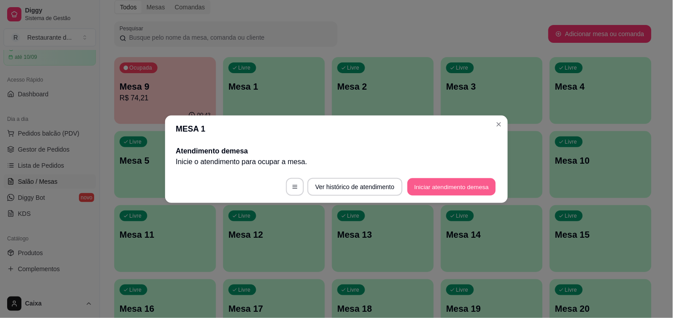
click at [458, 190] on button "Iniciar atendimento de mesa" at bounding box center [452, 186] width 88 height 17
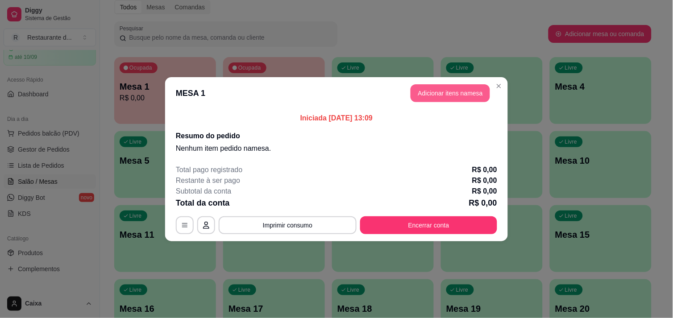
click at [440, 92] on button "Adicionar itens na mesa" at bounding box center [450, 93] width 79 height 18
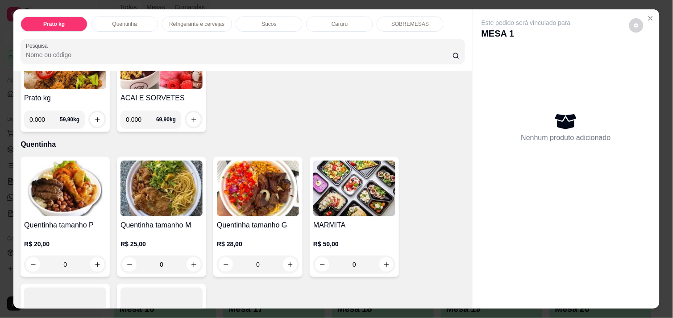
scroll to position [119, 0]
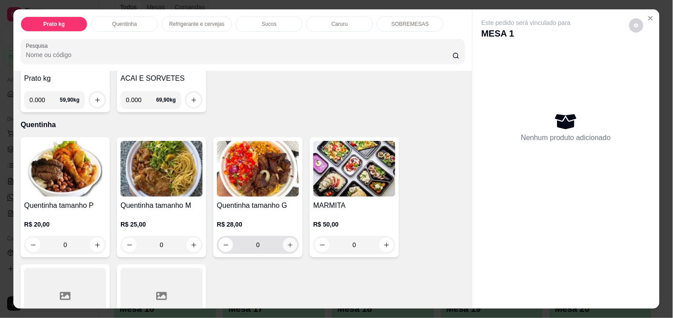
click at [287, 242] on icon "increase-product-quantity" at bounding box center [290, 245] width 7 height 7
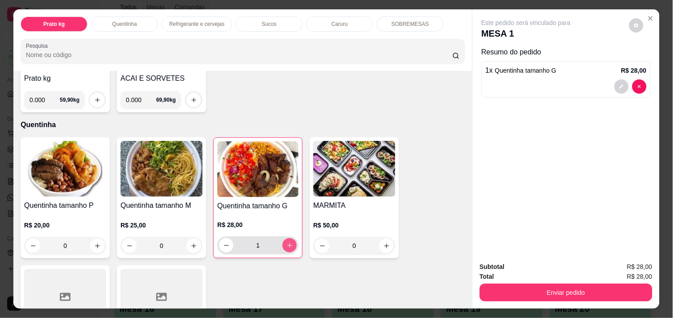
type input "1"
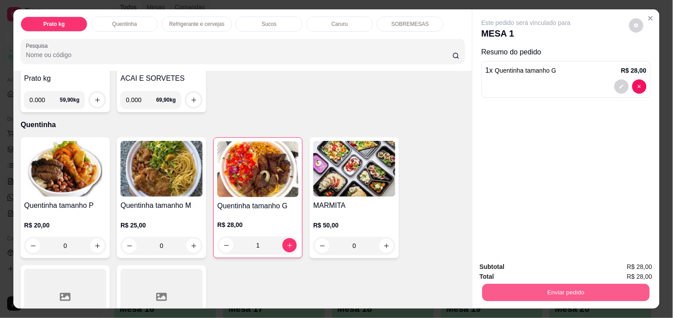
click at [579, 287] on button "Enviar pedido" at bounding box center [565, 292] width 167 height 17
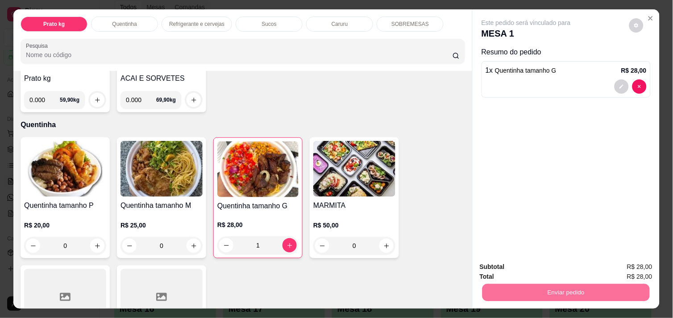
click at [554, 266] on button "Não registrar e enviar pedido" at bounding box center [536, 267] width 90 height 17
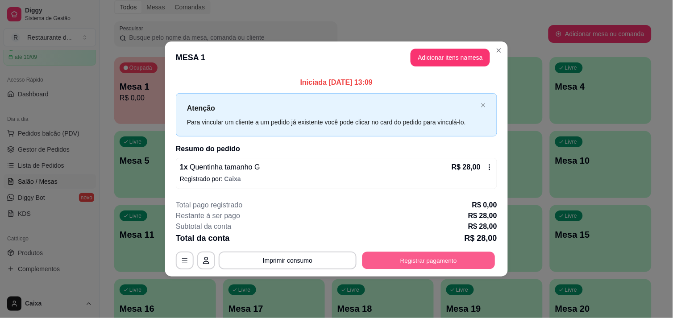
click at [428, 255] on button "Registrar pagamento" at bounding box center [428, 260] width 133 height 17
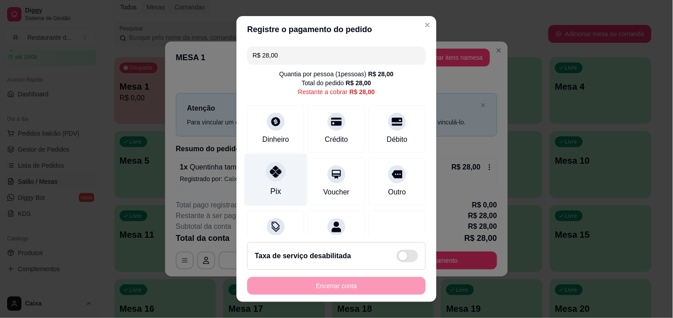
click at [274, 176] on icon at bounding box center [276, 172] width 12 height 12
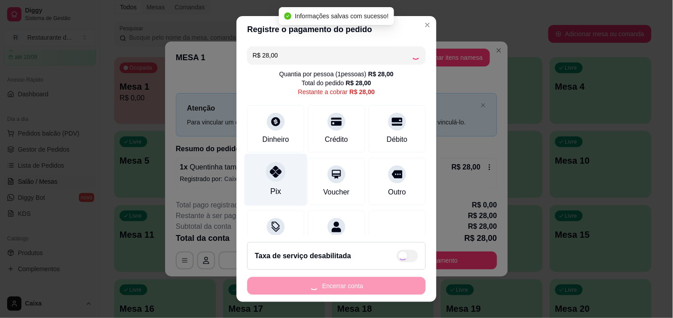
type input "R$ 0,00"
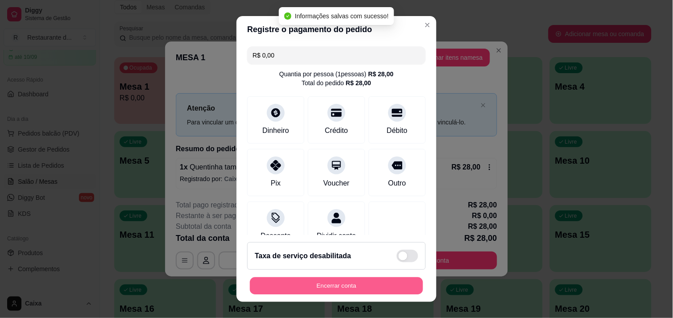
click at [322, 284] on button "Encerrar conta" at bounding box center [336, 286] width 173 height 17
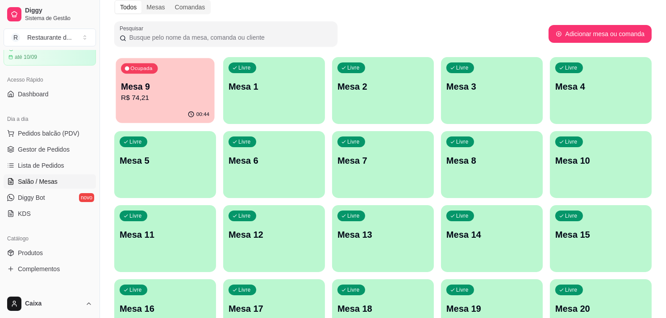
click at [170, 77] on div "Ocupada Mesa 9 R$ 74,21" at bounding box center [165, 82] width 99 height 48
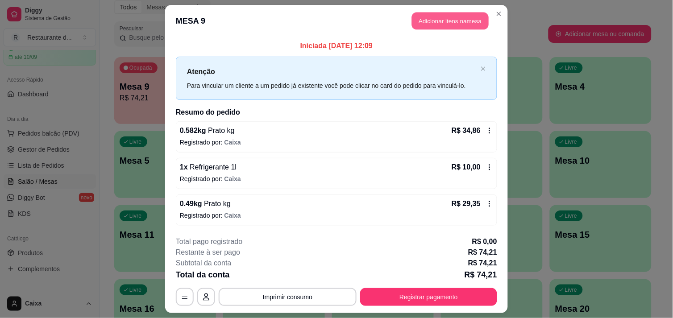
click at [449, 20] on button "Adicionar itens na mesa" at bounding box center [450, 20] width 77 height 17
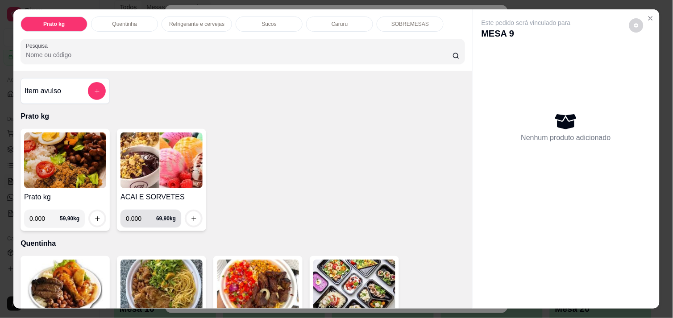
click at [138, 217] on input "0.000" at bounding box center [141, 219] width 30 height 18
type input "0.288"
click at [191, 216] on icon "increase-product-quantity" at bounding box center [194, 219] width 7 height 7
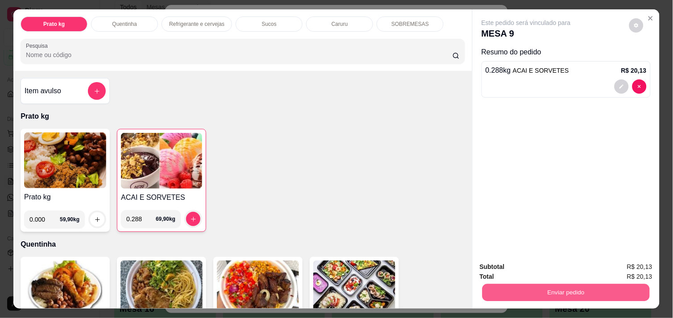
click at [578, 287] on button "Enviar pedido" at bounding box center [565, 292] width 167 height 17
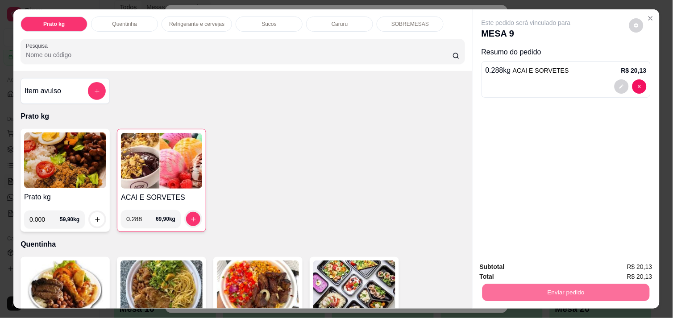
click at [545, 266] on button "Não registrar e enviar pedido" at bounding box center [536, 267] width 90 height 17
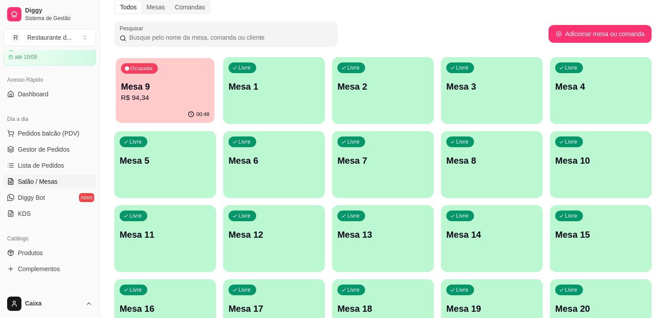
click at [169, 108] on div "00:48" at bounding box center [165, 114] width 99 height 17
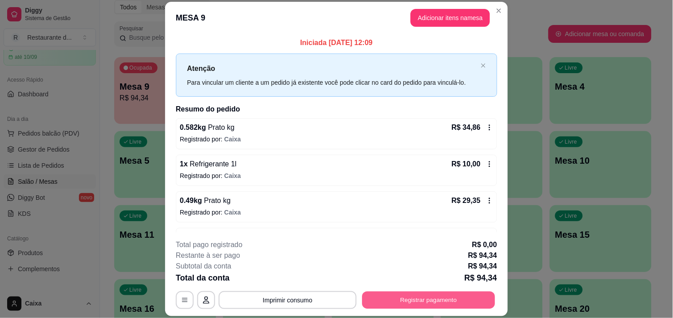
click at [454, 302] on button "Registrar pagamento" at bounding box center [428, 300] width 133 height 17
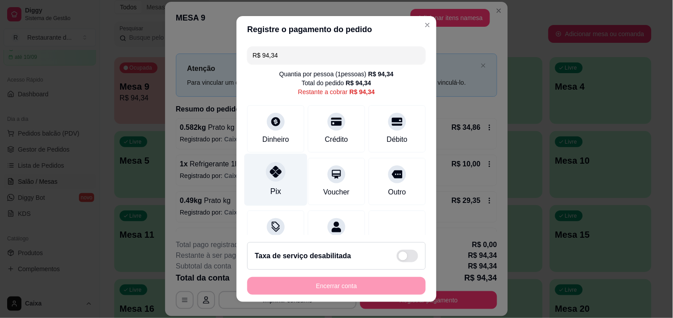
click at [277, 186] on div "Pix" at bounding box center [276, 180] width 63 height 52
type input "R$ 0,00"
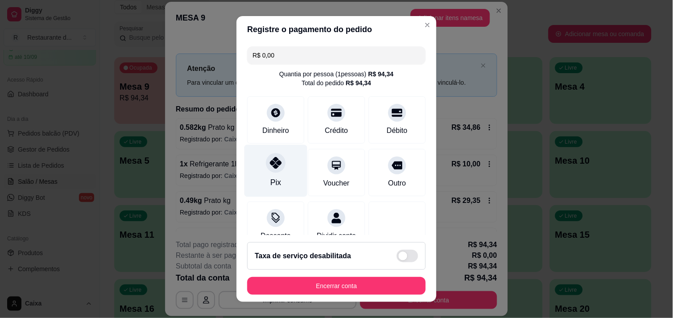
click at [270, 185] on div "Pix" at bounding box center [275, 183] width 11 height 12
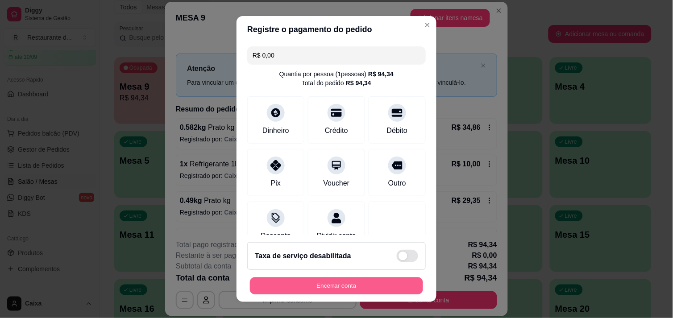
click at [336, 291] on button "Encerrar conta" at bounding box center [336, 286] width 173 height 17
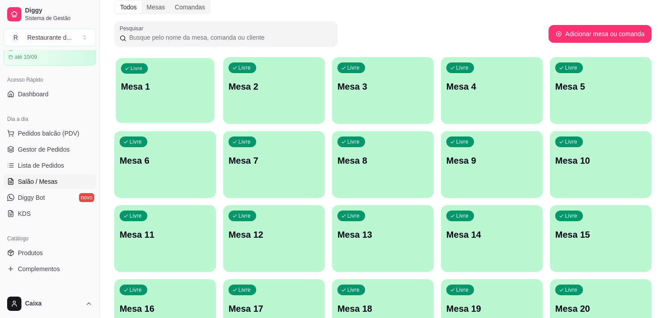
click at [157, 89] on p "Mesa 1" at bounding box center [165, 87] width 88 height 12
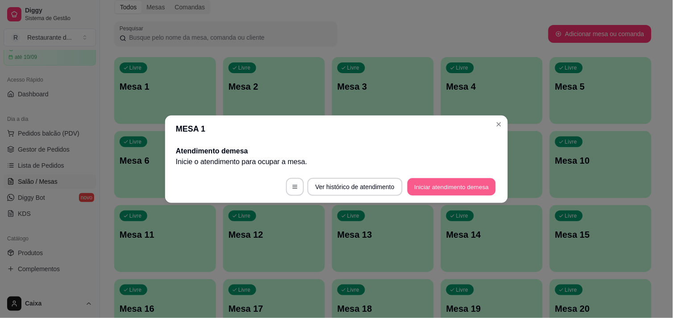
click at [434, 183] on button "Iniciar atendimento de mesa" at bounding box center [452, 186] width 88 height 17
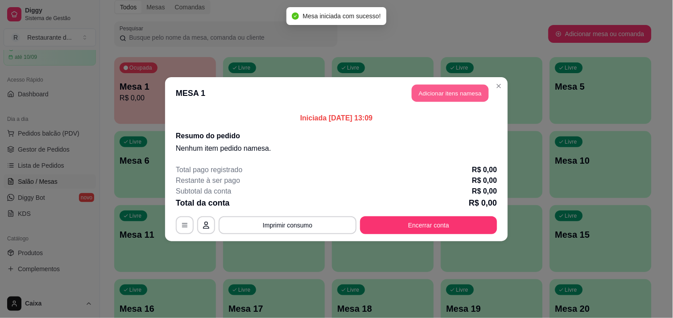
click at [443, 96] on button "Adicionar itens na mesa" at bounding box center [450, 92] width 77 height 17
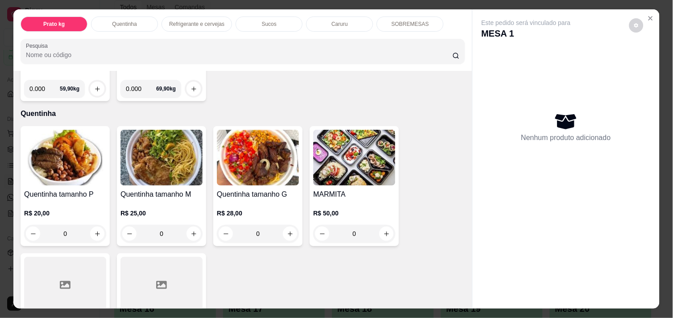
scroll to position [139, 0]
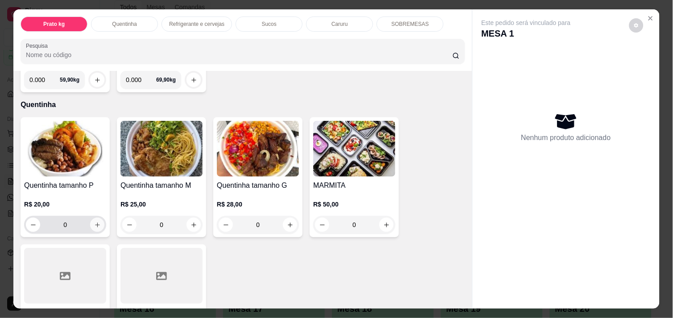
click at [99, 223] on button "increase-product-quantity" at bounding box center [97, 225] width 14 height 14
type input "1"
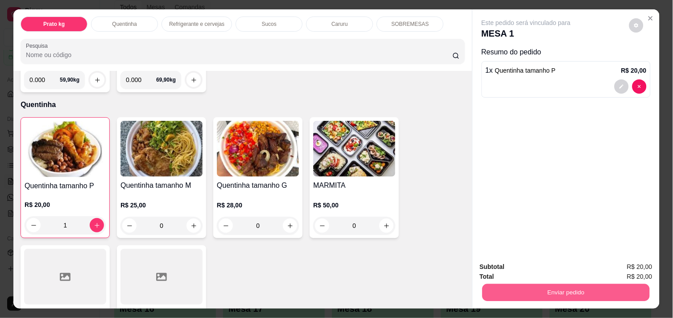
click at [556, 289] on button "Enviar pedido" at bounding box center [565, 292] width 167 height 17
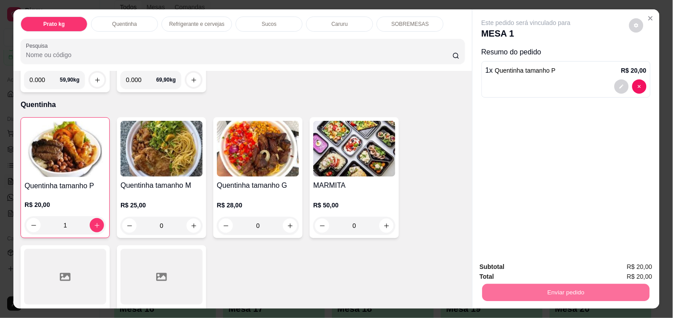
click at [534, 266] on button "Não registrar e enviar pedido" at bounding box center [536, 267] width 90 height 17
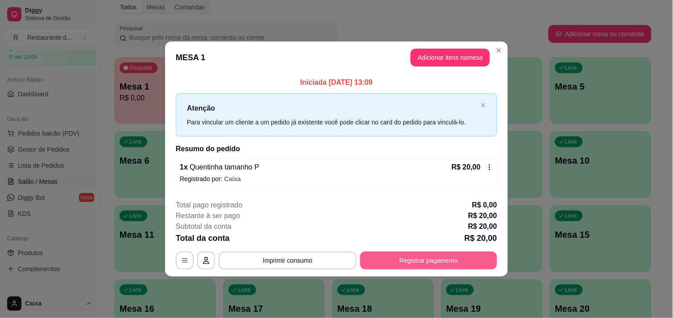
click at [479, 264] on button "Registrar pagamento" at bounding box center [428, 261] width 137 height 18
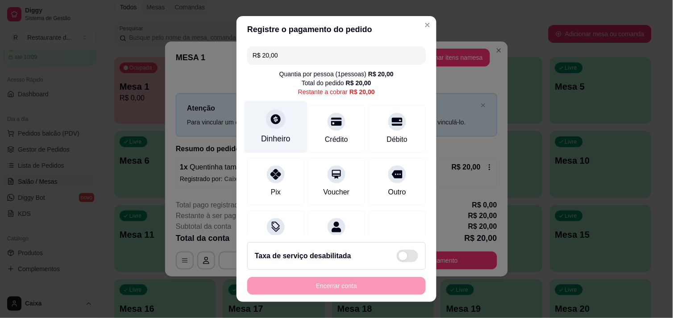
click at [274, 128] on div "Dinheiro" at bounding box center [276, 127] width 63 height 52
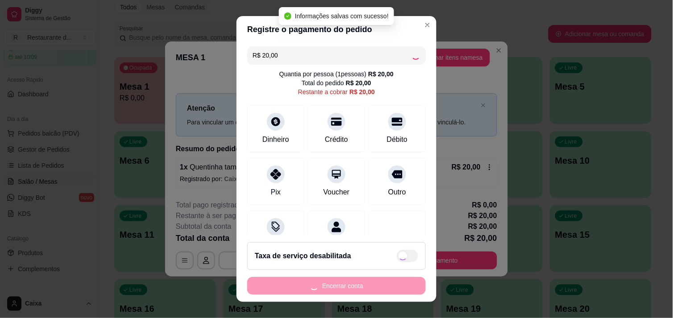
type input "R$ 0,00"
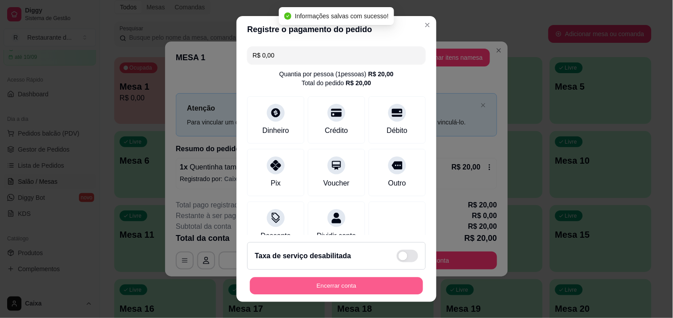
click at [358, 288] on button "Encerrar conta" at bounding box center [336, 286] width 173 height 17
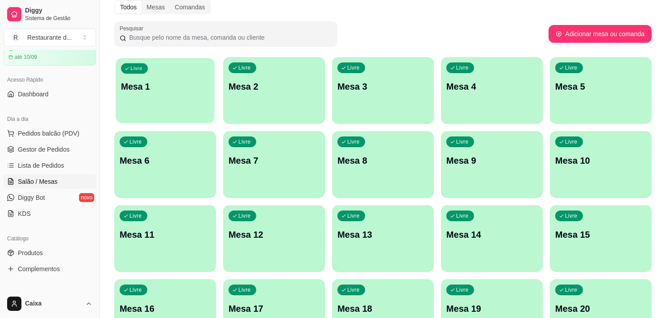
click at [133, 93] on div "Livre Mesa 1" at bounding box center [165, 85] width 99 height 54
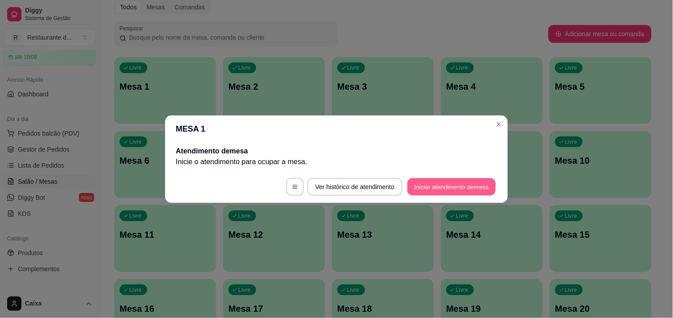
click at [449, 182] on button "Iniciar atendimento de mesa" at bounding box center [452, 186] width 88 height 17
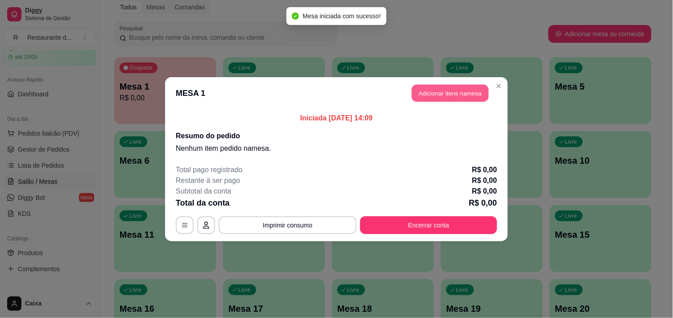
click at [449, 88] on button "Adicionar itens na mesa" at bounding box center [450, 92] width 77 height 17
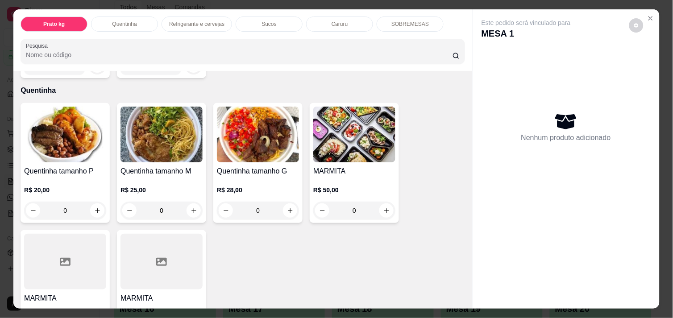
scroll to position [158, 0]
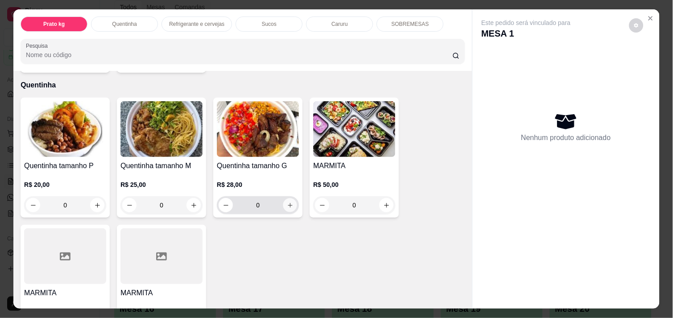
click at [287, 202] on icon "increase-product-quantity" at bounding box center [290, 205] width 7 height 7
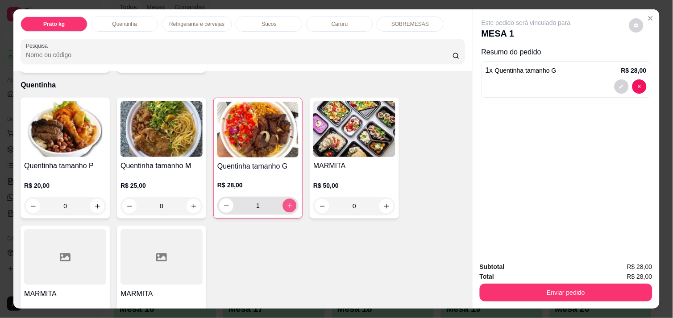
click at [287, 203] on icon "increase-product-quantity" at bounding box center [290, 206] width 7 height 7
type input "2"
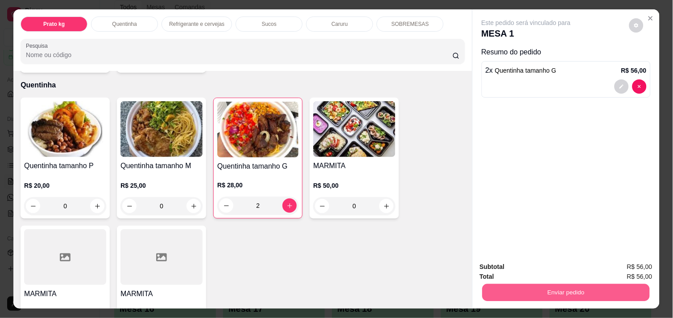
click at [585, 287] on button "Enviar pedido" at bounding box center [565, 292] width 167 height 17
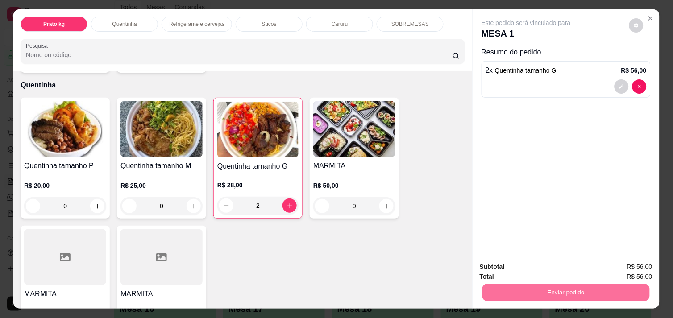
click at [551, 270] on button "Não registrar e enviar pedido" at bounding box center [536, 267] width 90 height 17
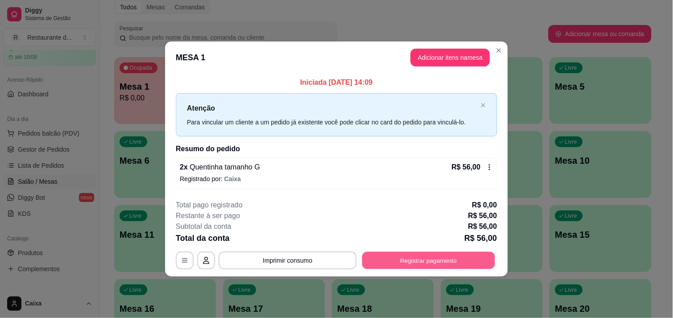
click at [406, 262] on button "Registrar pagamento" at bounding box center [428, 260] width 133 height 17
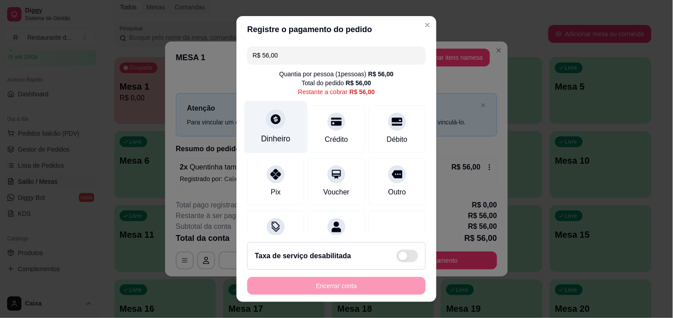
click at [266, 118] on div at bounding box center [276, 119] width 20 height 20
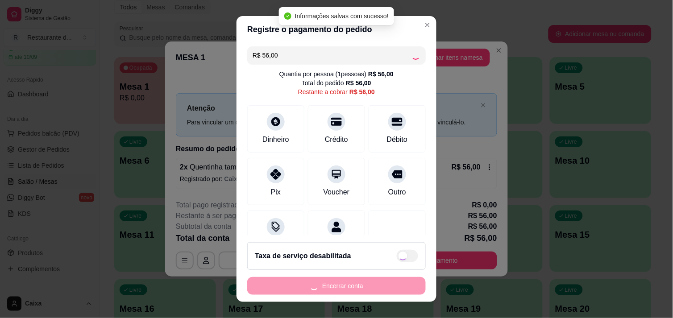
type input "R$ 0,00"
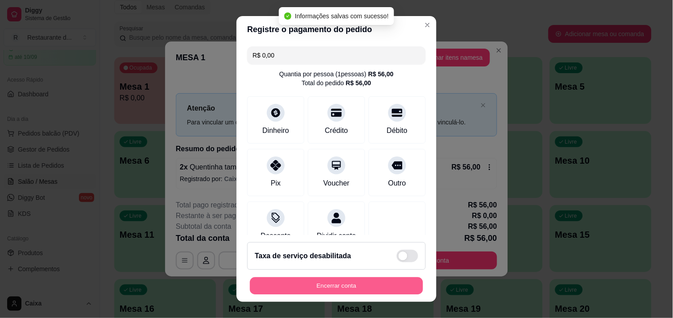
click at [324, 285] on button "Encerrar conta" at bounding box center [336, 286] width 173 height 17
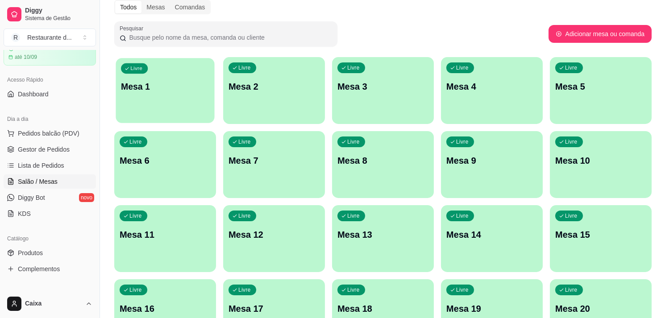
click at [170, 96] on div "Livre Mesa 1" at bounding box center [165, 85] width 99 height 54
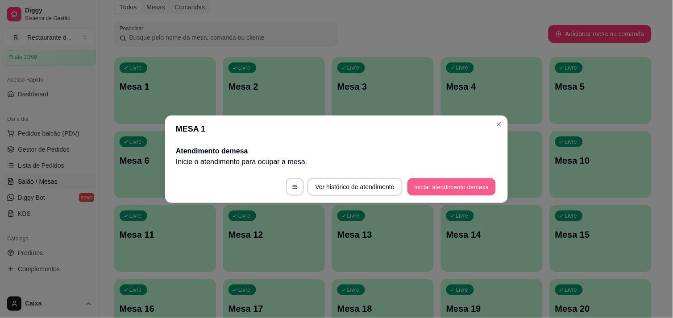
click at [442, 188] on button "Iniciar atendimento de mesa" at bounding box center [452, 186] width 88 height 17
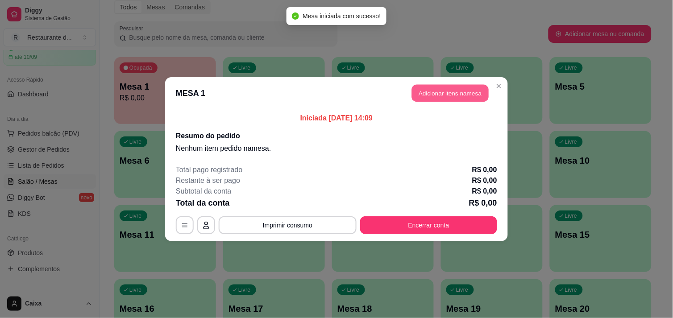
click at [452, 96] on button "Adicionar itens na mesa" at bounding box center [450, 92] width 77 height 17
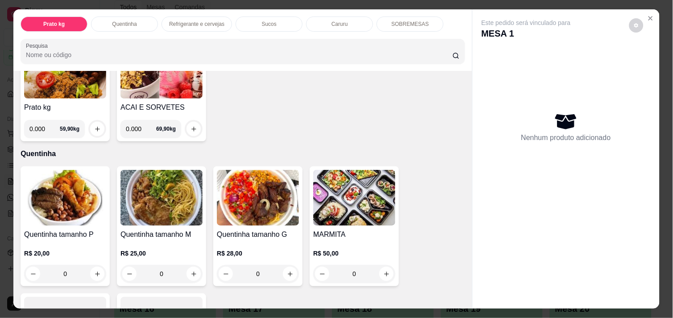
scroll to position [119, 0]
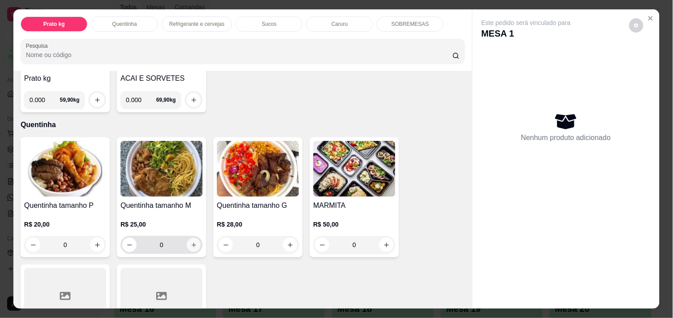
click at [191, 242] on icon "increase-product-quantity" at bounding box center [194, 245] width 7 height 7
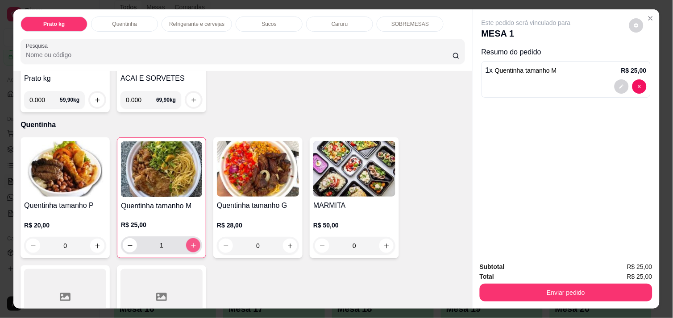
click at [191, 243] on icon "increase-product-quantity" at bounding box center [193, 245] width 5 height 5
type input "2"
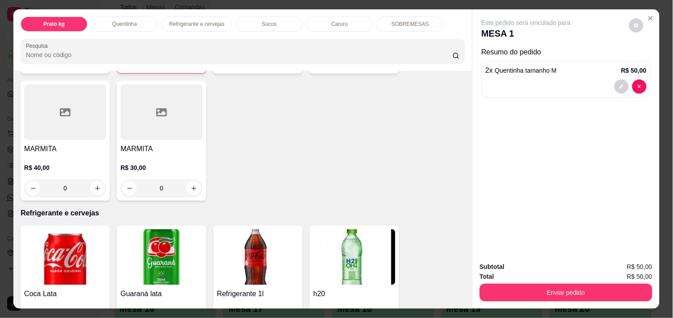
scroll to position [337, 0]
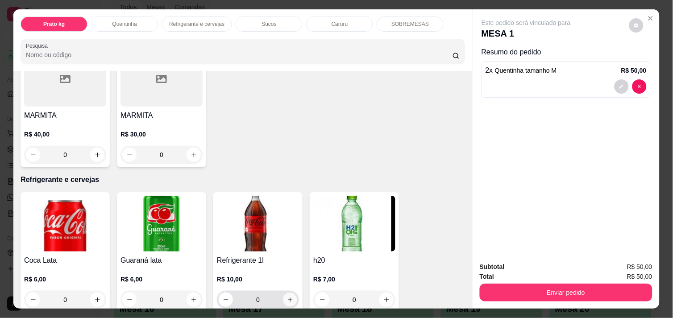
click at [288, 298] on icon "increase-product-quantity" at bounding box center [290, 300] width 4 height 4
type input "1"
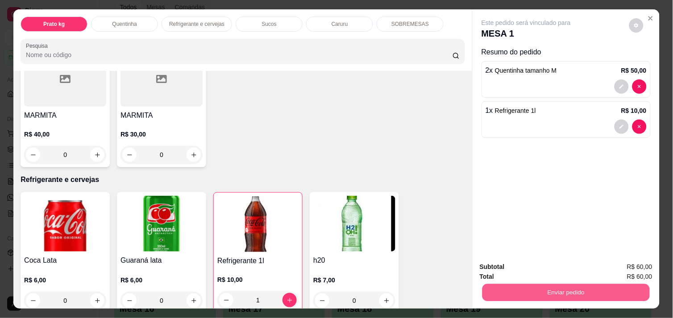
click at [559, 288] on button "Enviar pedido" at bounding box center [565, 292] width 167 height 17
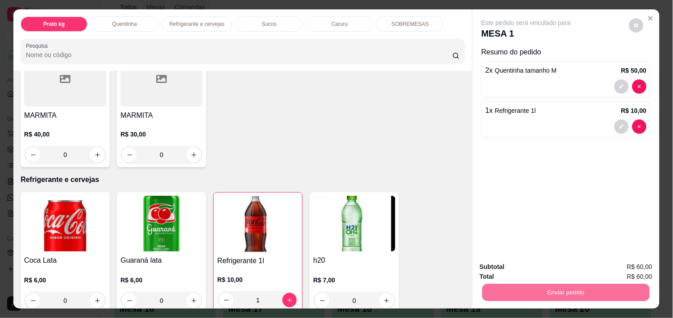
click at [539, 264] on button "Não registrar e enviar pedido" at bounding box center [536, 267] width 90 height 17
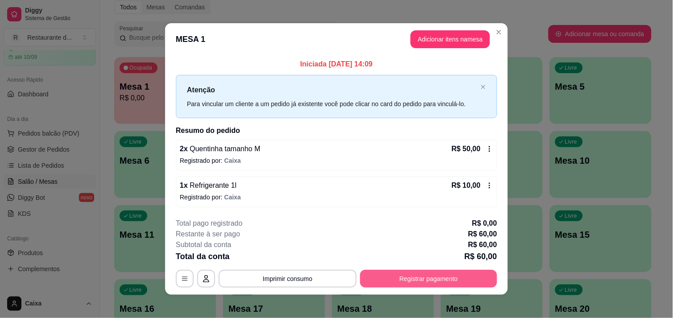
click at [436, 279] on button "Registrar pagamento" at bounding box center [428, 279] width 137 height 18
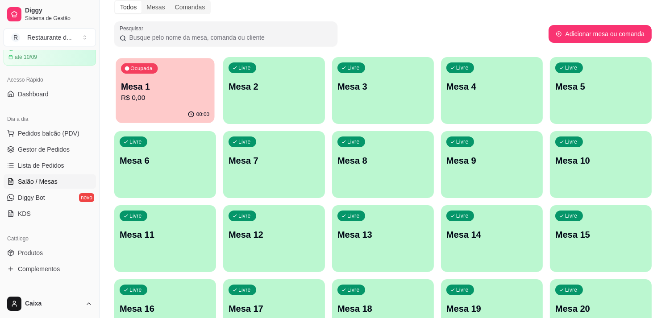
click at [182, 87] on p "Mesa 1" at bounding box center [165, 87] width 88 height 12
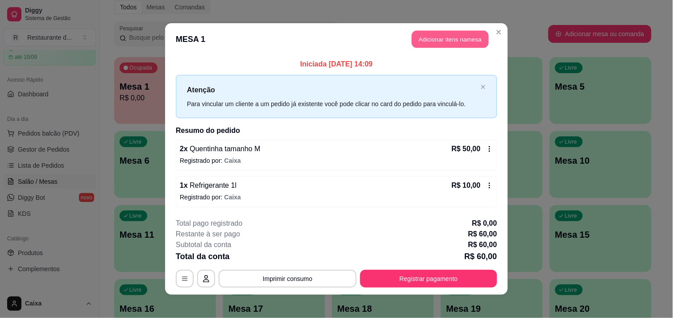
click at [449, 34] on button "Adicionar itens na mesa" at bounding box center [450, 39] width 77 height 17
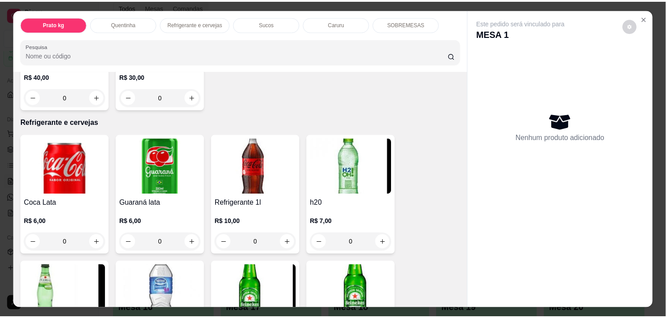
scroll to position [396, 0]
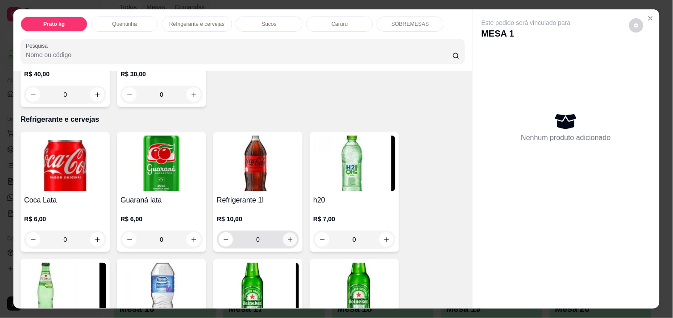
click at [283, 241] on button "increase-product-quantity" at bounding box center [290, 240] width 14 height 14
type input "1"
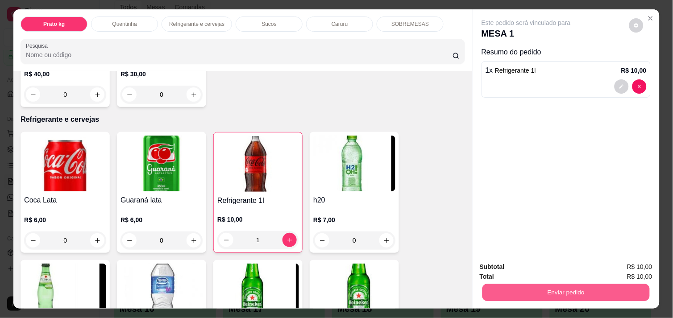
click at [537, 291] on button "Enviar pedido" at bounding box center [565, 292] width 167 height 17
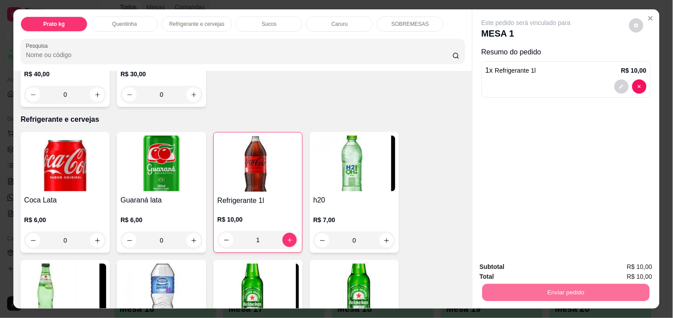
click at [532, 273] on button "Não registrar e enviar pedido" at bounding box center [536, 267] width 90 height 17
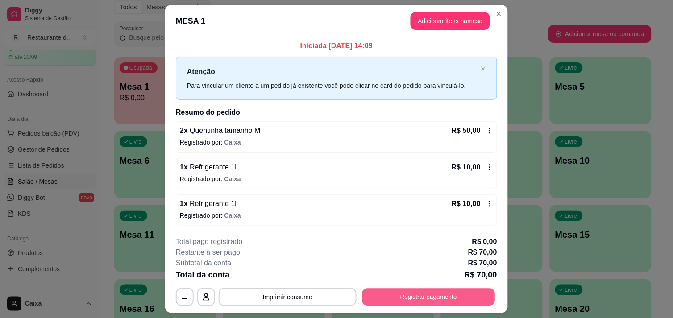
click at [417, 295] on button "Registrar pagamento" at bounding box center [428, 297] width 133 height 17
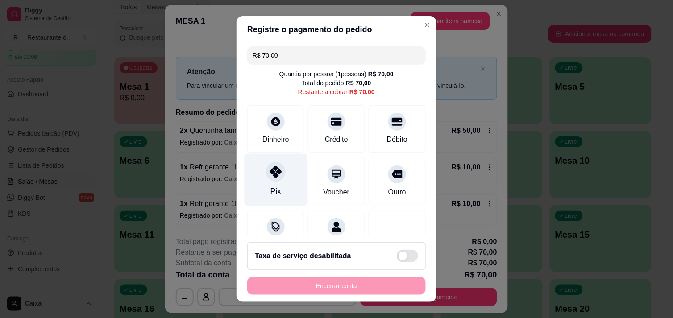
click at [261, 181] on div "Pix" at bounding box center [276, 180] width 63 height 52
type input "R$ 0,00"
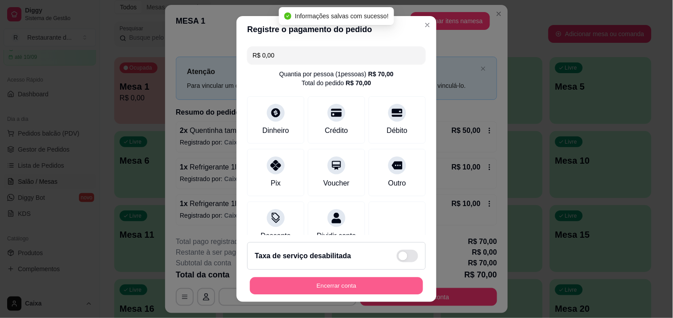
click at [301, 287] on button "Encerrar conta" at bounding box center [336, 286] width 173 height 17
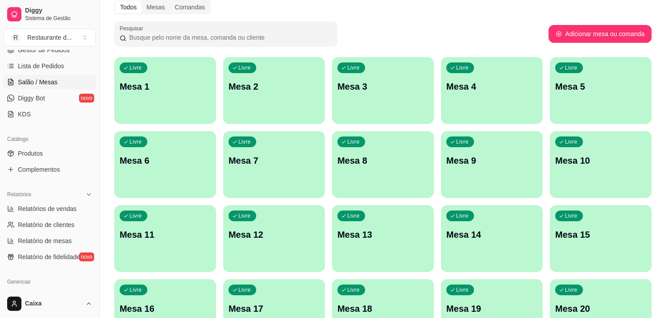
scroll to position [158, 0]
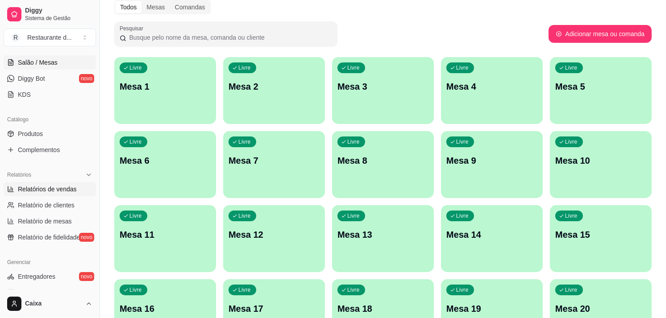
click at [62, 191] on span "Relatórios de vendas" at bounding box center [47, 189] width 59 height 9
select select "ALL"
select select "0"
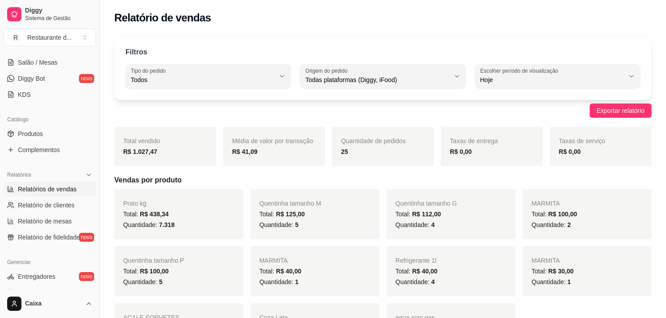
click at [213, 235] on div "Prato kg Total: R$ 438,34 Quantidade: 7.318" at bounding box center [178, 214] width 129 height 50
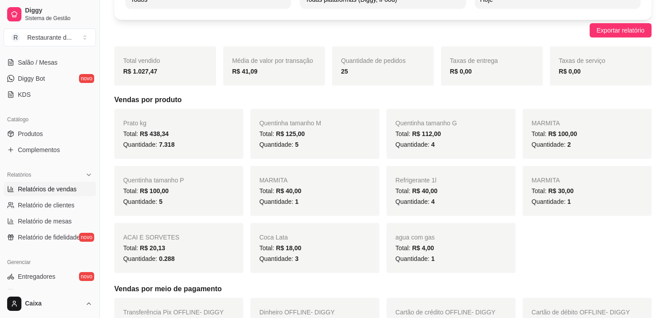
scroll to position [79, 0]
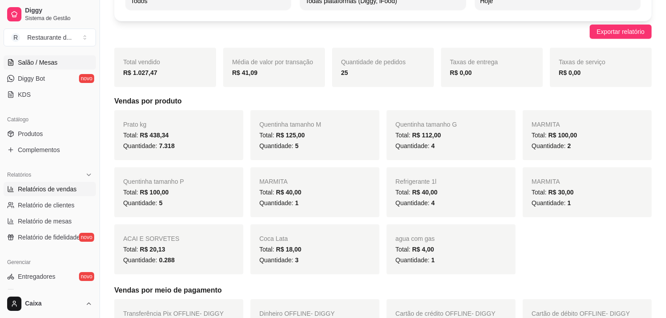
click at [48, 60] on span "Salão / Mesas" at bounding box center [38, 62] width 40 height 9
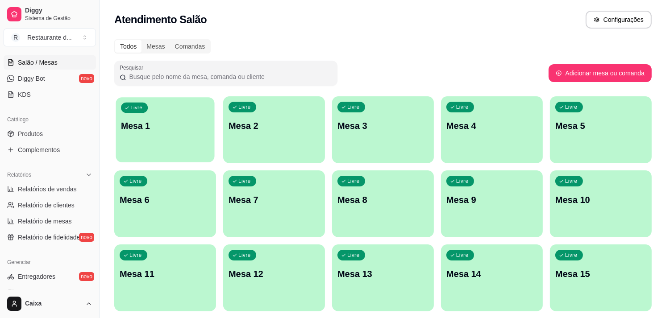
click at [162, 131] on p "Mesa 1" at bounding box center [165, 126] width 88 height 12
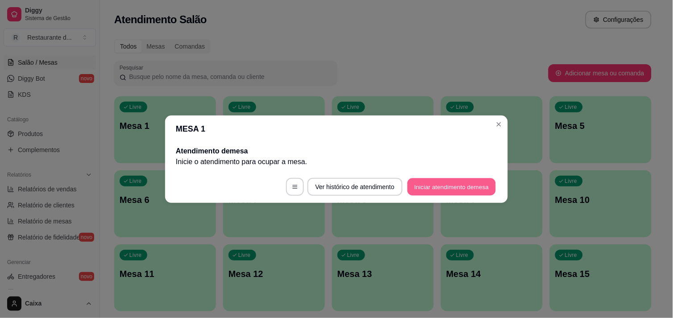
click at [441, 185] on button "Iniciar atendimento de mesa" at bounding box center [452, 186] width 88 height 17
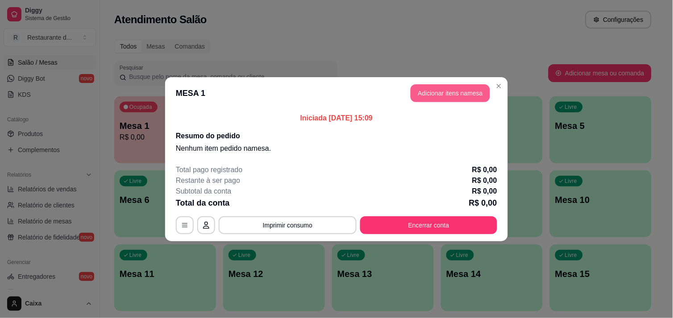
click at [431, 98] on button "Adicionar itens na mesa" at bounding box center [450, 93] width 79 height 18
